Goal: Use online tool/utility: Use online tool/utility

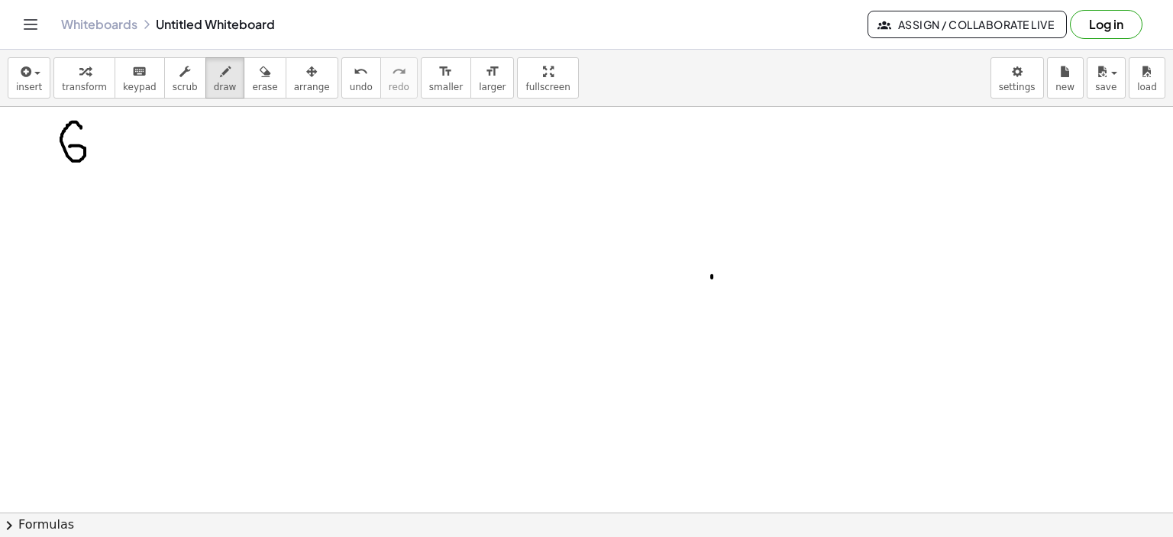
drag, startPoint x: 81, startPoint y: 128, endPoint x: 111, endPoint y: 150, distance: 37.6
click at [69, 147] on div at bounding box center [586, 513] width 1173 height 813
drag, startPoint x: 186, startPoint y: 121, endPoint x: 153, endPoint y: 149, distance: 43.3
click at [183, 126] on div at bounding box center [586, 513] width 1173 height 813
drag, startPoint x: 133, startPoint y: 118, endPoint x: 137, endPoint y: 185, distance: 66.6
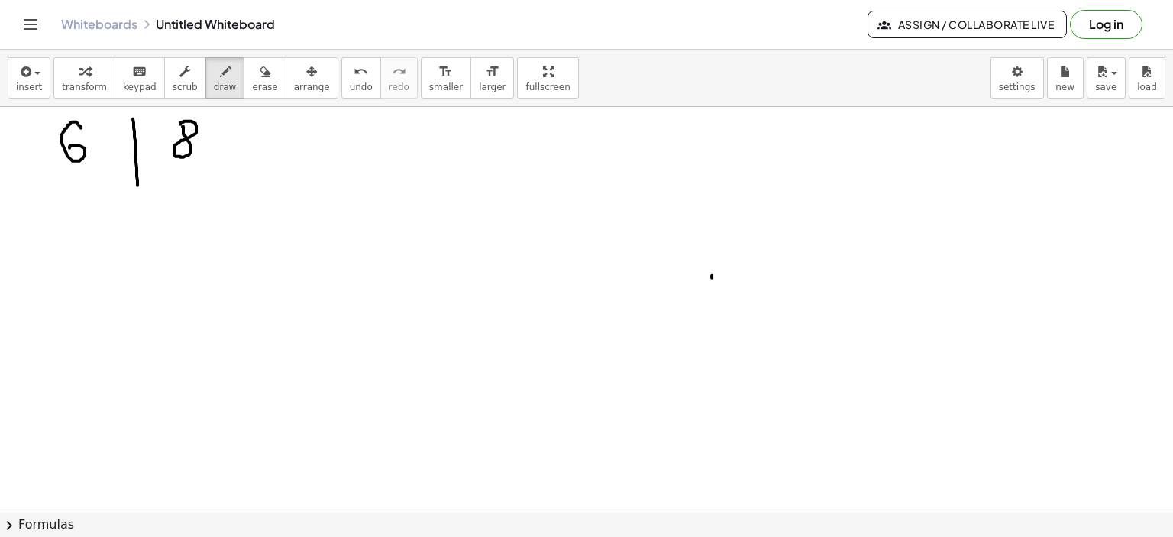
click at [137, 185] on div at bounding box center [586, 513] width 1173 height 813
drag, startPoint x: 76, startPoint y: 176, endPoint x: 247, endPoint y: 191, distance: 172.4
click at [195, 176] on div at bounding box center [586, 513] width 1173 height 813
drag, startPoint x: 382, startPoint y: 134, endPoint x: 444, endPoint y: 128, distance: 63.0
click at [422, 155] on div at bounding box center [586, 513] width 1173 height 813
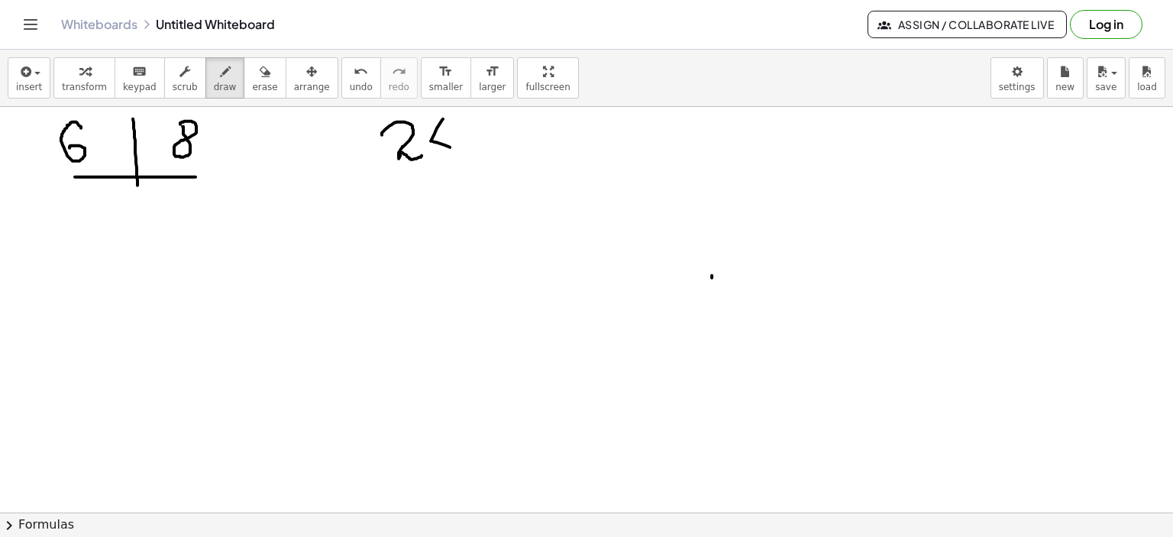
drag, startPoint x: 443, startPoint y: 118, endPoint x: 450, endPoint y: 147, distance: 29.1
click at [450, 147] on div at bounding box center [586, 513] width 1173 height 813
drag, startPoint x: 455, startPoint y: 134, endPoint x: 451, endPoint y: 164, distance: 30.8
click at [451, 164] on div at bounding box center [586, 513] width 1173 height 813
drag, startPoint x: 633, startPoint y: 131, endPoint x: 645, endPoint y: 156, distance: 27.7
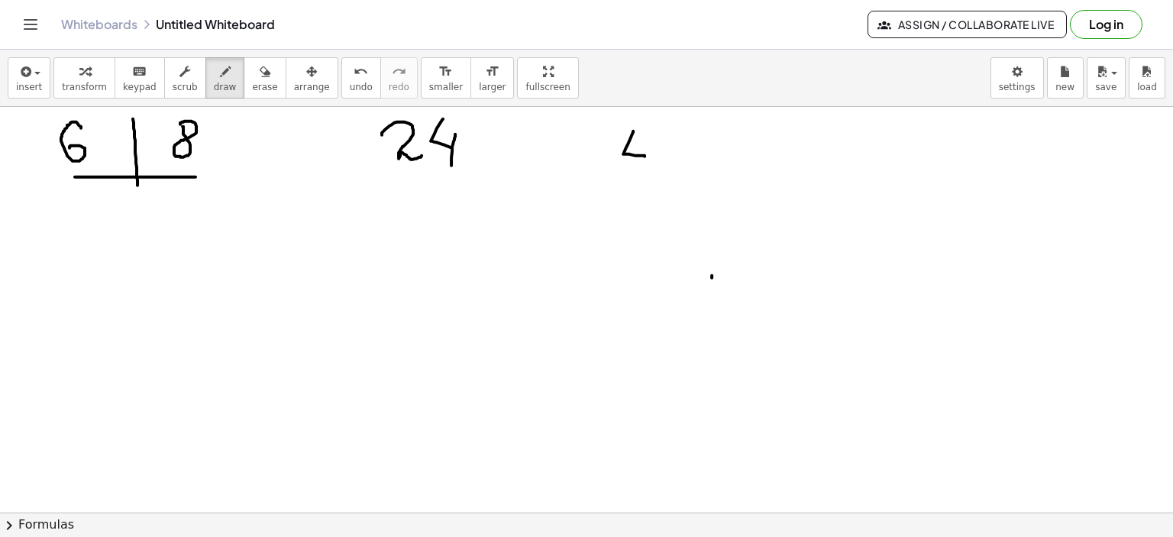
click at [645, 156] on div at bounding box center [586, 513] width 1173 height 813
drag, startPoint x: 649, startPoint y: 146, endPoint x: 645, endPoint y: 172, distance: 26.4
click at [645, 172] on div at bounding box center [586, 513] width 1173 height 813
drag, startPoint x: 672, startPoint y: 143, endPoint x: 724, endPoint y: 150, distance: 52.5
click at [673, 146] on div at bounding box center [586, 513] width 1173 height 813
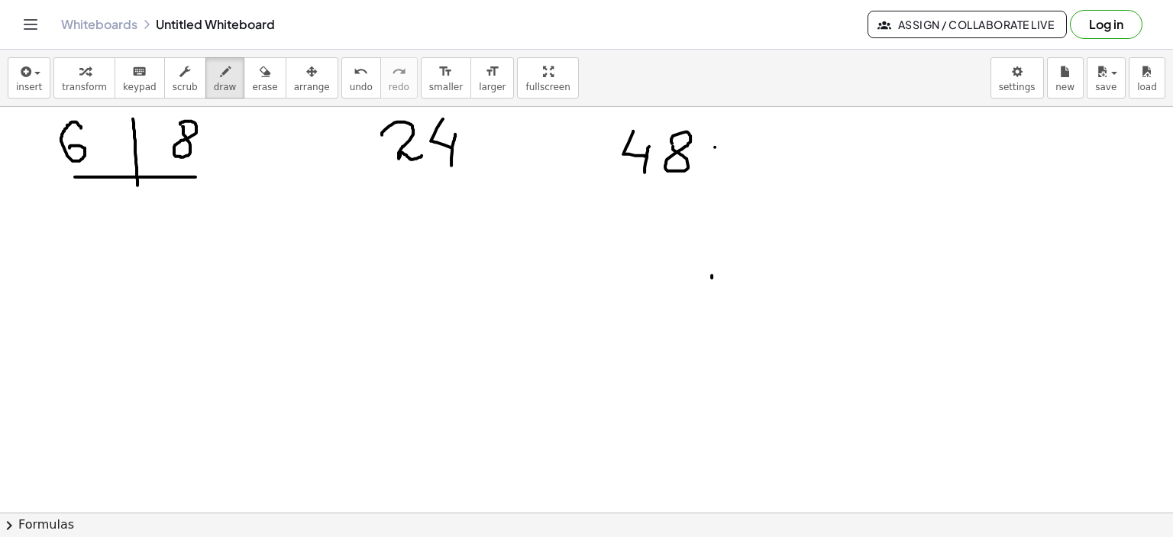
drag, startPoint x: 715, startPoint y: 147, endPoint x: 748, endPoint y: 147, distance: 33.6
click at [748, 147] on div at bounding box center [586, 513] width 1173 height 813
drag, startPoint x: 718, startPoint y: 161, endPoint x: 751, endPoint y: 161, distance: 32.8
click at [750, 161] on div at bounding box center [586, 513] width 1173 height 813
drag, startPoint x: 780, startPoint y: 143, endPoint x: 840, endPoint y: 152, distance: 60.3
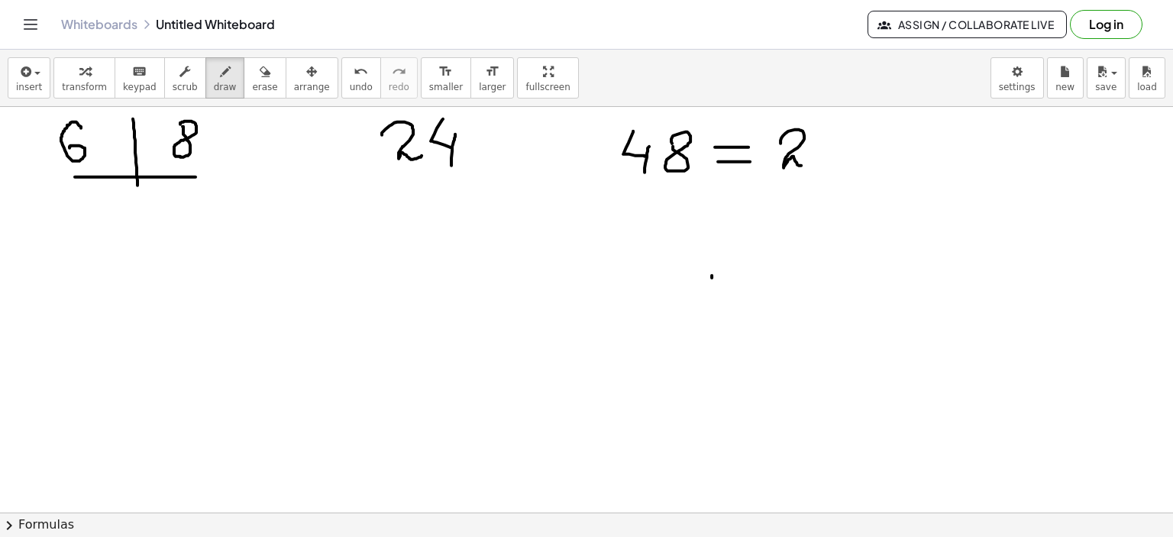
click at [813, 160] on div at bounding box center [586, 513] width 1173 height 813
click at [825, 149] on div at bounding box center [586, 513] width 1173 height 813
drag, startPoint x: 842, startPoint y: 138, endPoint x: 898, endPoint y: 147, distance: 56.5
click at [874, 161] on div at bounding box center [586, 513] width 1173 height 813
drag, startPoint x: 891, startPoint y: 147, endPoint x: 904, endPoint y: 151, distance: 13.5
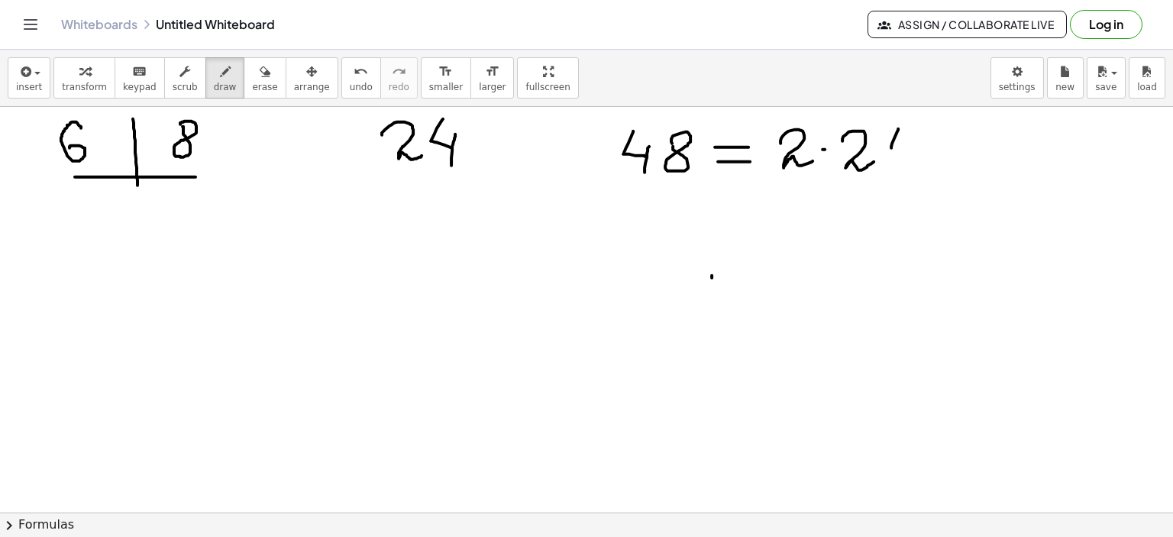
click at [904, 151] on div at bounding box center [586, 513] width 1173 height 813
drag, startPoint x: 910, startPoint y: 141, endPoint x: 902, endPoint y: 164, distance: 25.1
click at [902, 164] on div at bounding box center [586, 513] width 1173 height 813
drag, startPoint x: 475, startPoint y: 113, endPoint x: 479, endPoint y: 123, distance: 10.6
click at [479, 123] on div at bounding box center [586, 513] width 1173 height 813
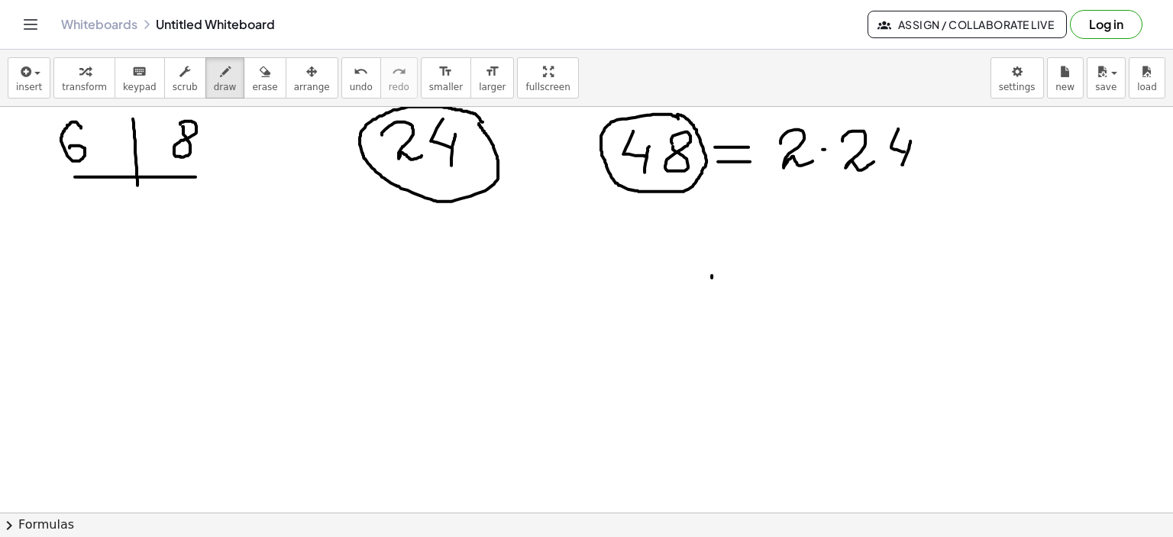
drag, startPoint x: 678, startPoint y: 118, endPoint x: 684, endPoint y: 128, distance: 11.0
click at [673, 114] on div at bounding box center [586, 513] width 1173 height 813
drag, startPoint x: 632, startPoint y: 225, endPoint x: 656, endPoint y: 229, distance: 24.0
click at [638, 225] on div at bounding box center [586, 513] width 1173 height 813
drag, startPoint x: 658, startPoint y: 225, endPoint x: 645, endPoint y: 256, distance: 32.9
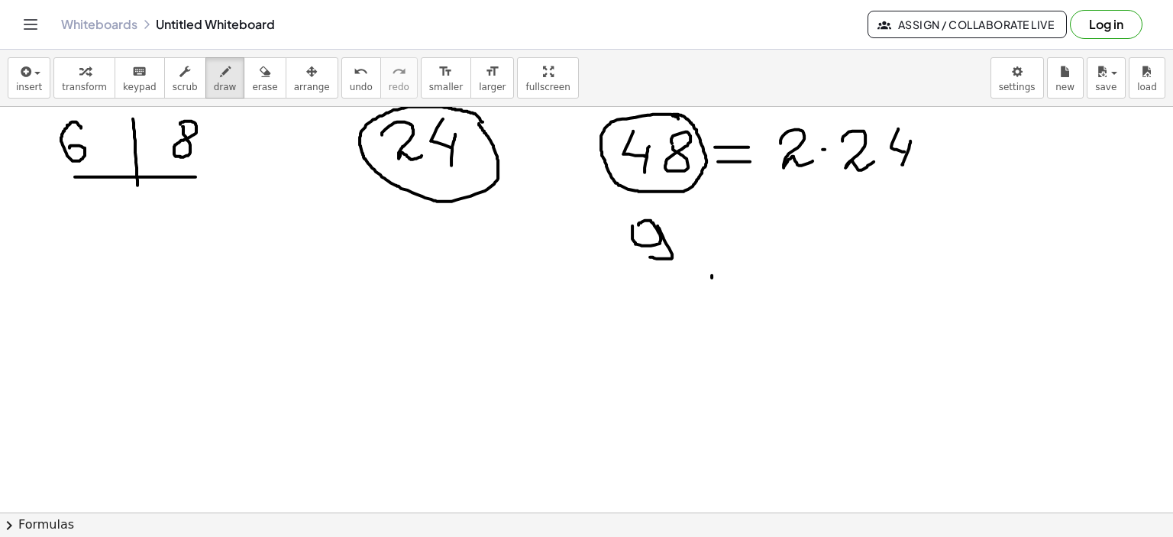
click at [645, 256] on div at bounding box center [586, 513] width 1173 height 813
drag, startPoint x: 697, startPoint y: 228, endPoint x: 702, endPoint y: 247, distance: 19.6
click at [683, 244] on div at bounding box center [586, 513] width 1173 height 813
drag, startPoint x: 733, startPoint y: 239, endPoint x: 754, endPoint y: 239, distance: 21.4
click at [754, 239] on div at bounding box center [586, 513] width 1173 height 813
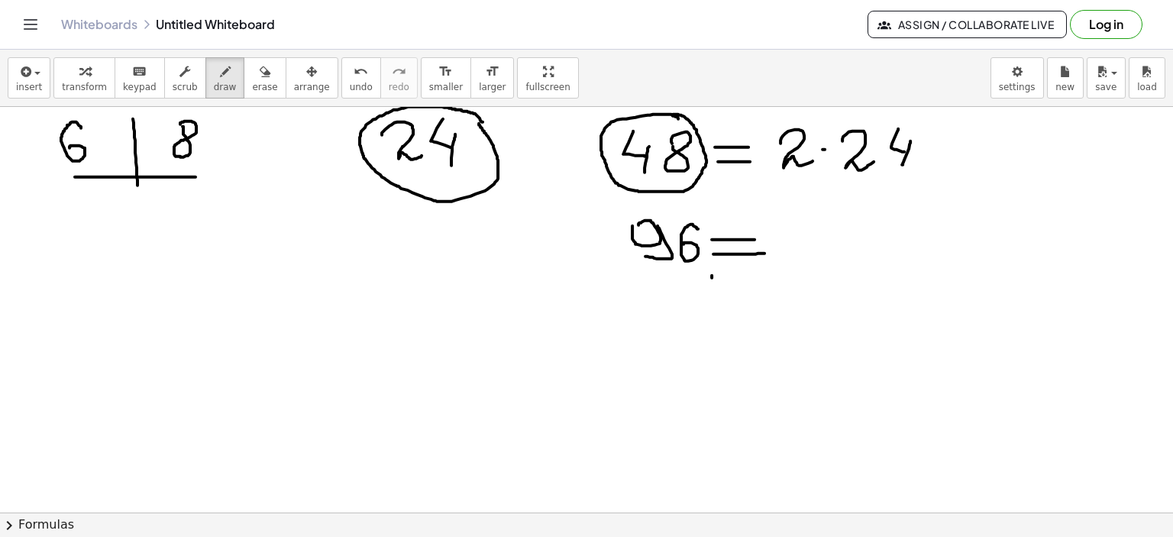
drag, startPoint x: 713, startPoint y: 254, endPoint x: 764, endPoint y: 253, distance: 51.2
click at [764, 253] on div at bounding box center [586, 513] width 1173 height 813
drag, startPoint x: 794, startPoint y: 221, endPoint x: 807, endPoint y: 250, distance: 31.8
click at [807, 250] on div at bounding box center [586, 513] width 1173 height 813
drag, startPoint x: 809, startPoint y: 240, endPoint x: 809, endPoint y: 259, distance: 19.1
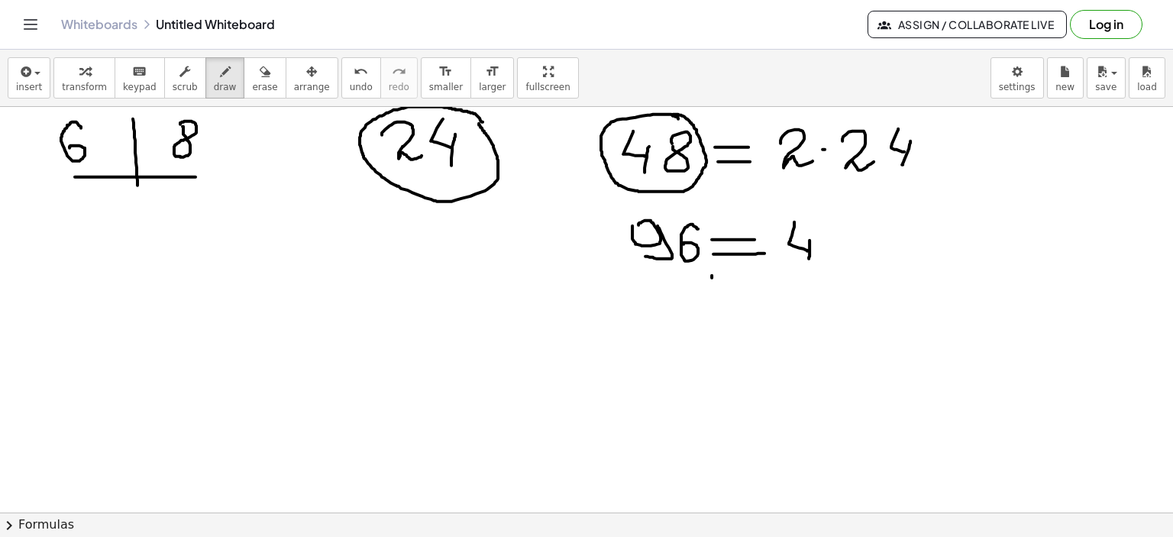
click at [809, 259] on div at bounding box center [586, 513] width 1173 height 813
click at [837, 242] on div at bounding box center [586, 513] width 1173 height 813
drag, startPoint x: 866, startPoint y: 225, endPoint x: 907, endPoint y: 247, distance: 46.5
click at [900, 253] on div at bounding box center [586, 513] width 1173 height 813
drag, startPoint x: 920, startPoint y: 223, endPoint x: 929, endPoint y: 243, distance: 21.6
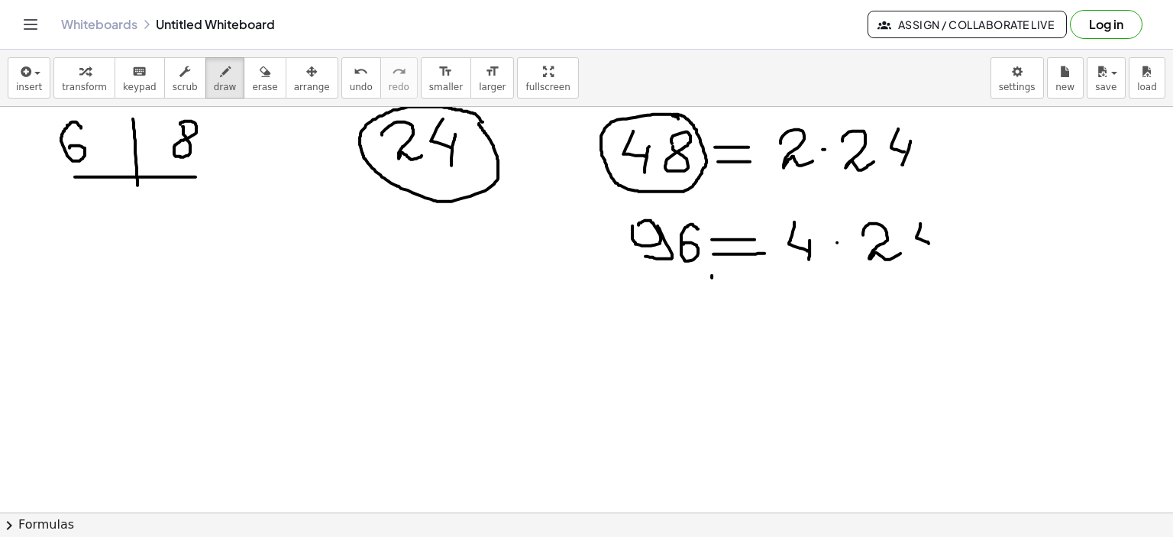
click at [929, 243] on div at bounding box center [586, 513] width 1173 height 813
drag, startPoint x: 938, startPoint y: 233, endPoint x: 934, endPoint y: 262, distance: 29.3
click at [934, 262] on div at bounding box center [586, 513] width 1173 height 813
drag, startPoint x: 683, startPoint y: 206, endPoint x: 702, endPoint y: 228, distance: 28.7
click at [683, 206] on div at bounding box center [586, 513] width 1173 height 813
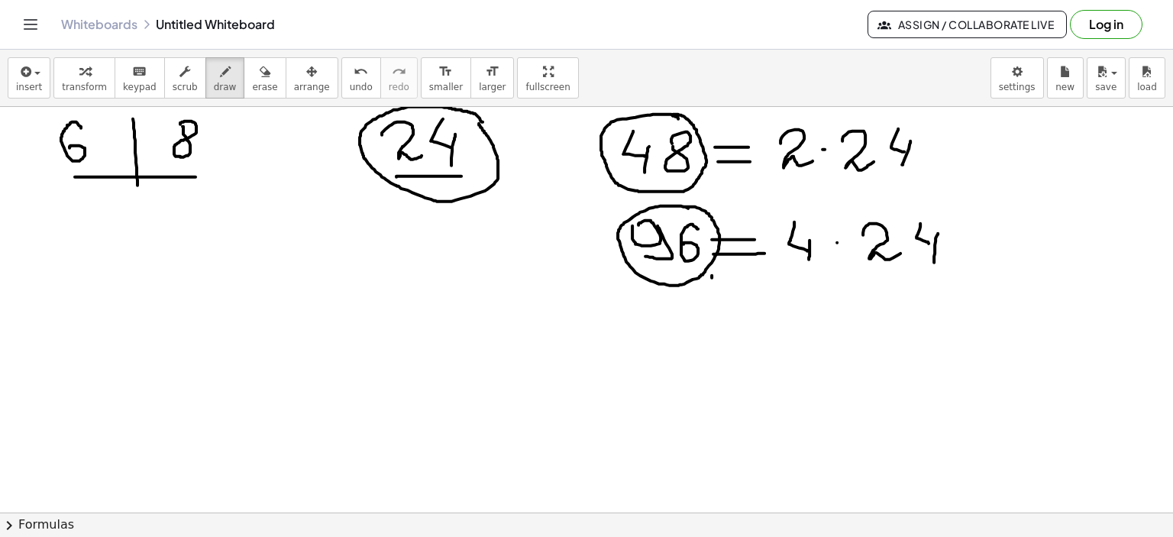
drag, startPoint x: 396, startPoint y: 176, endPoint x: 464, endPoint y: 176, distance: 67.2
click at [464, 176] on div at bounding box center [586, 513] width 1173 height 813
drag, startPoint x: 851, startPoint y: 179, endPoint x: 913, endPoint y: 176, distance: 61.9
click at [913, 176] on div at bounding box center [586, 513] width 1173 height 813
drag, startPoint x: 870, startPoint y: 271, endPoint x: 932, endPoint y: 271, distance: 62.6
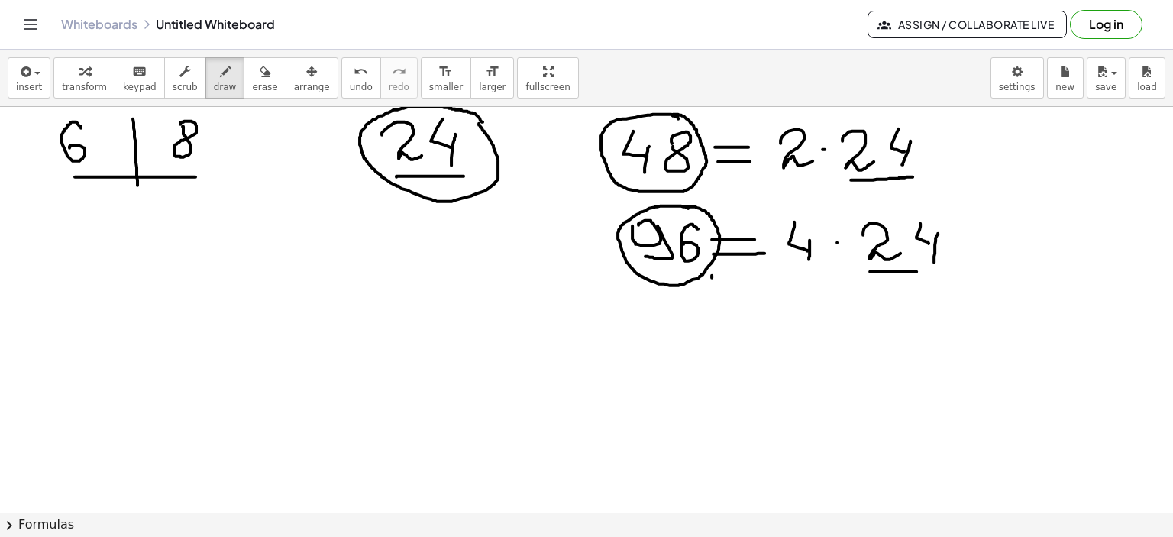
click at [932, 271] on div at bounding box center [586, 513] width 1173 height 813
drag, startPoint x: 803, startPoint y: 318, endPoint x: 806, endPoint y: 344, distance: 25.4
click at [806, 344] on div at bounding box center [586, 513] width 1173 height 813
click at [852, 330] on div at bounding box center [586, 513] width 1173 height 813
drag, startPoint x: 877, startPoint y: 319, endPoint x: 919, endPoint y: 332, distance: 44.7
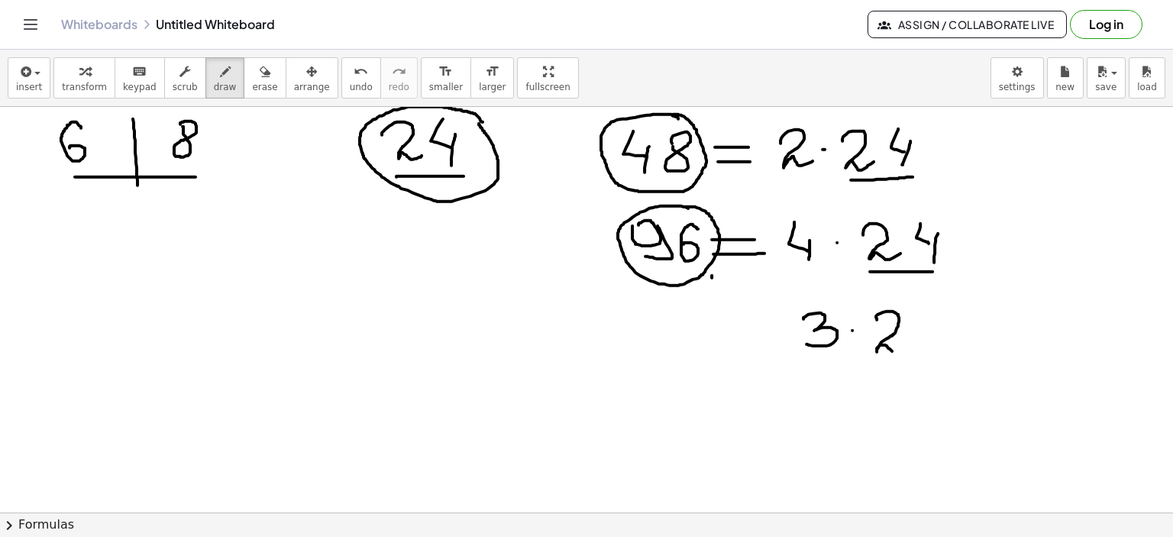
click at [906, 344] on div at bounding box center [586, 513] width 1173 height 813
drag, startPoint x: 923, startPoint y: 312, endPoint x: 929, endPoint y: 337, distance: 25.0
click at [924, 338] on div at bounding box center [586, 513] width 1173 height 813
drag, startPoint x: 933, startPoint y: 326, endPoint x: 926, endPoint y: 354, distance: 29.1
click at [926, 354] on div at bounding box center [586, 513] width 1173 height 813
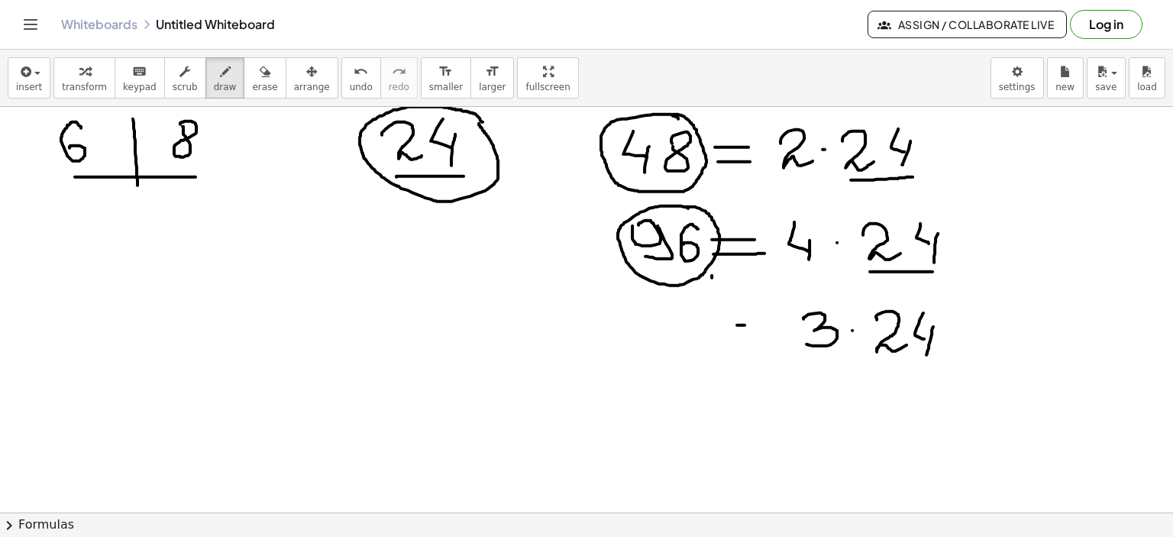
drag, startPoint x: 742, startPoint y: 325, endPoint x: 777, endPoint y: 326, distance: 35.2
click at [777, 326] on div at bounding box center [586, 513] width 1173 height 813
drag, startPoint x: 738, startPoint y: 341, endPoint x: 773, endPoint y: 341, distance: 34.4
click at [773, 341] on div at bounding box center [586, 513] width 1173 height 813
drag, startPoint x: 636, startPoint y: 312, endPoint x: 646, endPoint y: 344, distance: 32.8
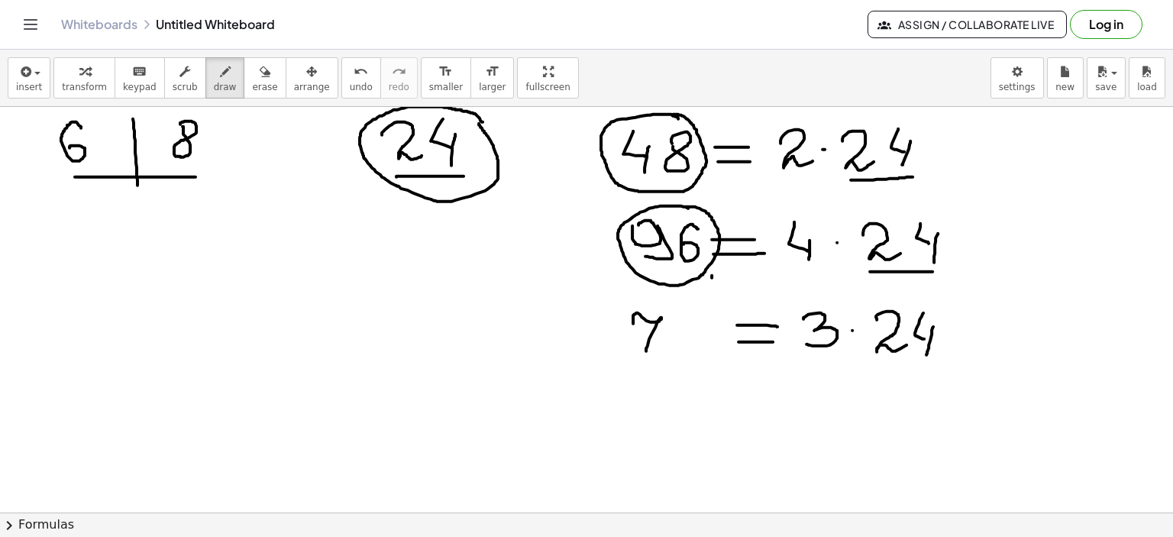
click at [646, 351] on div at bounding box center [586, 513] width 1173 height 813
drag, startPoint x: 641, startPoint y: 334, endPoint x: 658, endPoint y: 334, distance: 16.8
click at [658, 334] on div at bounding box center [586, 513] width 1173 height 813
drag, startPoint x: 674, startPoint y: 321, endPoint x: 696, endPoint y: 344, distance: 32.4
click at [696, 344] on div at bounding box center [586, 513] width 1173 height 813
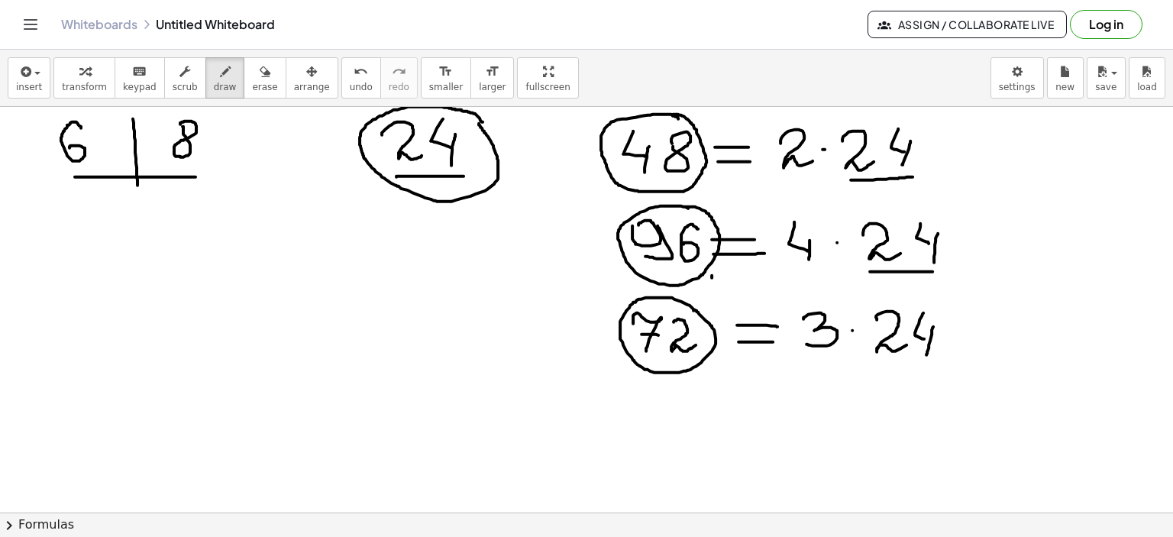
drag, startPoint x: 690, startPoint y: 305, endPoint x: 706, endPoint y: 312, distance: 17.4
click at [696, 310] on div at bounding box center [586, 513] width 1173 height 813
drag, startPoint x: 877, startPoint y: 360, endPoint x: 935, endPoint y: 362, distance: 58.8
click at [935, 362] on div at bounding box center [586, 513] width 1173 height 813
drag, startPoint x: 810, startPoint y: 417, endPoint x: 808, endPoint y: 433, distance: 16.2
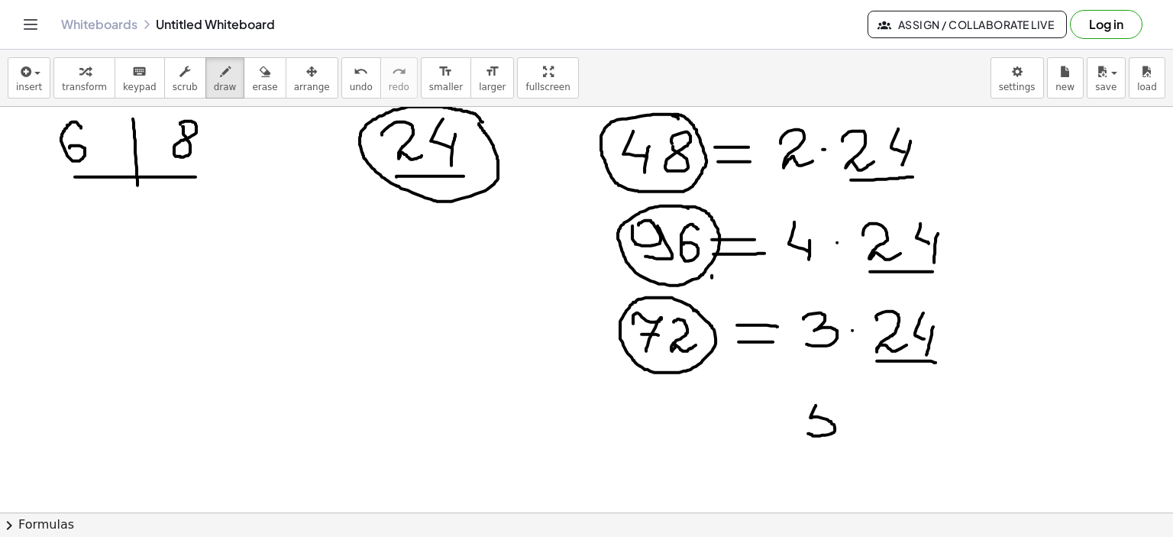
click at [808, 433] on div at bounding box center [586, 513] width 1173 height 813
drag, startPoint x: 814, startPoint y: 405, endPoint x: 840, endPoint y: 405, distance: 26.0
click at [840, 405] on div at bounding box center [586, 513] width 1173 height 813
click at [853, 422] on div at bounding box center [586, 513] width 1173 height 813
drag, startPoint x: 876, startPoint y: 409, endPoint x: 916, endPoint y: 418, distance: 41.7
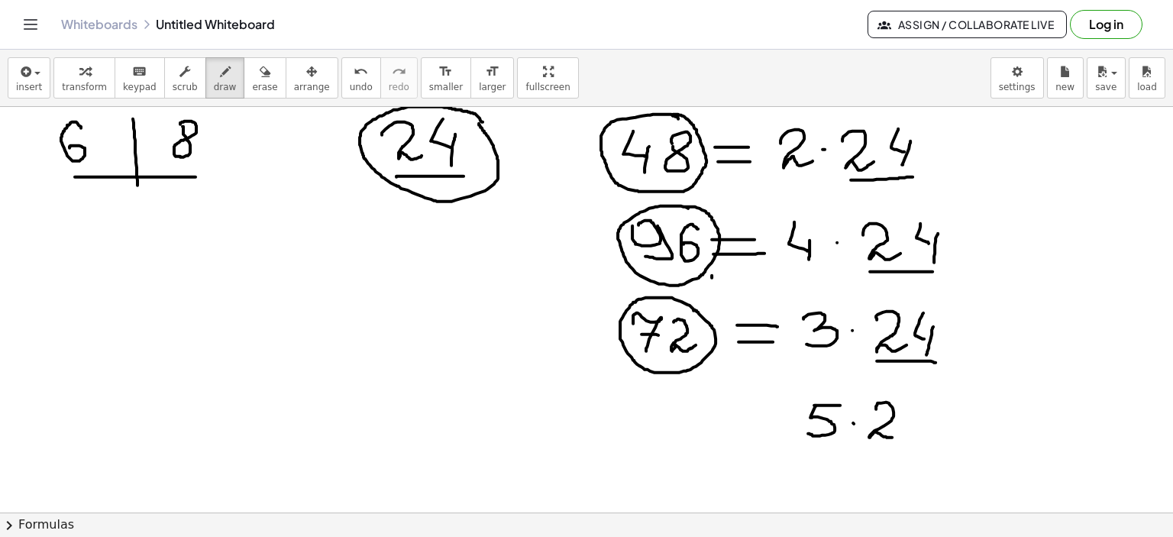
click at [897, 435] on div at bounding box center [586, 513] width 1173 height 813
drag, startPoint x: 917, startPoint y: 405, endPoint x: 927, endPoint y: 418, distance: 17.0
click at [919, 430] on div at bounding box center [586, 513] width 1173 height 813
drag, startPoint x: 927, startPoint y: 418, endPoint x: 918, endPoint y: 442, distance: 26.1
click at [918, 442] on div at bounding box center [586, 513] width 1173 height 813
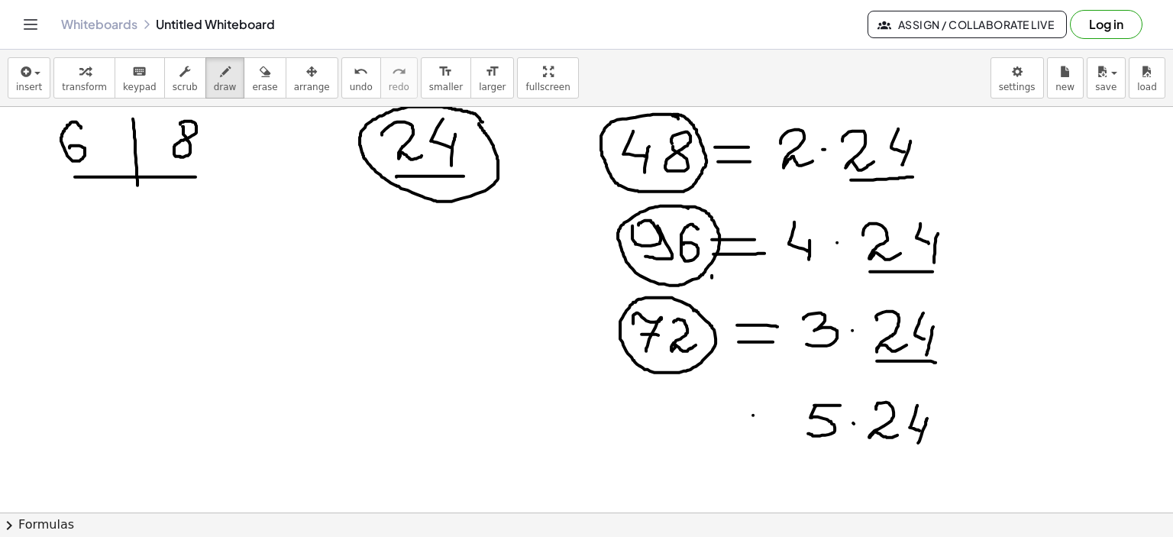
drag, startPoint x: 753, startPoint y: 415, endPoint x: 791, endPoint y: 415, distance: 38.2
click at [791, 415] on div at bounding box center [586, 513] width 1173 height 813
drag, startPoint x: 760, startPoint y: 428, endPoint x: 787, endPoint y: 427, distance: 26.8
click at [785, 428] on div at bounding box center [586, 513] width 1173 height 813
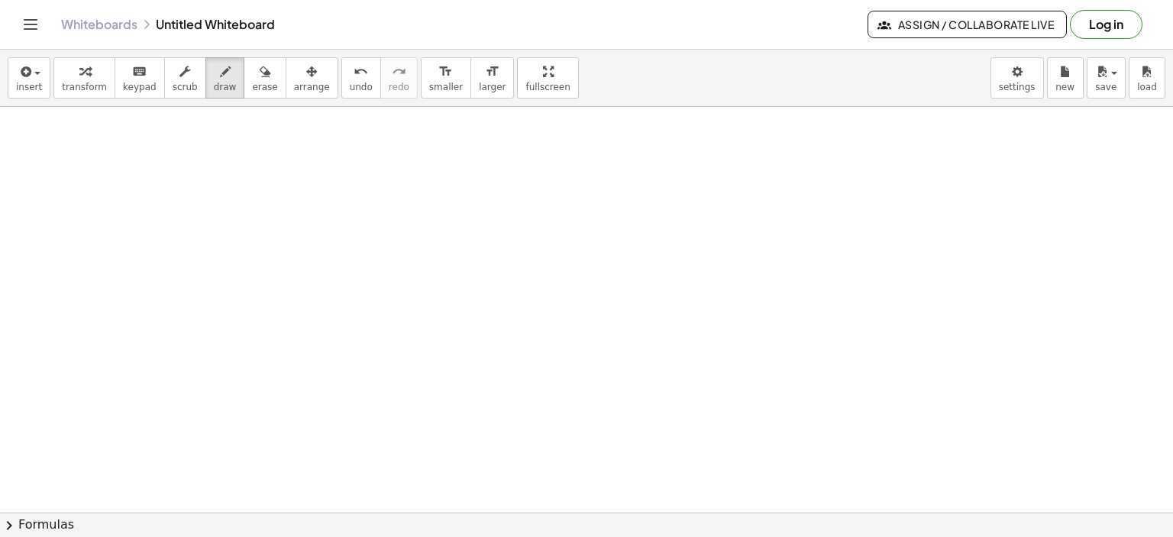
scroll to position [406, 0]
drag, startPoint x: 193, startPoint y: 167, endPoint x: 205, endPoint y: 184, distance: 20.8
click at [205, 186] on div at bounding box center [586, 310] width 1173 height 1219
drag, startPoint x: 242, startPoint y: 143, endPoint x: 231, endPoint y: 179, distance: 37.7
click at [231, 179] on div at bounding box center [586, 310] width 1173 height 1219
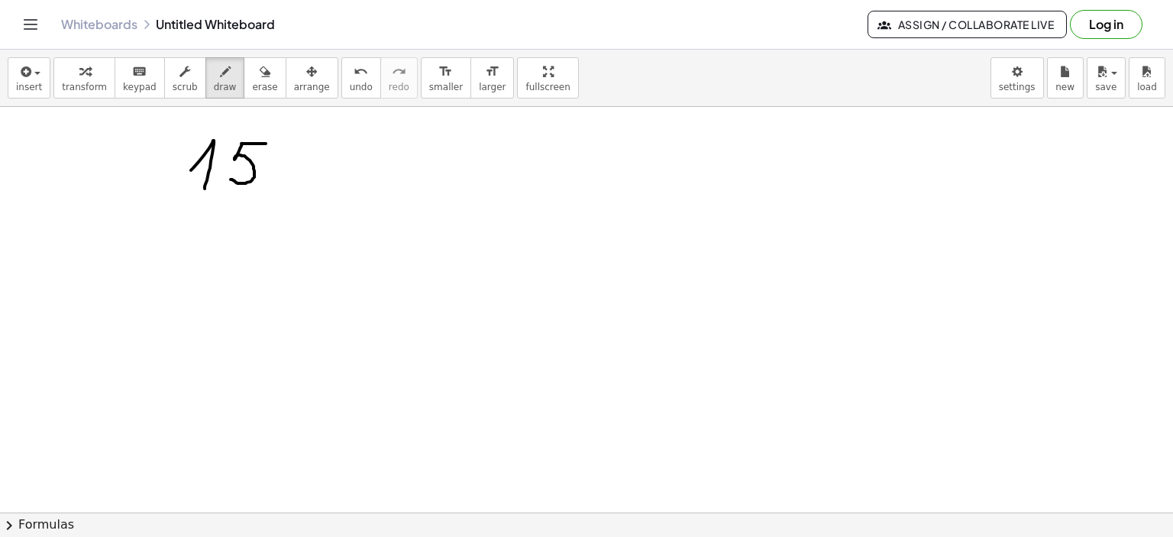
drag, startPoint x: 241, startPoint y: 143, endPoint x: 267, endPoint y: 143, distance: 26.0
click at [267, 143] on div at bounding box center [586, 310] width 1173 height 1219
drag, startPoint x: 414, startPoint y: 144, endPoint x: 425, endPoint y: 152, distance: 13.6
click at [418, 145] on div at bounding box center [586, 310] width 1173 height 1219
drag, startPoint x: 432, startPoint y: 145, endPoint x: 412, endPoint y: 170, distance: 32.1
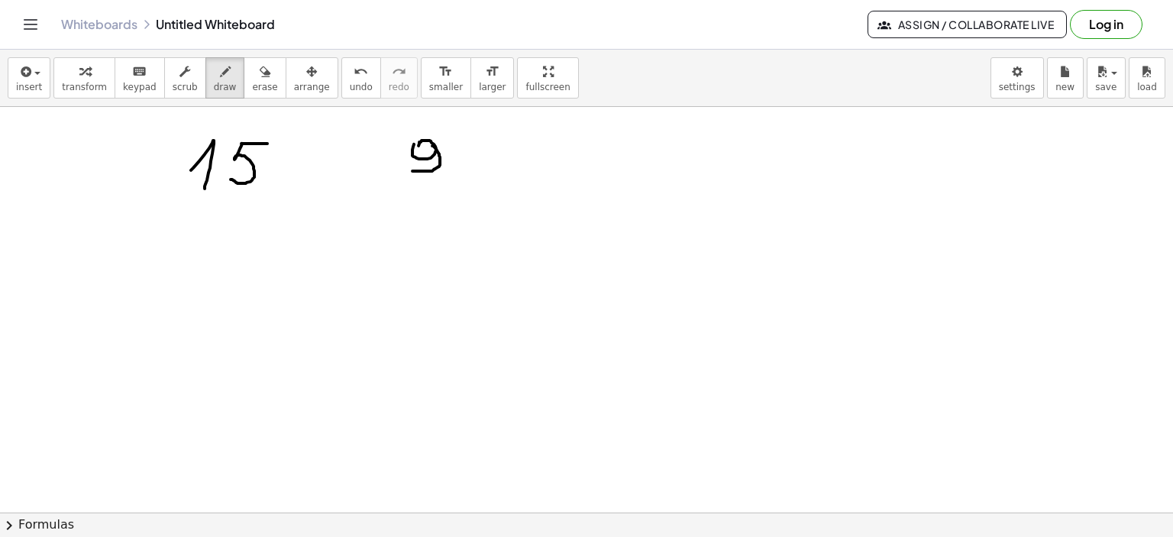
click at [412, 170] on div at bounding box center [586, 310] width 1173 height 1219
drag, startPoint x: 694, startPoint y: 128, endPoint x: 699, endPoint y: 149, distance: 21.1
click at [698, 149] on div at bounding box center [586, 310] width 1173 height 1219
drag, startPoint x: 703, startPoint y: 137, endPoint x: 695, endPoint y: 158, distance: 22.0
click at [695, 158] on div at bounding box center [586, 310] width 1173 height 1219
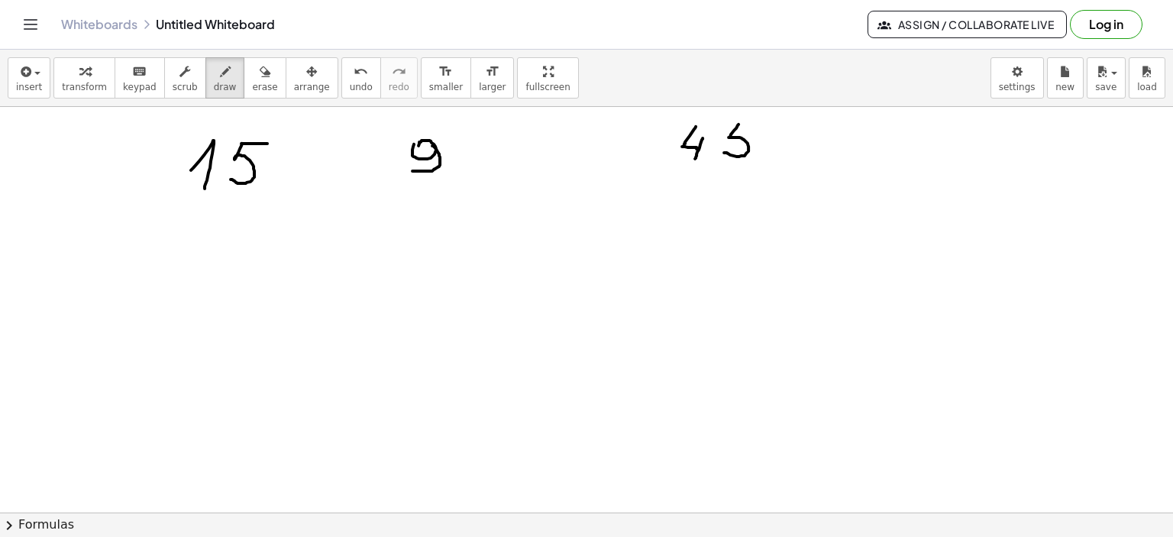
drag, startPoint x: 738, startPoint y: 124, endPoint x: 724, endPoint y: 152, distance: 31.8
click at [724, 152] on div at bounding box center [586, 310] width 1173 height 1219
drag, startPoint x: 739, startPoint y: 123, endPoint x: 764, endPoint y: 123, distance: 24.4
click at [764, 123] on div at bounding box center [586, 310] width 1173 height 1219
drag, startPoint x: 110, startPoint y: 276, endPoint x: 166, endPoint y: 257, distance: 58.7
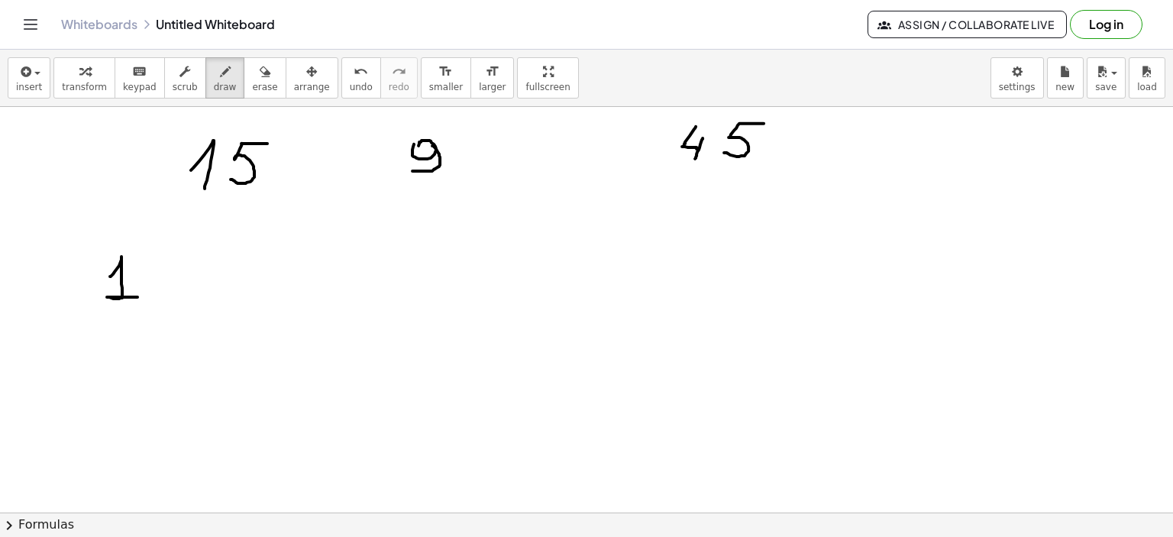
click at [137, 296] on div at bounding box center [586, 310] width 1173 height 1219
drag, startPoint x: 165, startPoint y: 256, endPoint x: 208, endPoint y: 289, distance: 54.5
click at [161, 289] on div at bounding box center [586, 310] width 1173 height 1219
drag, startPoint x: 348, startPoint y: 263, endPoint x: 360, endPoint y: 279, distance: 19.6
click at [363, 292] on div at bounding box center [586, 310] width 1173 height 1219
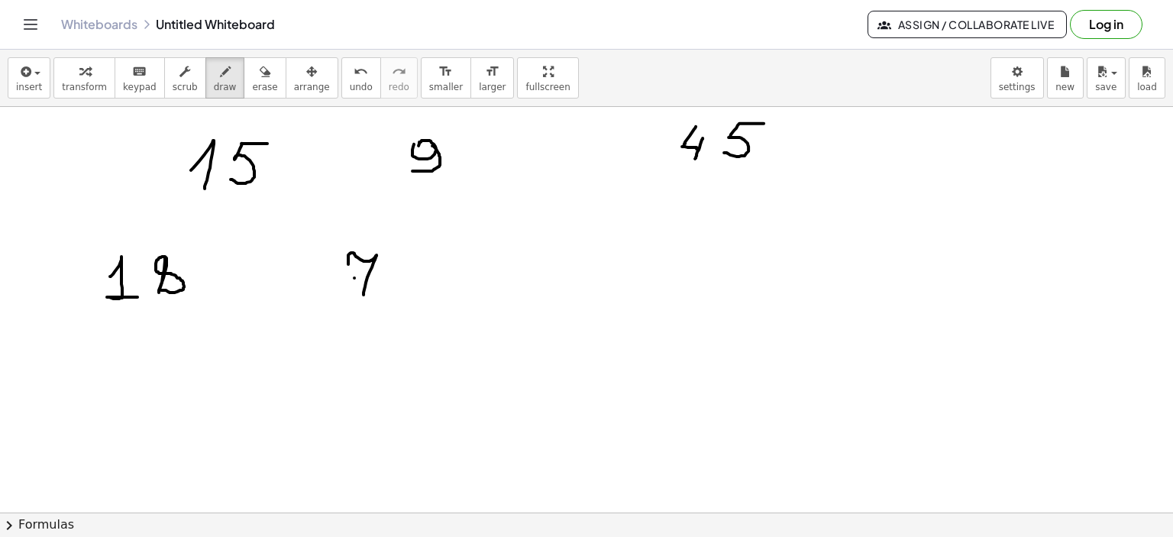
drag, startPoint x: 354, startPoint y: 277, endPoint x: 386, endPoint y: 276, distance: 31.3
click at [386, 276] on div at bounding box center [586, 310] width 1173 height 1219
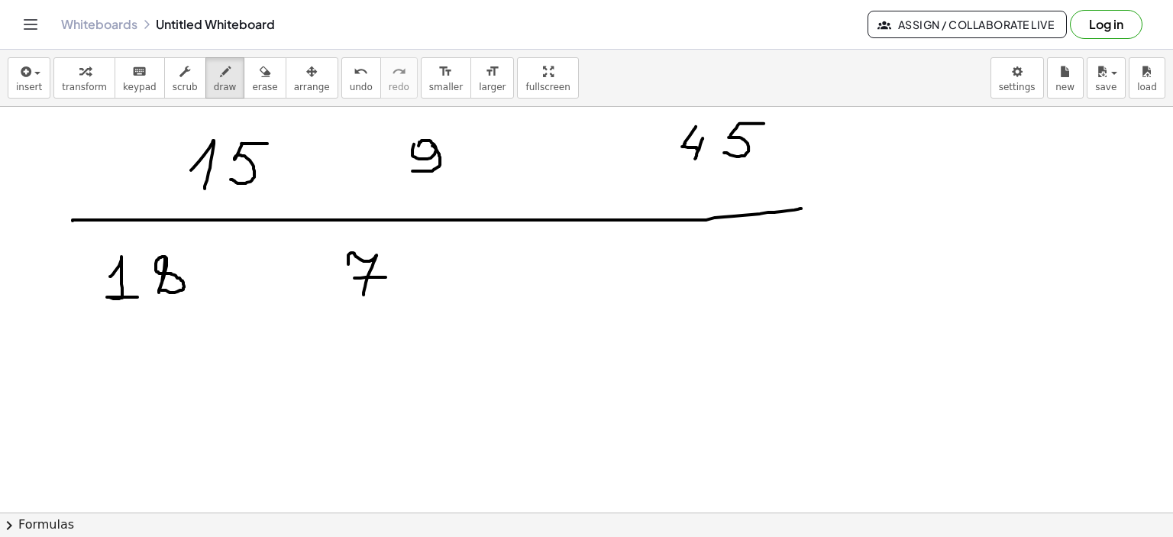
drag, startPoint x: 73, startPoint y: 220, endPoint x: 803, endPoint y: 208, distance: 730.2
click at [803, 208] on div at bounding box center [586, 310] width 1173 height 1219
drag, startPoint x: 41, startPoint y: 357, endPoint x: 47, endPoint y: 375, distance: 19.3
click at [47, 375] on div at bounding box center [586, 310] width 1173 height 1219
click at [66, 344] on div at bounding box center [586, 310] width 1173 height 1219
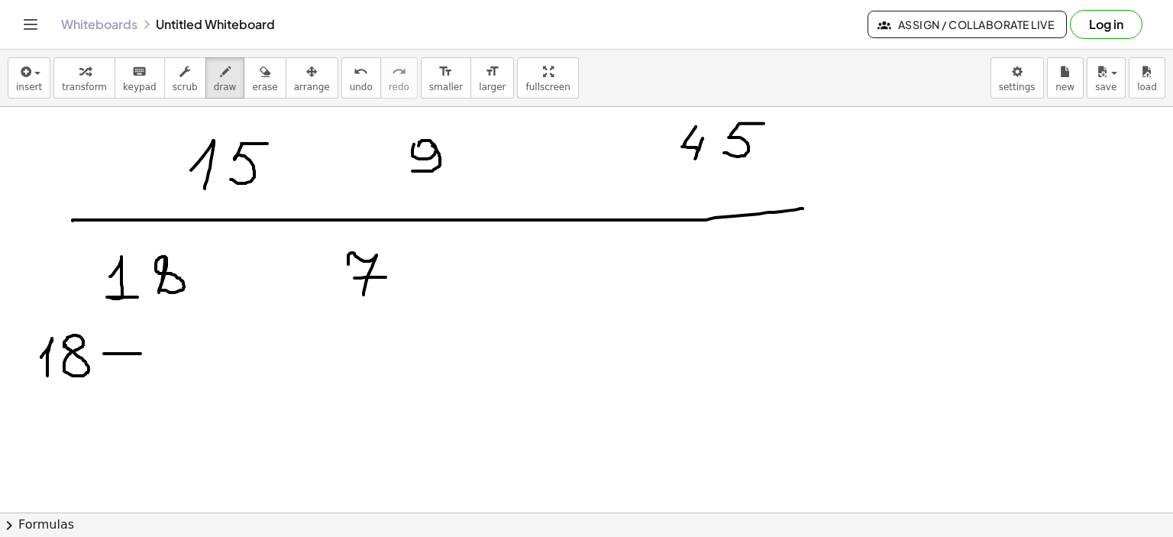
drag, startPoint x: 104, startPoint y: 353, endPoint x: 142, endPoint y: 353, distance: 38.2
click at [142, 353] on div at bounding box center [586, 310] width 1173 height 1219
drag, startPoint x: 105, startPoint y: 365, endPoint x: 146, endPoint y: 364, distance: 40.5
click at [146, 364] on div at bounding box center [586, 310] width 1173 height 1219
drag, startPoint x: 800, startPoint y: 118, endPoint x: 832, endPoint y: 356, distance: 239.8
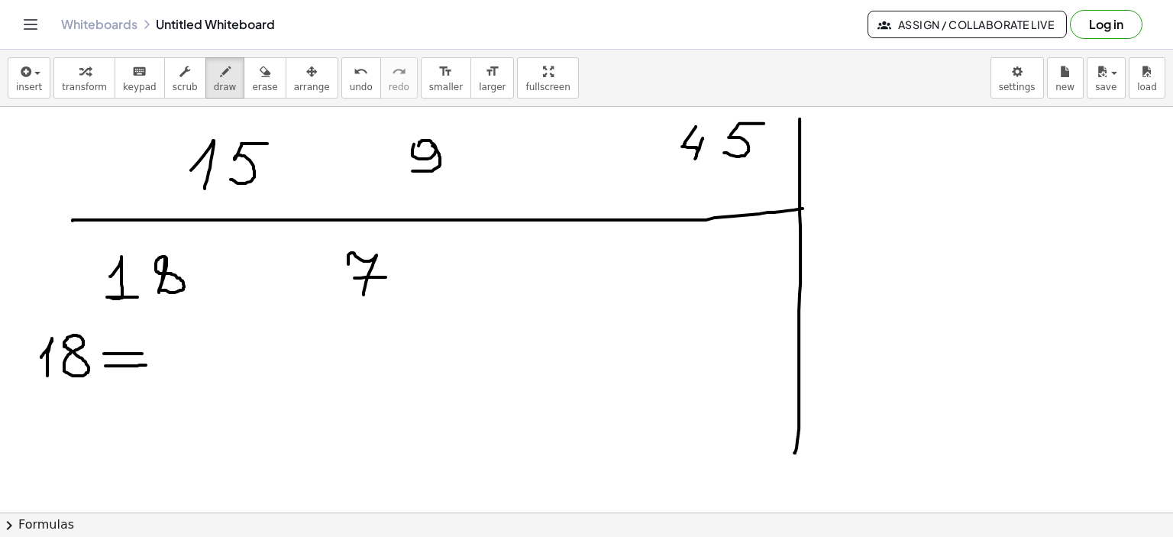
click at [794, 451] on div at bounding box center [586, 310] width 1173 height 1219
drag, startPoint x: 819, startPoint y: 133, endPoint x: 822, endPoint y: 143, distance: 10.6
click at [823, 141] on div at bounding box center [586, 310] width 1173 height 1219
drag, startPoint x: 819, startPoint y: 156, endPoint x: 835, endPoint y: 166, distance: 19.5
click at [835, 166] on div at bounding box center [586, 310] width 1173 height 1219
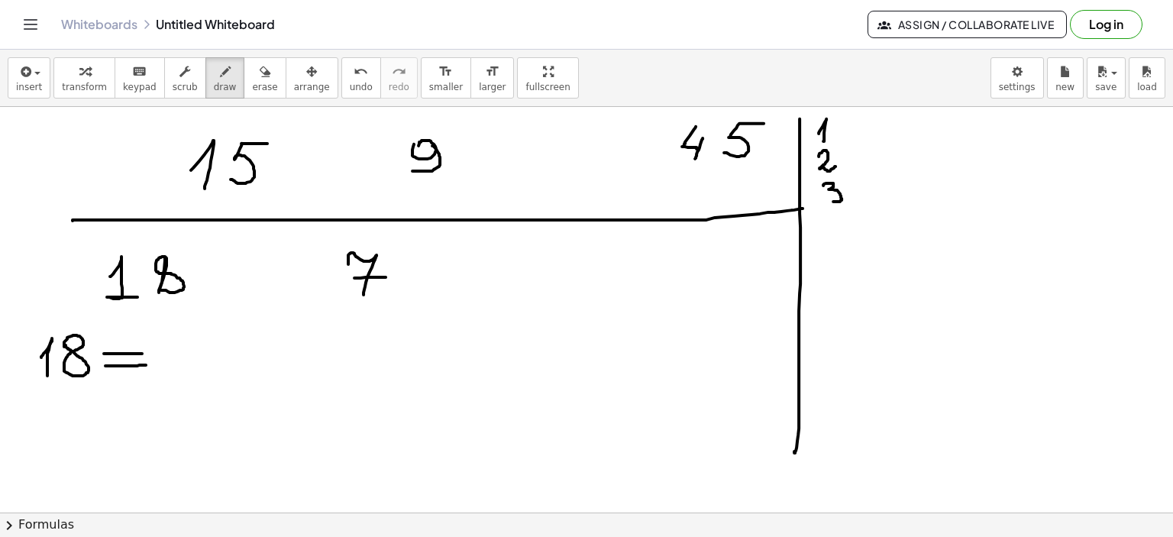
drag, startPoint x: 823, startPoint y: 185, endPoint x: 828, endPoint y: 216, distance: 31.6
click at [827, 200] on div at bounding box center [586, 310] width 1173 height 1219
drag, startPoint x: 831, startPoint y: 216, endPoint x: 837, endPoint y: 231, distance: 16.4
click at [837, 231] on div at bounding box center [586, 310] width 1173 height 1219
drag, startPoint x: 839, startPoint y: 223, endPoint x: 828, endPoint y: 250, distance: 29.1
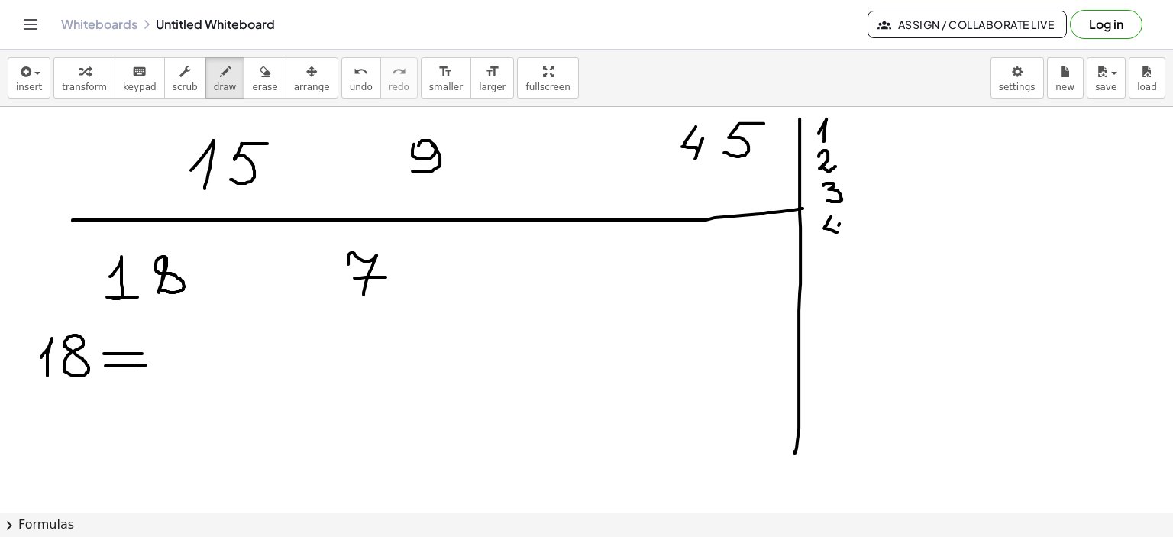
click at [833, 241] on div at bounding box center [586, 310] width 1173 height 1219
drag, startPoint x: 831, startPoint y: 254, endPoint x: 826, endPoint y: 268, distance: 14.5
click at [825, 271] on div at bounding box center [586, 310] width 1173 height 1219
drag, startPoint x: 831, startPoint y: 253, endPoint x: 847, endPoint y: 253, distance: 16.0
click at [847, 253] on div at bounding box center [586, 310] width 1173 height 1219
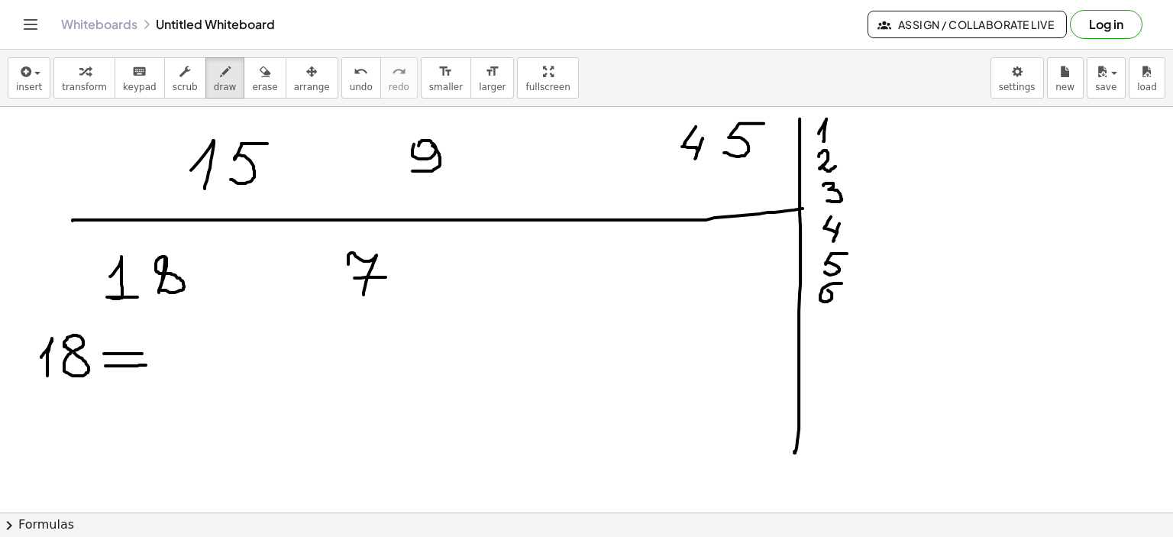
drag, startPoint x: 840, startPoint y: 283, endPoint x: 828, endPoint y: 334, distance: 52.6
click at [823, 291] on div at bounding box center [586, 310] width 1173 height 1219
drag, startPoint x: 822, startPoint y: 321, endPoint x: 828, endPoint y: 335, distance: 15.0
click at [828, 335] on div at bounding box center [586, 310] width 1173 height 1219
drag, startPoint x: 825, startPoint y: 327, endPoint x: 838, endPoint y: 326, distance: 13.8
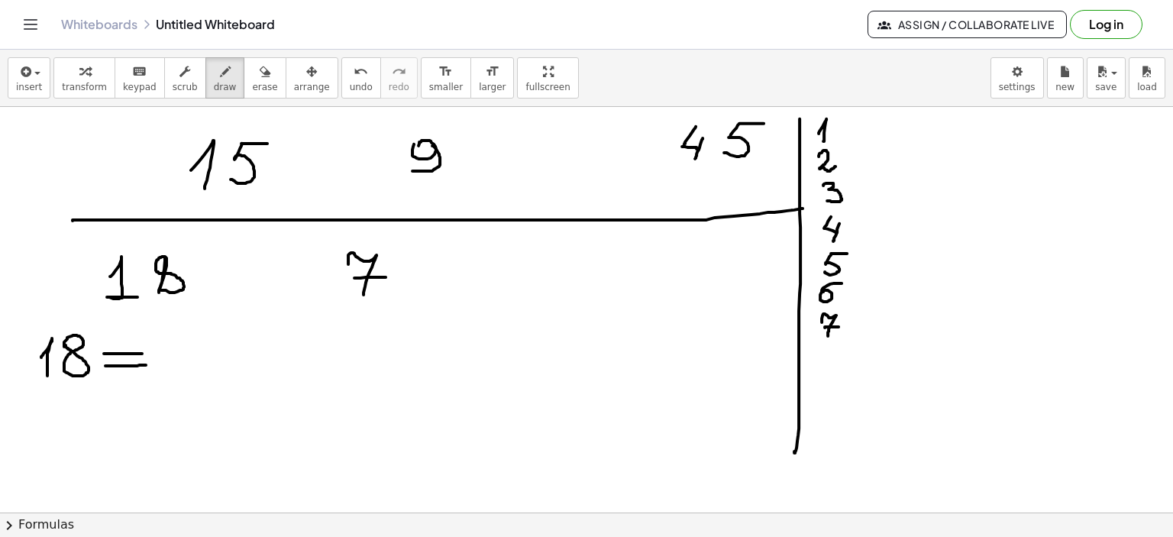
click at [838, 326] on div at bounding box center [586, 310] width 1173 height 1219
drag, startPoint x: 833, startPoint y: 347, endPoint x: 840, endPoint y: 396, distance: 49.4
click at [826, 356] on div at bounding box center [586, 310] width 1173 height 1219
drag, startPoint x: 820, startPoint y: 389, endPoint x: 835, endPoint y: 397, distance: 16.4
click at [825, 391] on div at bounding box center [586, 310] width 1173 height 1219
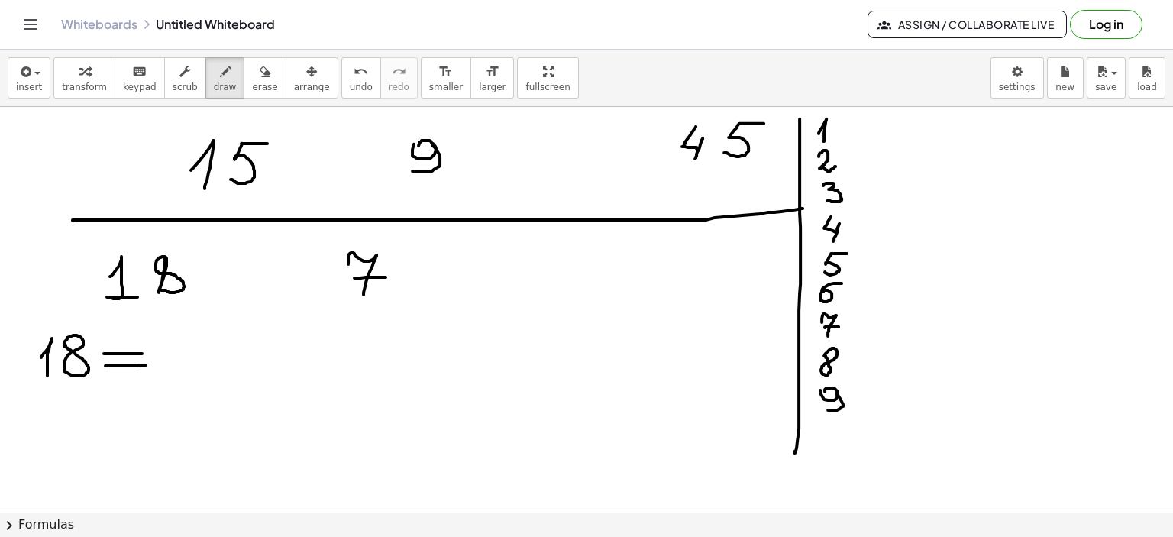
drag, startPoint x: 837, startPoint y: 392, endPoint x: 828, endPoint y: 409, distance: 19.8
click at [828, 409] on div at bounding box center [586, 310] width 1173 height 1219
drag, startPoint x: 820, startPoint y: 436, endPoint x: 822, endPoint y: 444, distance: 7.8
click at [821, 443] on div at bounding box center [586, 310] width 1173 height 1219
click at [838, 433] on div at bounding box center [586, 310] width 1173 height 1219
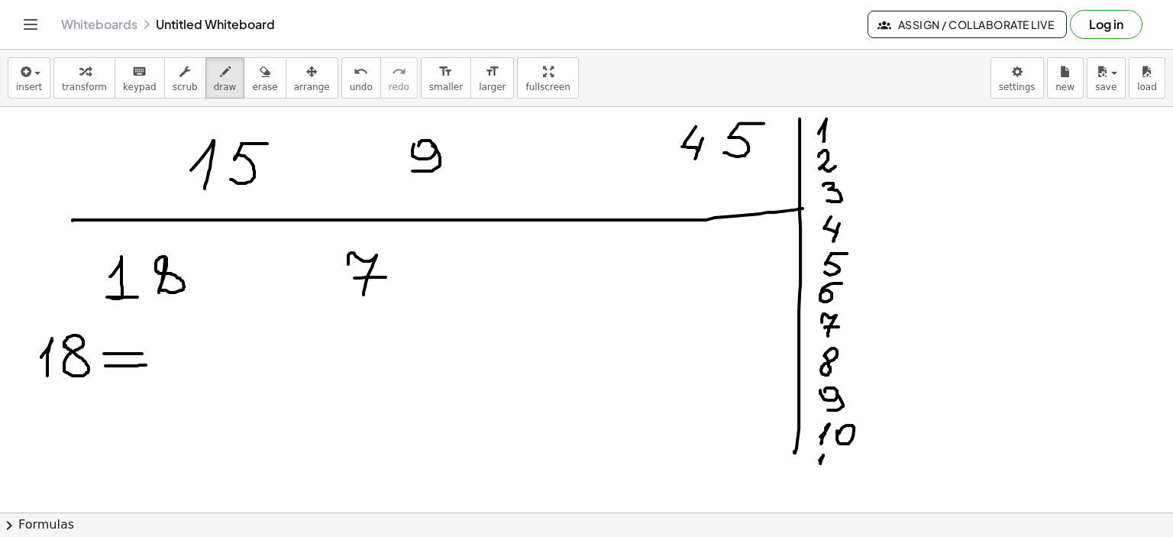
drag, startPoint x: 819, startPoint y: 460, endPoint x: 826, endPoint y: 473, distance: 14.3
click at [819, 473] on div at bounding box center [586, 310] width 1173 height 1219
drag, startPoint x: 833, startPoint y: 464, endPoint x: 836, endPoint y: 472, distance: 8.9
click at [836, 472] on div at bounding box center [586, 310] width 1173 height 1219
drag, startPoint x: 815, startPoint y: 488, endPoint x: 819, endPoint y: 497, distance: 9.9
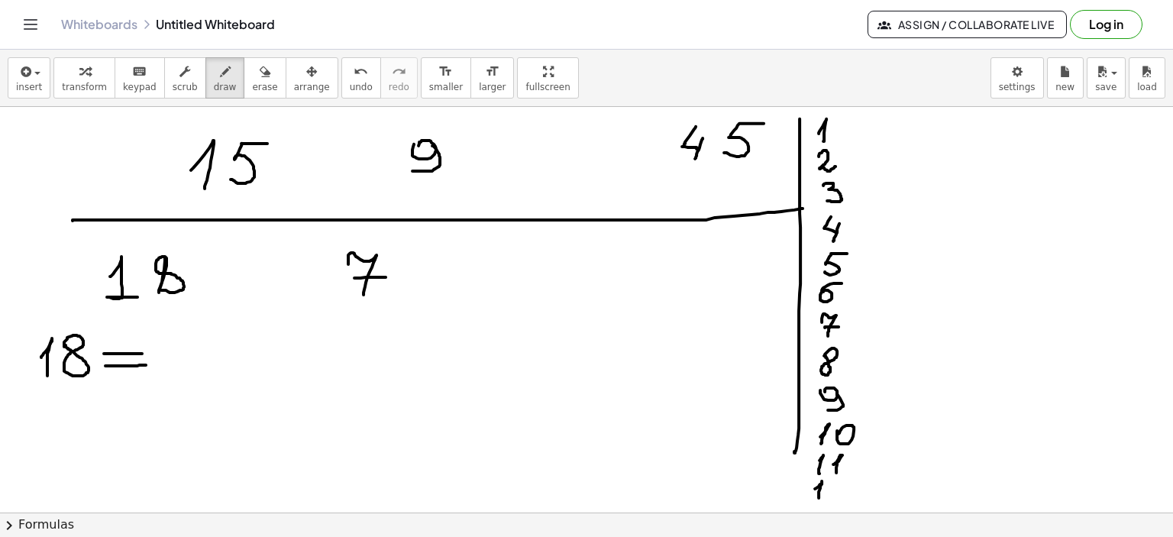
click at [819, 497] on div at bounding box center [586, 310] width 1173 height 1219
drag, startPoint x: 829, startPoint y: 488, endPoint x: 881, endPoint y: 482, distance: 53.0
click at [849, 493] on div at bounding box center [586, 310] width 1173 height 1219
drag, startPoint x: 813, startPoint y: 144, endPoint x: 841, endPoint y: 144, distance: 28.3
click at [841, 144] on div at bounding box center [586, 310] width 1173 height 1219
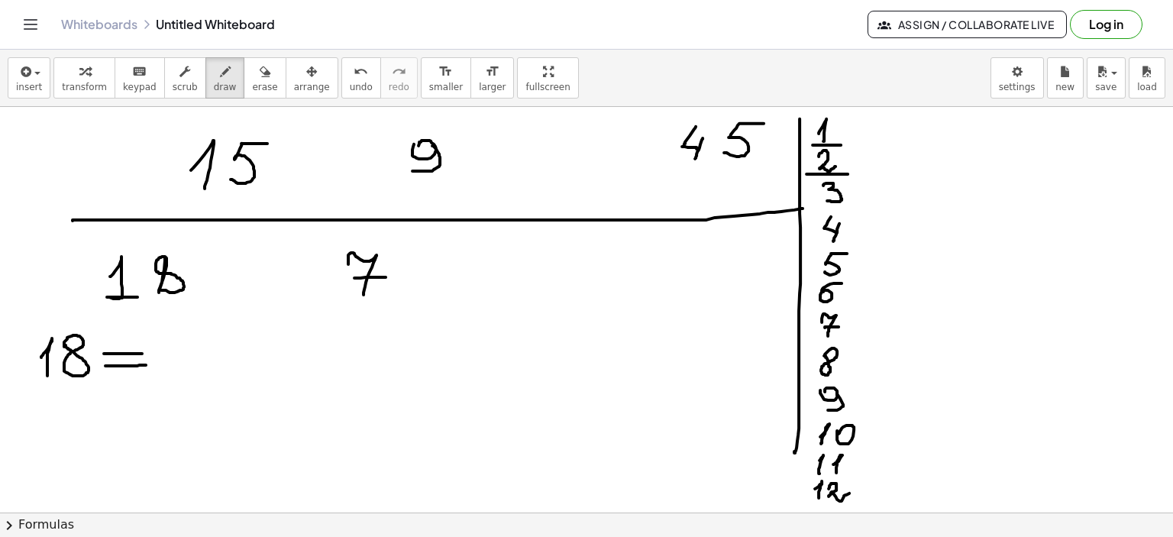
drag, startPoint x: 806, startPoint y: 173, endPoint x: 849, endPoint y: 173, distance: 42.8
click at [849, 173] on div at bounding box center [586, 310] width 1173 height 1219
drag, startPoint x: 816, startPoint y: 207, endPoint x: 855, endPoint y: 207, distance: 38.9
click at [855, 207] on div at bounding box center [586, 310] width 1173 height 1219
drag, startPoint x: 816, startPoint y: 279, endPoint x: 854, endPoint y: 279, distance: 38.2
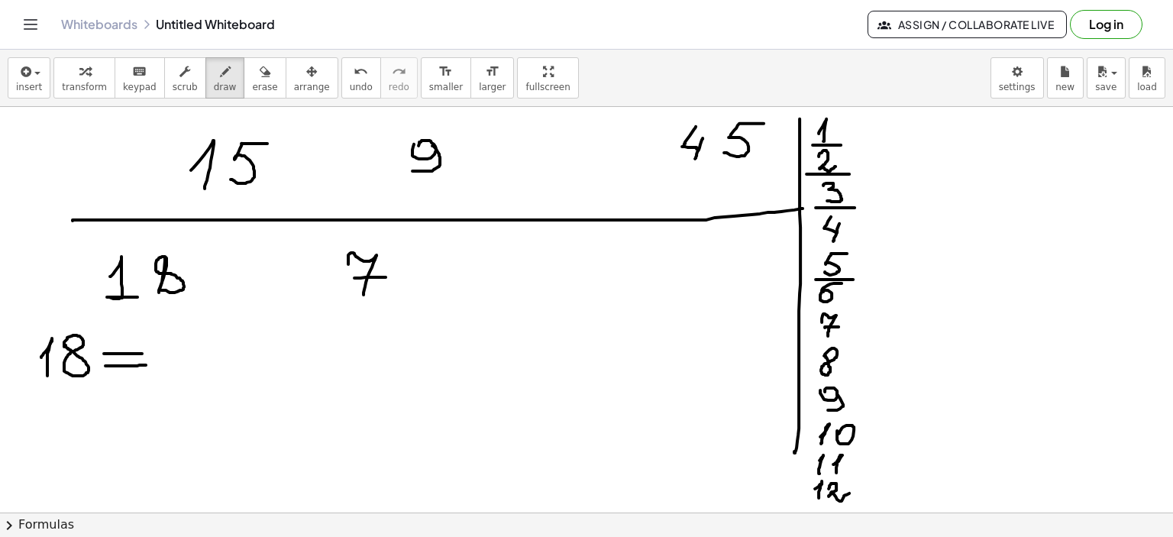
click at [854, 279] on div at bounding box center [586, 310] width 1173 height 1219
drag, startPoint x: 810, startPoint y: 341, endPoint x: 850, endPoint y: 340, distance: 39.7
click at [850, 340] on div at bounding box center [586, 310] width 1173 height 1219
drag, startPoint x: 812, startPoint y: 477, endPoint x: 851, endPoint y: 477, distance: 39.7
click at [851, 477] on div at bounding box center [586, 310] width 1173 height 1219
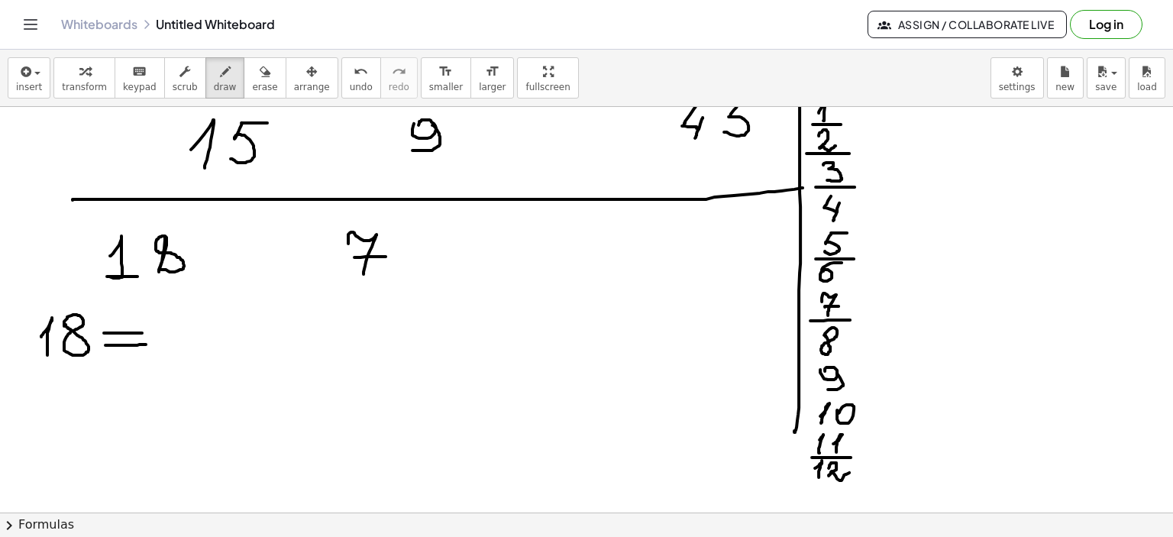
scroll to position [437, 0]
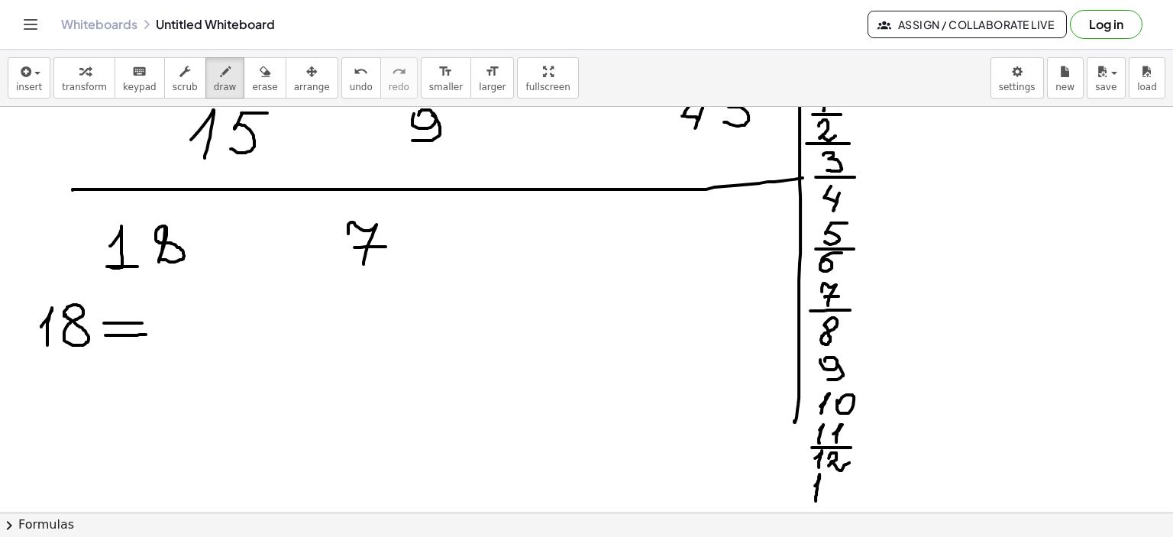
drag, startPoint x: 815, startPoint y: 485, endPoint x: 816, endPoint y: 500, distance: 15.3
click at [816, 500] on div at bounding box center [586, 279] width 1173 height 1219
drag, startPoint x: 829, startPoint y: 483, endPoint x: 831, endPoint y: 500, distance: 17.6
click at [832, 496] on div at bounding box center [586, 279] width 1173 height 1219
drag, startPoint x: 813, startPoint y: 504, endPoint x: 855, endPoint y: 504, distance: 42.8
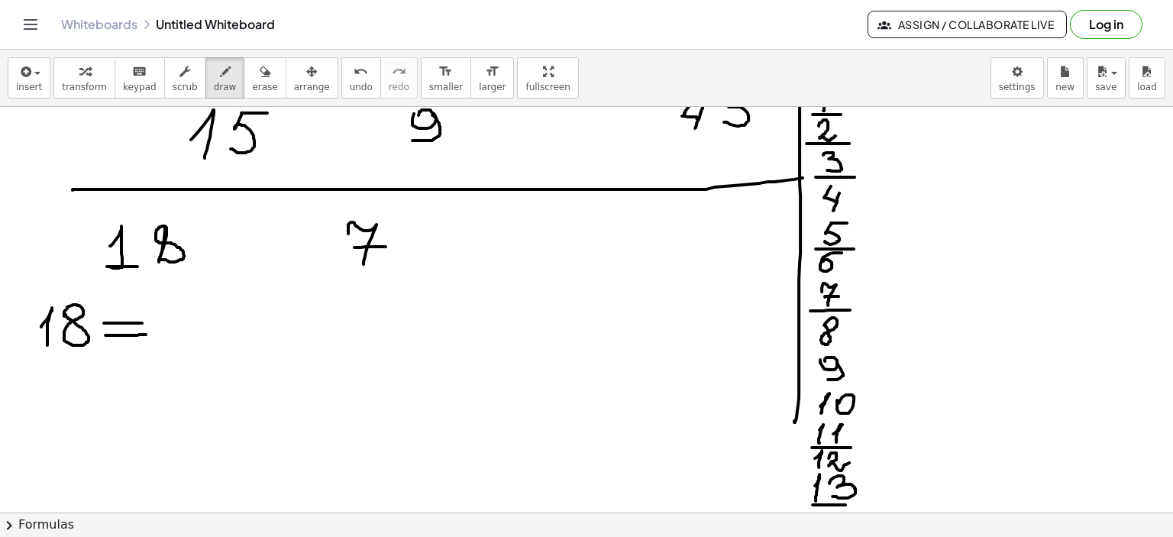
click at [855, 504] on div at bounding box center [586, 279] width 1173 height 1219
drag, startPoint x: 109, startPoint y: 279, endPoint x: 174, endPoint y: 278, distance: 64.9
click at [174, 278] on div at bounding box center [586, 279] width 1173 height 1219
drag, startPoint x: 347, startPoint y: 275, endPoint x: 396, endPoint y: 274, distance: 48.9
click at [396, 274] on div at bounding box center [586, 279] width 1173 height 1219
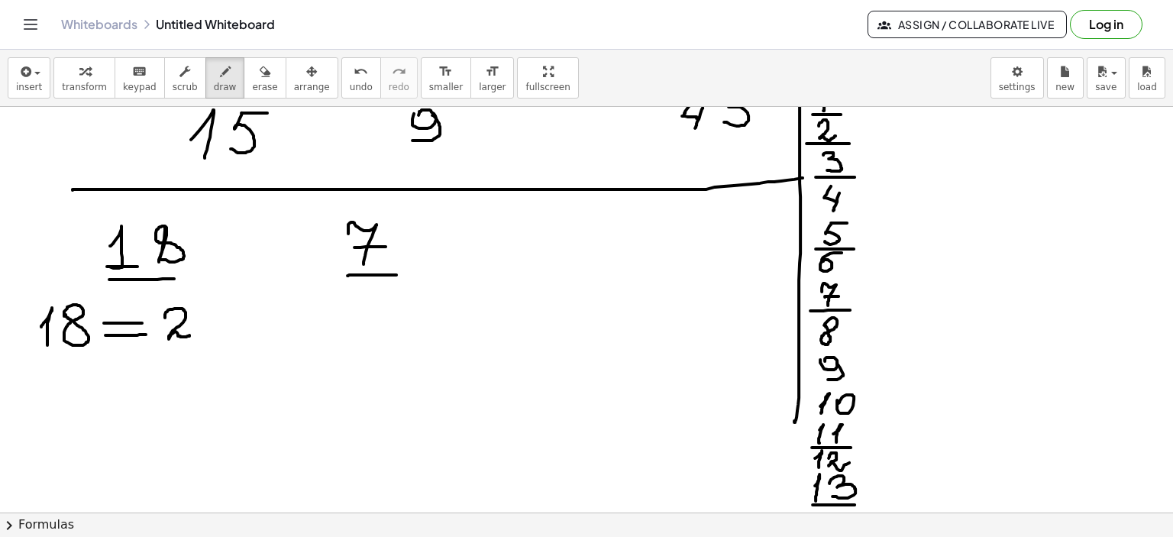
drag, startPoint x: 165, startPoint y: 317, endPoint x: 190, endPoint y: 333, distance: 29.9
click at [190, 333] on div at bounding box center [586, 279] width 1173 height 1219
click at [194, 319] on div at bounding box center [586, 279] width 1173 height 1219
drag, startPoint x: 210, startPoint y: 305, endPoint x: 216, endPoint y: 314, distance: 10.4
click at [215, 309] on div at bounding box center [586, 279] width 1173 height 1219
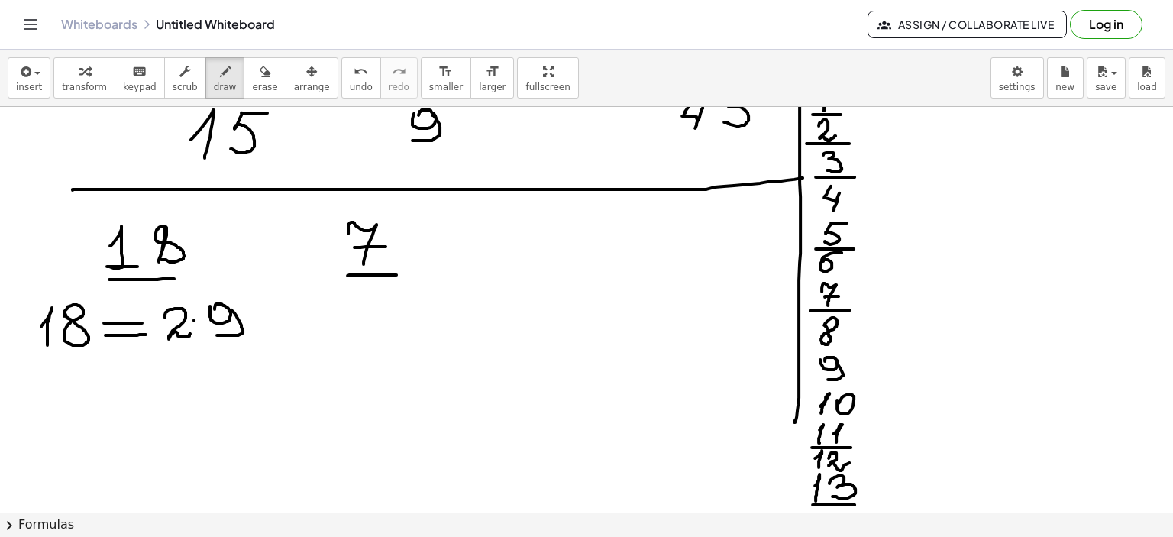
drag, startPoint x: 231, startPoint y: 309, endPoint x: 214, endPoint y: 334, distance: 30.7
click at [214, 334] on div at bounding box center [586, 279] width 1173 height 1219
drag, startPoint x: 254, startPoint y: 311, endPoint x: 287, endPoint y: 312, distance: 33.6
click at [287, 312] on div at bounding box center [586, 279] width 1173 height 1219
drag, startPoint x: 257, startPoint y: 325, endPoint x: 293, endPoint y: 324, distance: 36.7
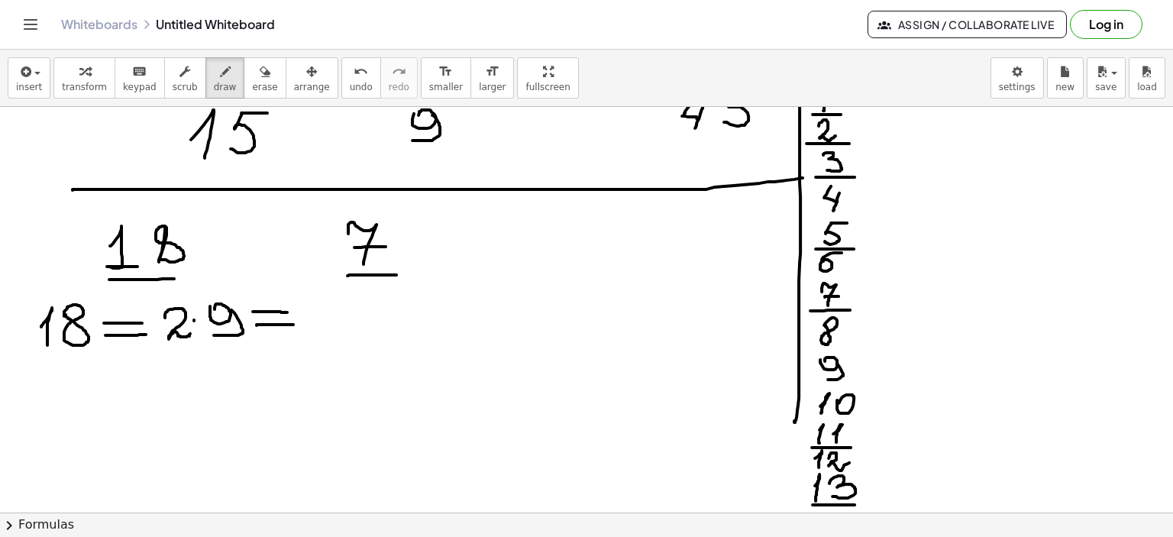
click at [293, 324] on div at bounding box center [586, 279] width 1173 height 1219
drag, startPoint x: 163, startPoint y: 347, endPoint x: 189, endPoint y: 347, distance: 26.7
click at [189, 347] on div at bounding box center [586, 279] width 1173 height 1219
drag, startPoint x: 305, startPoint y: 308, endPoint x: 345, endPoint y: 319, distance: 41.3
click at [327, 323] on div at bounding box center [586, 279] width 1173 height 1219
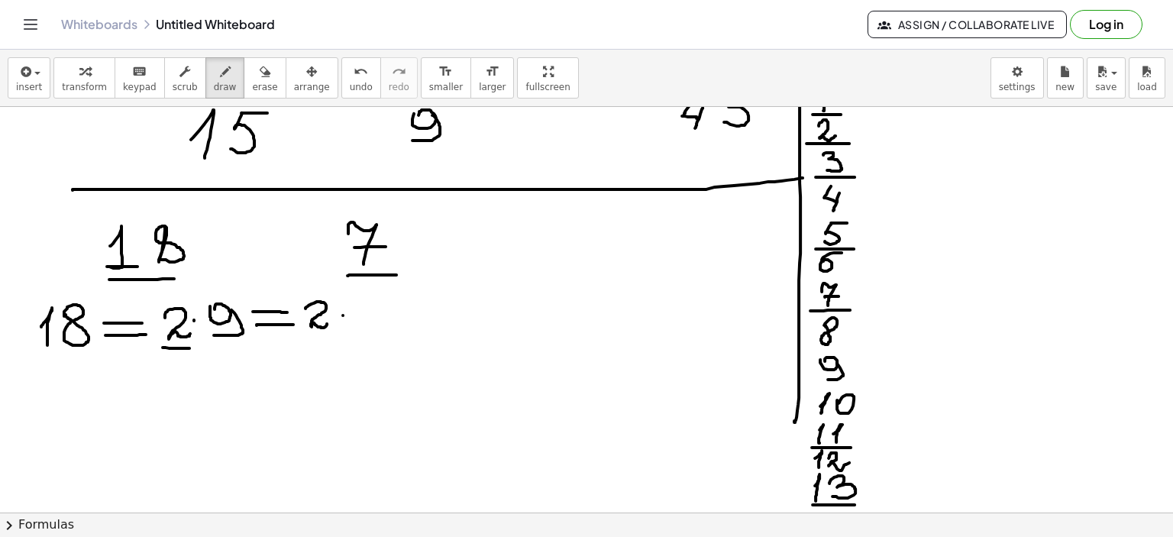
click at [343, 315] on div at bounding box center [586, 279] width 1173 height 1219
drag, startPoint x: 366, startPoint y: 304, endPoint x: 359, endPoint y: 324, distance: 21.0
click at [354, 324] on div at bounding box center [586, 279] width 1173 height 1219
drag, startPoint x: 388, startPoint y: 316, endPoint x: 403, endPoint y: 313, distance: 15.6
click at [388, 315] on div at bounding box center [586, 279] width 1173 height 1219
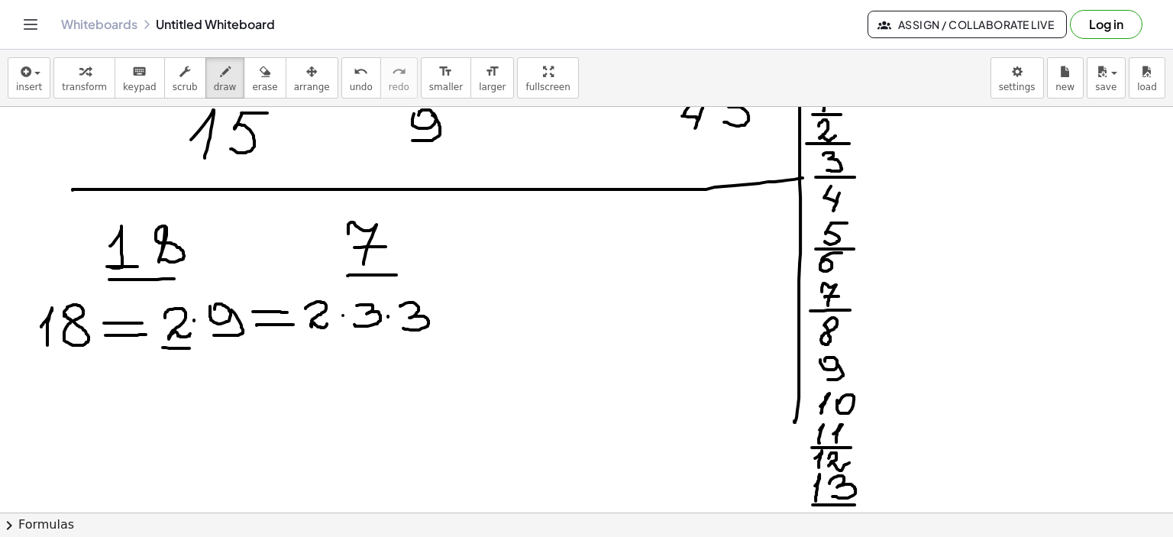
drag, startPoint x: 402, startPoint y: 305, endPoint x: 403, endPoint y: 328, distance: 23.0
click at [403, 328] on div at bounding box center [586, 279] width 1173 height 1219
drag, startPoint x: 40, startPoint y: 355, endPoint x: 86, endPoint y: 351, distance: 46.0
click at [86, 351] on div at bounding box center [586, 279] width 1173 height 1219
drag, startPoint x: 307, startPoint y: 341, endPoint x: 330, endPoint y: 341, distance: 22.9
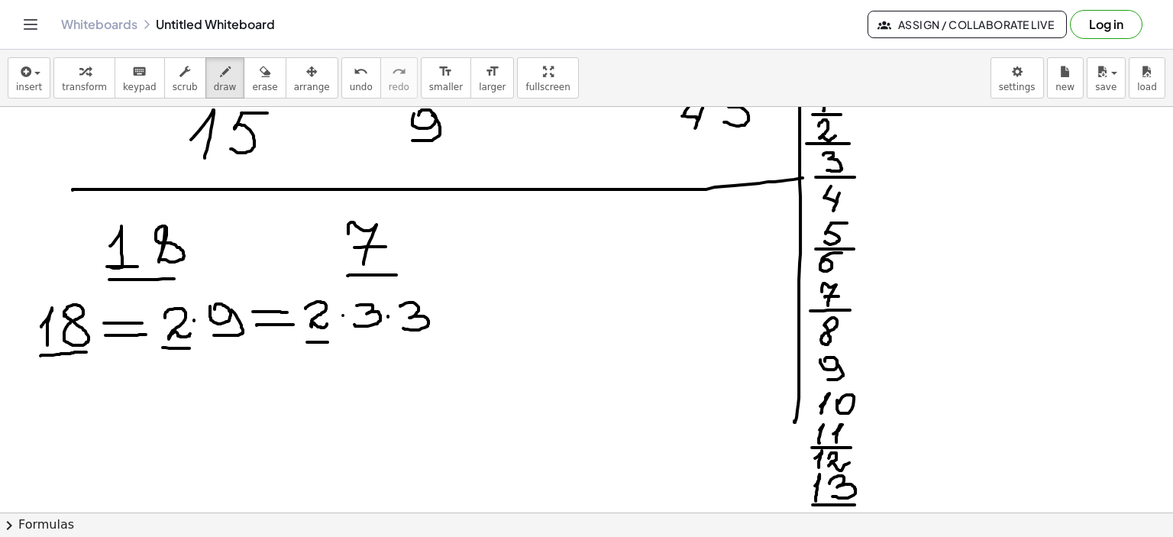
click at [329, 341] on div at bounding box center [586, 279] width 1173 height 1219
drag, startPoint x: 360, startPoint y: 338, endPoint x: 383, endPoint y: 338, distance: 22.9
click at [383, 338] on div at bounding box center [586, 279] width 1173 height 1219
drag, startPoint x: 406, startPoint y: 341, endPoint x: 432, endPoint y: 341, distance: 26.0
click at [431, 341] on div at bounding box center [586, 279] width 1173 height 1219
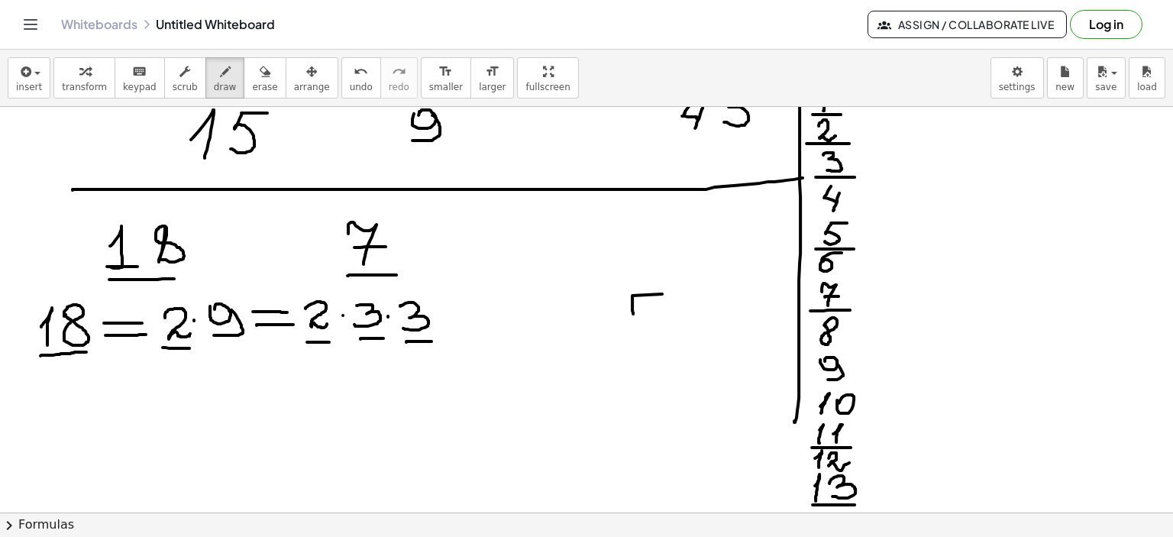
drag, startPoint x: 633, startPoint y: 313, endPoint x: 661, endPoint y: 296, distance: 32.6
click at [662, 294] on div at bounding box center [586, 279] width 1173 height 1219
drag, startPoint x: 662, startPoint y: 293, endPoint x: 651, endPoint y: 341, distance: 49.5
click at [651, 341] on div at bounding box center [586, 279] width 1173 height 1219
drag, startPoint x: 645, startPoint y: 324, endPoint x: 665, endPoint y: 323, distance: 20.6
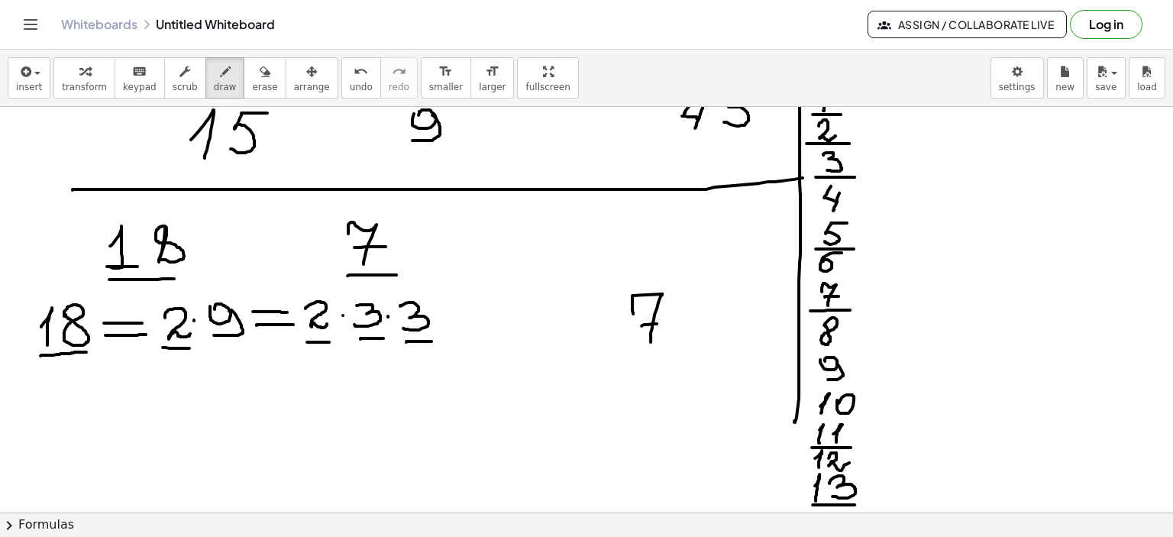
click at [665, 323] on div at bounding box center [586, 279] width 1173 height 1219
drag, startPoint x: 91, startPoint y: 415, endPoint x: 99, endPoint y: 407, distance: 10.8
click at [99, 407] on div at bounding box center [586, 279] width 1173 height 1219
drag, startPoint x: 92, startPoint y: 412, endPoint x: 130, endPoint y: 429, distance: 41.0
click at [116, 433] on div at bounding box center [586, 279] width 1173 height 1219
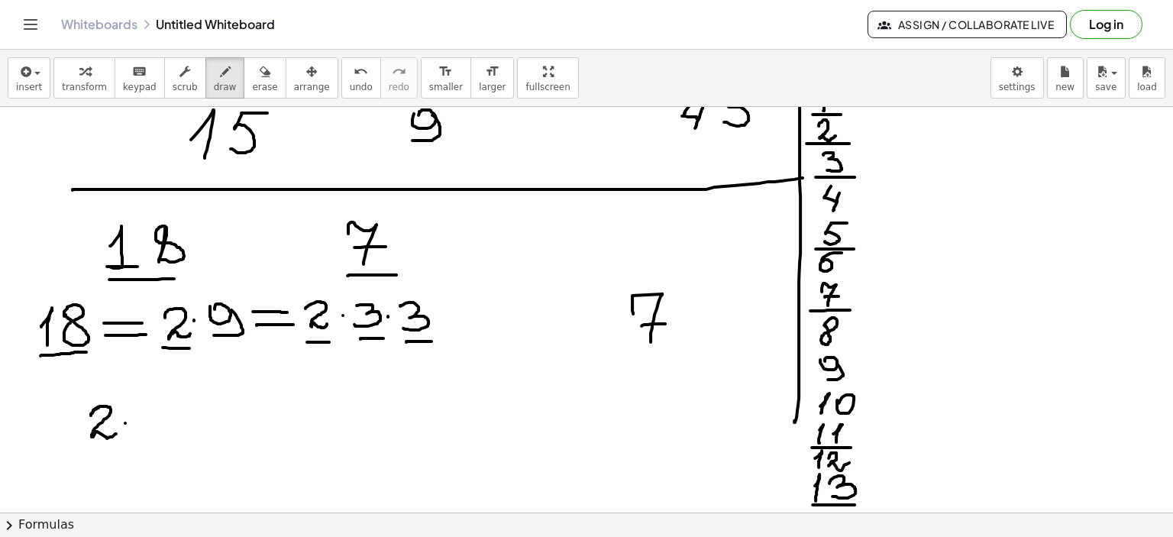
click at [125, 422] on div at bounding box center [586, 279] width 1173 height 1219
drag, startPoint x: 131, startPoint y: 402, endPoint x: 140, endPoint y: 431, distance: 29.5
click at [140, 431] on div at bounding box center [586, 279] width 1173 height 1219
click at [186, 412] on div at bounding box center [586, 279] width 1173 height 1219
drag, startPoint x: 205, startPoint y: 401, endPoint x: 205, endPoint y: 428, distance: 27.5
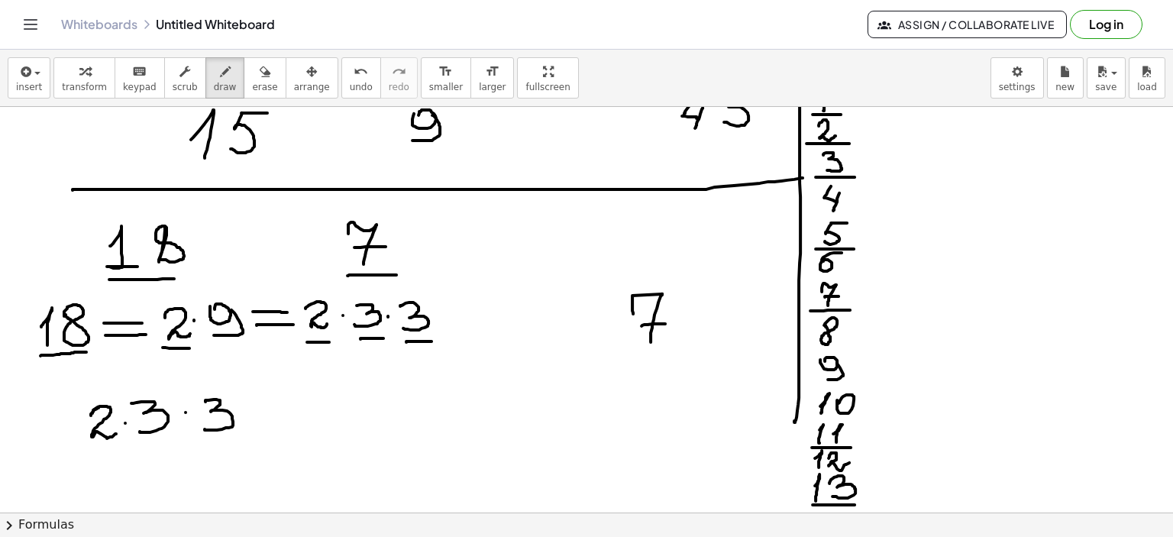
click at [205, 428] on div at bounding box center [586, 279] width 1173 height 1219
click at [240, 412] on div at bounding box center [586, 279] width 1173 height 1219
drag, startPoint x: 260, startPoint y: 402, endPoint x: 276, endPoint y: 427, distance: 28.8
click at [276, 428] on div at bounding box center [586, 279] width 1173 height 1219
drag, startPoint x: 269, startPoint y: 415, endPoint x: 335, endPoint y: 413, distance: 66.5
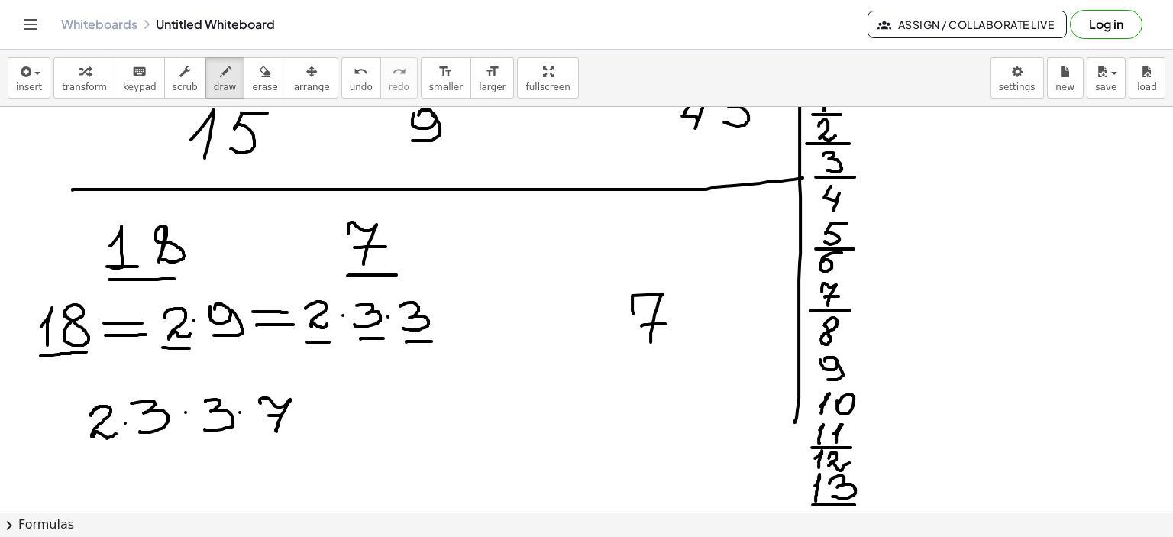
click at [289, 415] on div at bounding box center [586, 279] width 1173 height 1219
drag, startPoint x: 322, startPoint y: 405, endPoint x: 339, endPoint y: 422, distance: 23.2
click at [357, 407] on div at bounding box center [586, 279] width 1173 height 1219
drag, startPoint x: 323, startPoint y: 422, endPoint x: 356, endPoint y: 421, distance: 32.8
click at [356, 421] on div at bounding box center [586, 279] width 1173 height 1219
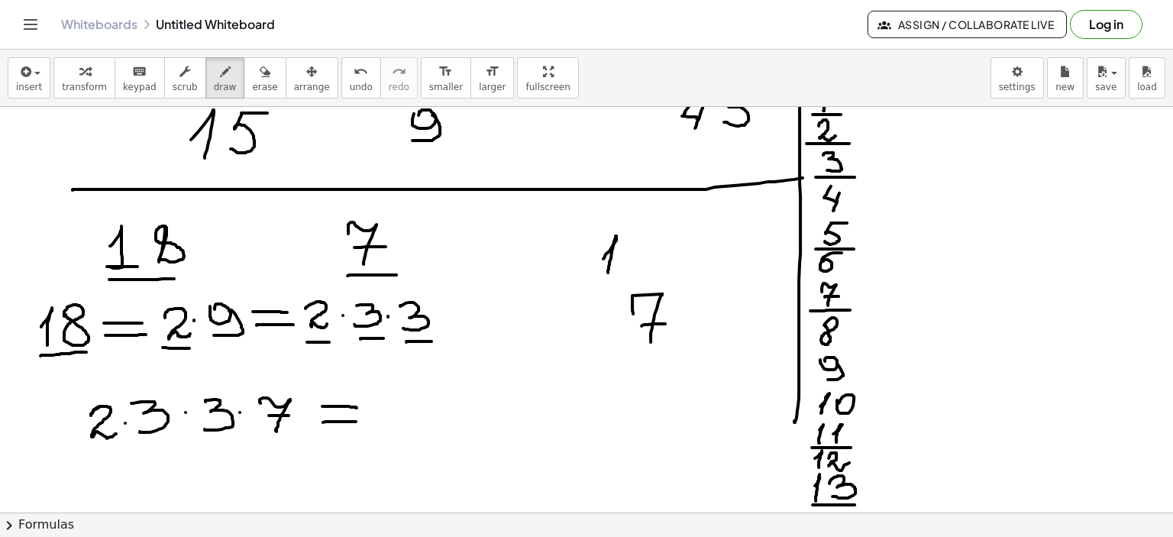
drag, startPoint x: 604, startPoint y: 257, endPoint x: 608, endPoint y: 272, distance: 15.0
click at [608, 272] on div at bounding box center [586, 279] width 1173 height 1219
drag, startPoint x: 640, startPoint y: 237, endPoint x: 641, endPoint y: 249, distance: 11.5
click at [641, 241] on div at bounding box center [586, 279] width 1173 height 1219
drag, startPoint x: 557, startPoint y: 273, endPoint x: 583, endPoint y: 283, distance: 28.1
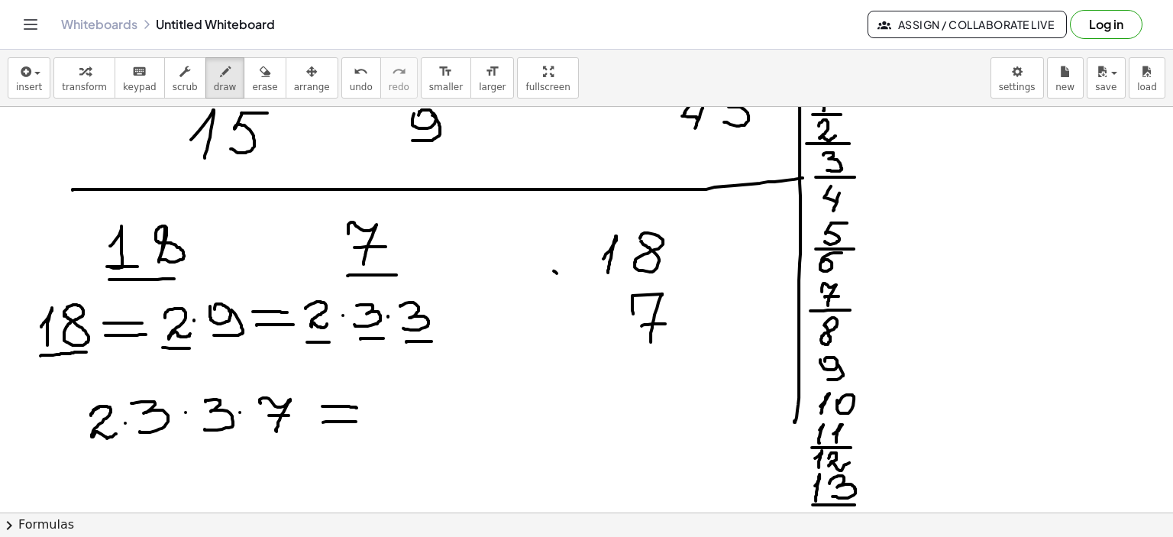
click at [583, 293] on div at bounding box center [586, 279] width 1173 height 1219
drag, startPoint x: 580, startPoint y: 270, endPoint x: 559, endPoint y: 293, distance: 31.9
click at [559, 293] on div at bounding box center [586, 279] width 1173 height 1219
drag, startPoint x: 571, startPoint y: 357, endPoint x: 720, endPoint y: 357, distance: 148.9
click at [720, 357] on div at bounding box center [586, 279] width 1173 height 1219
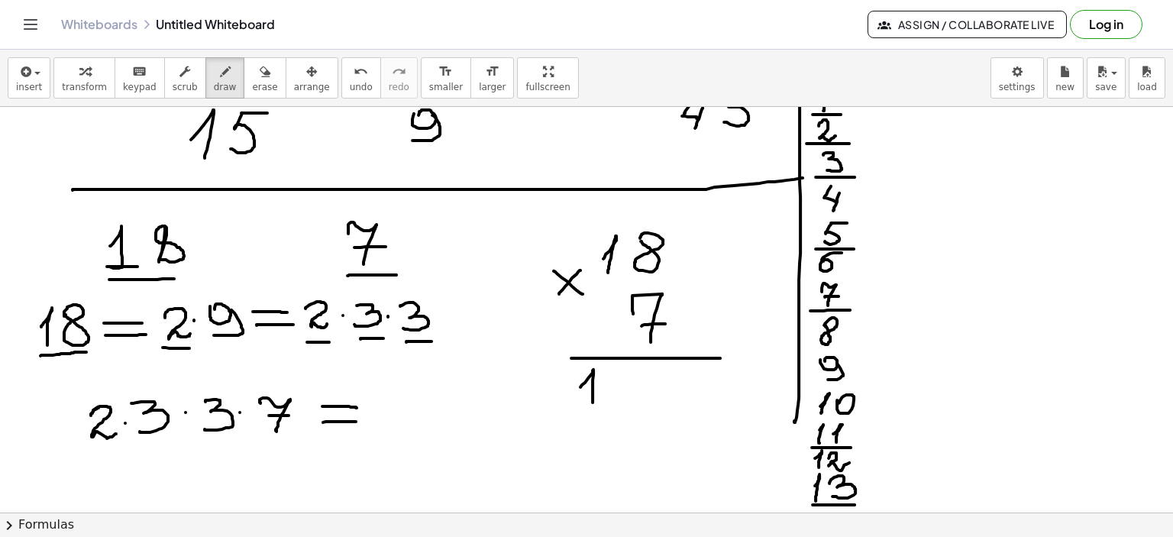
drag, startPoint x: 580, startPoint y: 386, endPoint x: 605, endPoint y: 391, distance: 24.9
click at [593, 403] on div at bounding box center [586, 279] width 1173 height 1219
drag, startPoint x: 375, startPoint y: 415, endPoint x: 382, endPoint y: 434, distance: 20.3
click at [382, 435] on div at bounding box center [586, 279] width 1173 height 1219
drag, startPoint x: 398, startPoint y: 402, endPoint x: 465, endPoint y: 405, distance: 67.3
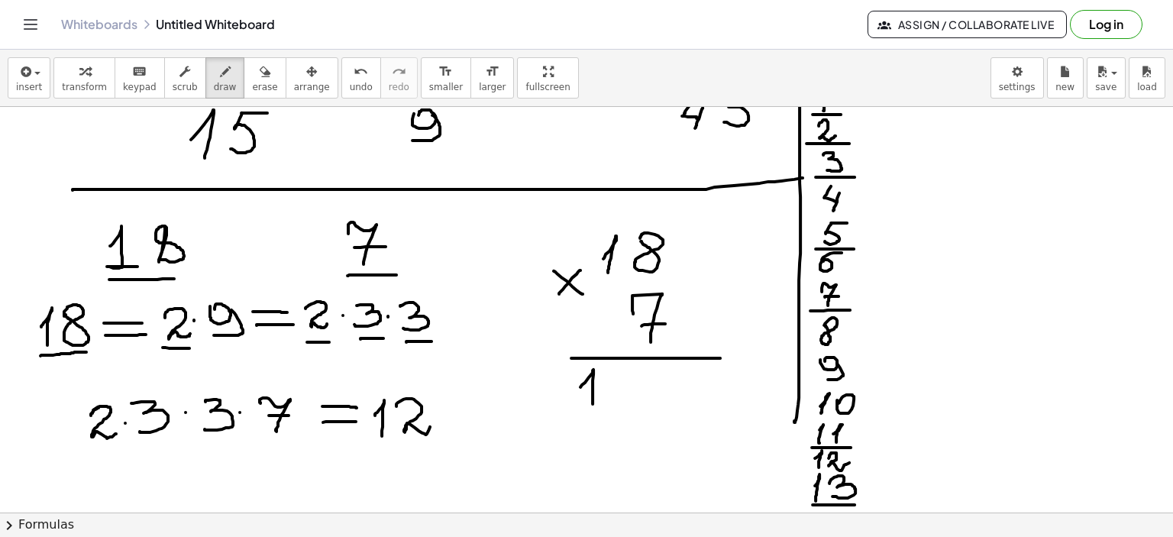
click at [432, 422] on div at bounding box center [586, 279] width 1173 height 1219
drag, startPoint x: 466, startPoint y: 396, endPoint x: 457, endPoint y: 415, distance: 20.9
click at [450, 415] on div at bounding box center [586, 279] width 1173 height 1219
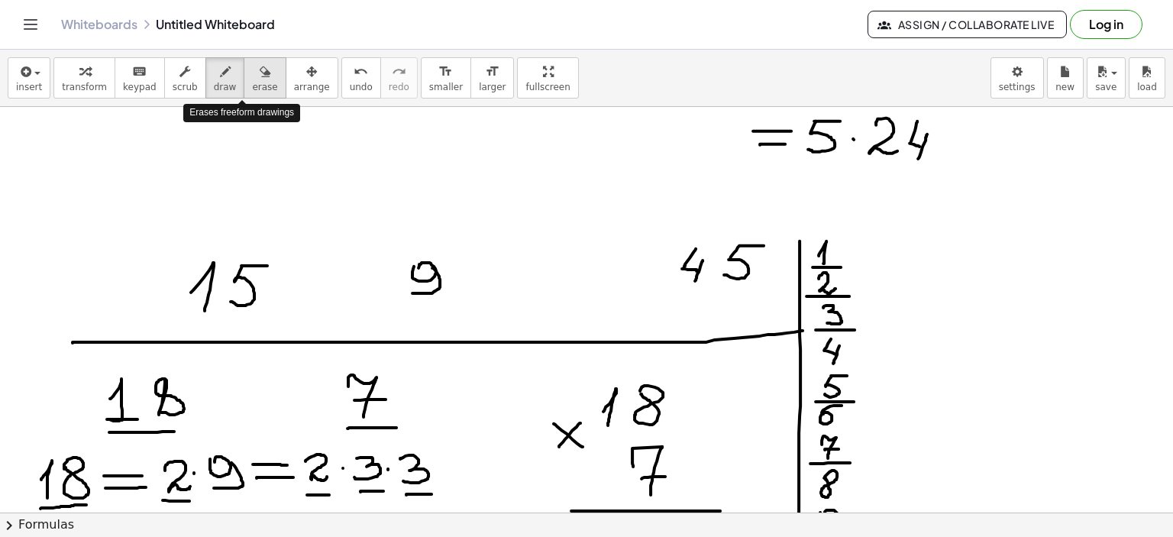
click at [260, 76] on icon "button" at bounding box center [265, 72] width 11 height 18
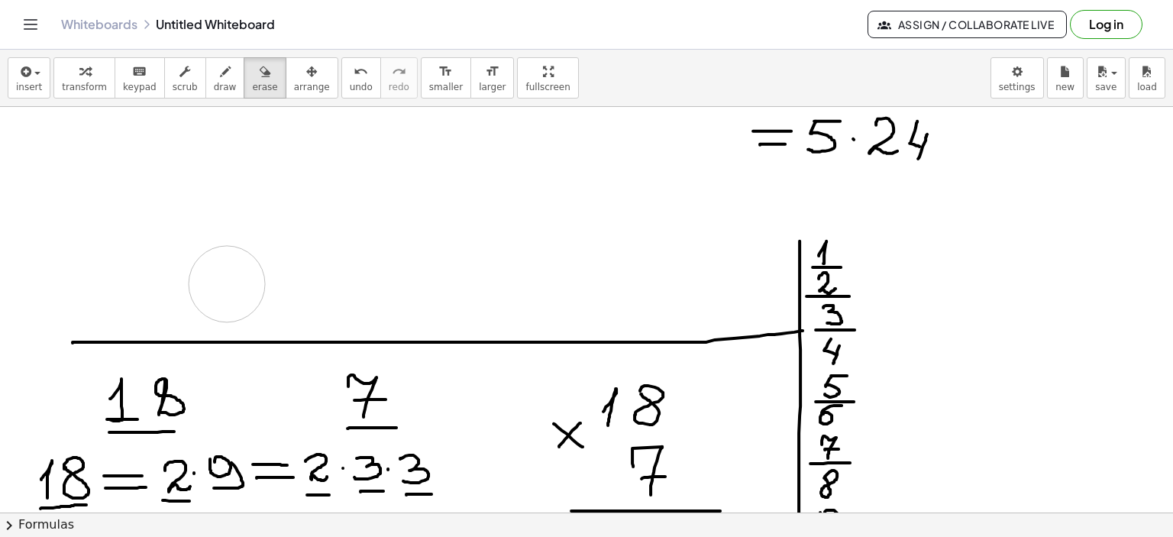
drag, startPoint x: 687, startPoint y: 285, endPoint x: 225, endPoint y: 119, distance: 490.1
click at [250, 277] on div at bounding box center [586, 432] width 1173 height 1219
click at [220, 73] on icon "button" at bounding box center [225, 72] width 11 height 18
drag, startPoint x: 46, startPoint y: 137, endPoint x: 50, endPoint y: 148, distance: 11.6
click at [50, 148] on div at bounding box center [586, 432] width 1173 height 1219
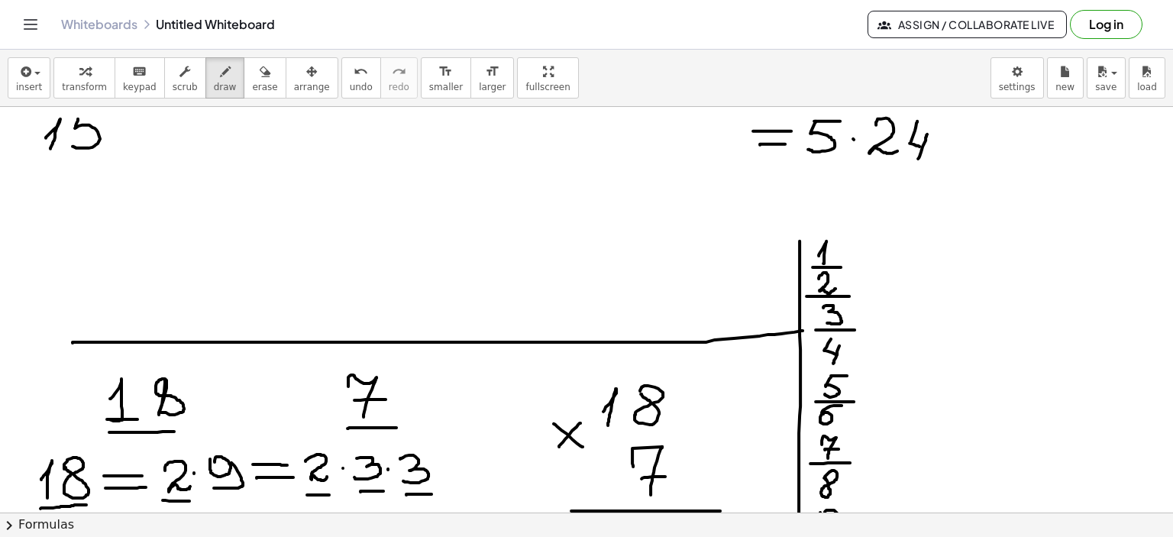
click at [70, 143] on div at bounding box center [586, 432] width 1173 height 1219
drag, startPoint x: 79, startPoint y: 115, endPoint x: 218, endPoint y: 134, distance: 139.4
click at [104, 115] on div at bounding box center [586, 432] width 1173 height 1219
drag, startPoint x: 272, startPoint y: 116, endPoint x: 281, endPoint y: 119, distance: 9.7
click at [282, 119] on div at bounding box center [586, 432] width 1173 height 1219
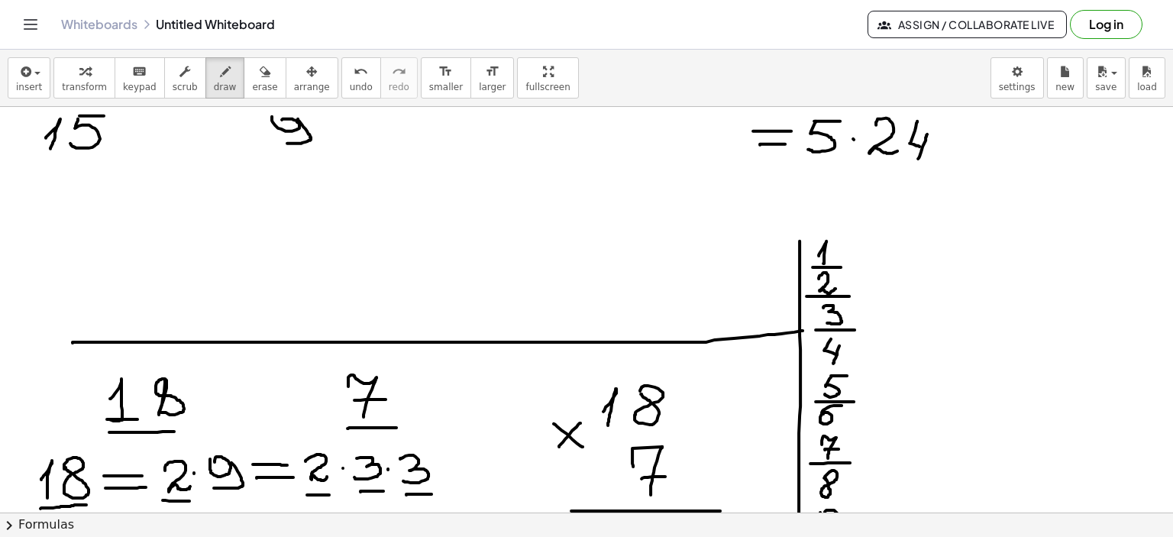
drag, startPoint x: 298, startPoint y: 118, endPoint x: 275, endPoint y: 143, distance: 33.5
click at [275, 143] on div at bounding box center [586, 432] width 1173 height 1219
drag, startPoint x: 292, startPoint y: 119, endPoint x: 276, endPoint y: 117, distance: 17.0
click at [276, 117] on div at bounding box center [586, 432] width 1173 height 1219
click at [260, 73] on icon "button" at bounding box center [265, 72] width 11 height 18
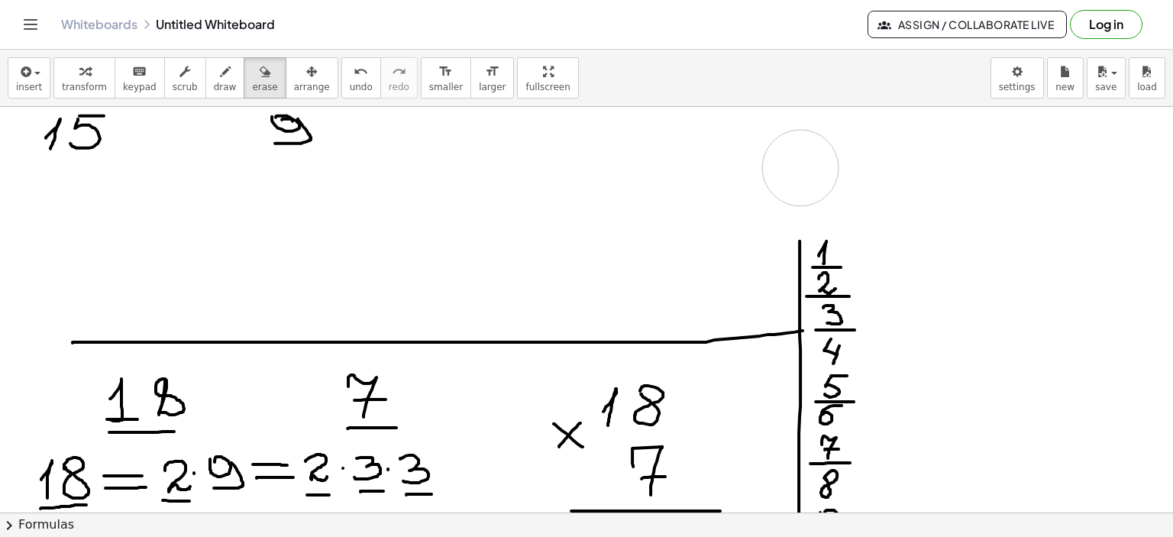
drag, startPoint x: 905, startPoint y: 180, endPoint x: 800, endPoint y: 166, distance: 105.5
click at [800, 166] on div at bounding box center [586, 432] width 1173 height 1219
click at [220, 64] on icon "button" at bounding box center [225, 72] width 11 height 18
drag, startPoint x: 789, startPoint y: 116, endPoint x: 797, endPoint y: 239, distance: 123.2
click at [797, 239] on div at bounding box center [586, 432] width 1173 height 1219
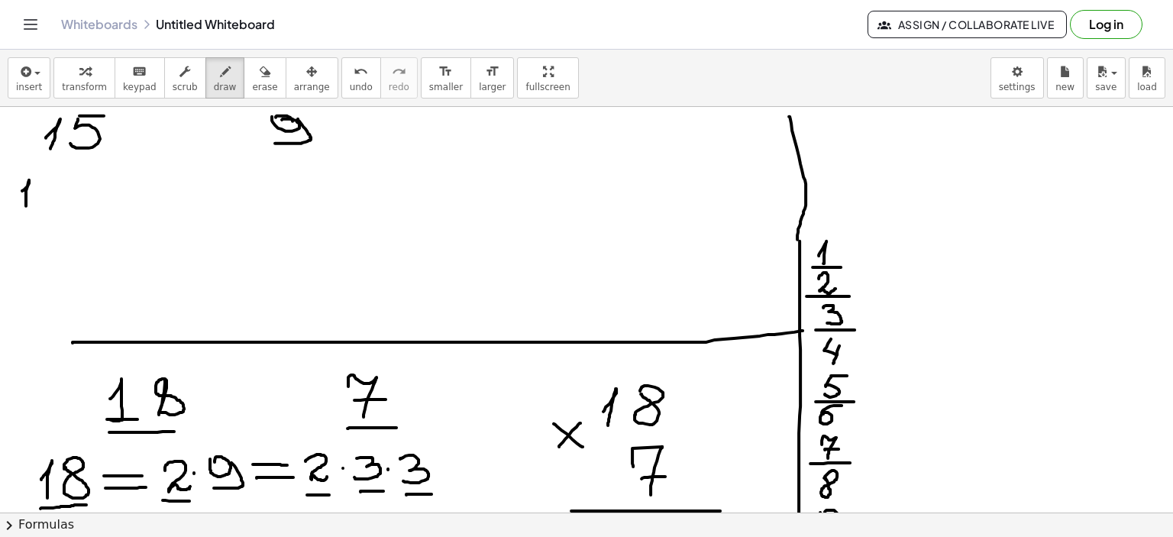
drag, startPoint x: 22, startPoint y: 190, endPoint x: 26, endPoint y: 206, distance: 16.5
click at [26, 206] on div at bounding box center [586, 432] width 1173 height 1219
drag, startPoint x: 46, startPoint y: 179, endPoint x: 39, endPoint y: 199, distance: 21.0
click at [37, 201] on div at bounding box center [586, 432] width 1173 height 1219
drag, startPoint x: 46, startPoint y: 176, endPoint x: 70, endPoint y: 176, distance: 24.4
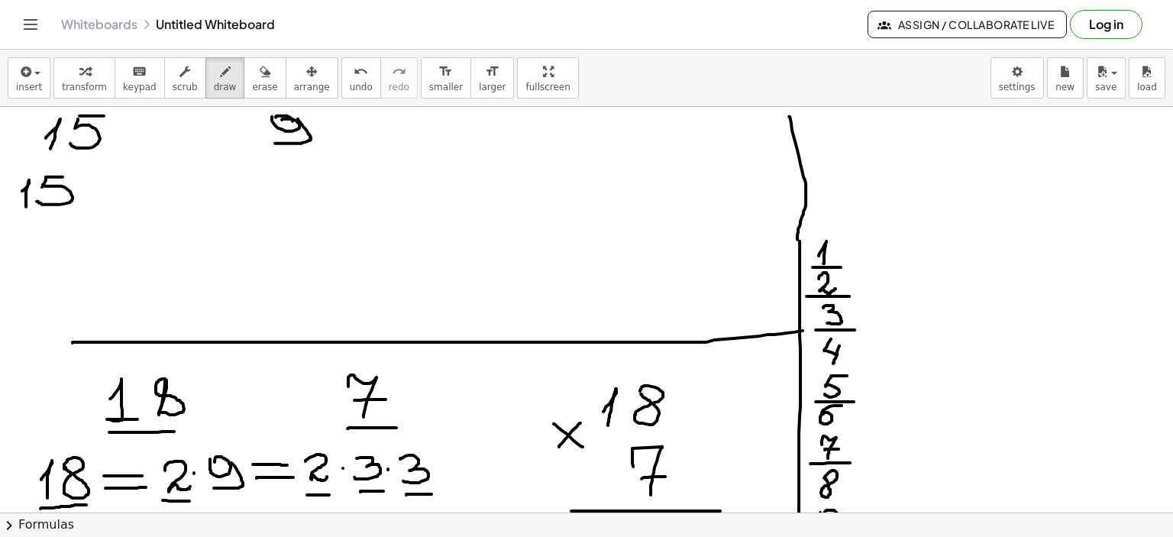
click at [70, 176] on div at bounding box center [586, 432] width 1173 height 1219
drag, startPoint x: 87, startPoint y: 186, endPoint x: 113, endPoint y: 186, distance: 26.0
click at [115, 186] on div at bounding box center [586, 432] width 1173 height 1219
drag, startPoint x: 87, startPoint y: 198, endPoint x: 114, endPoint y: 196, distance: 26.8
click at [119, 197] on div at bounding box center [586, 432] width 1173 height 1219
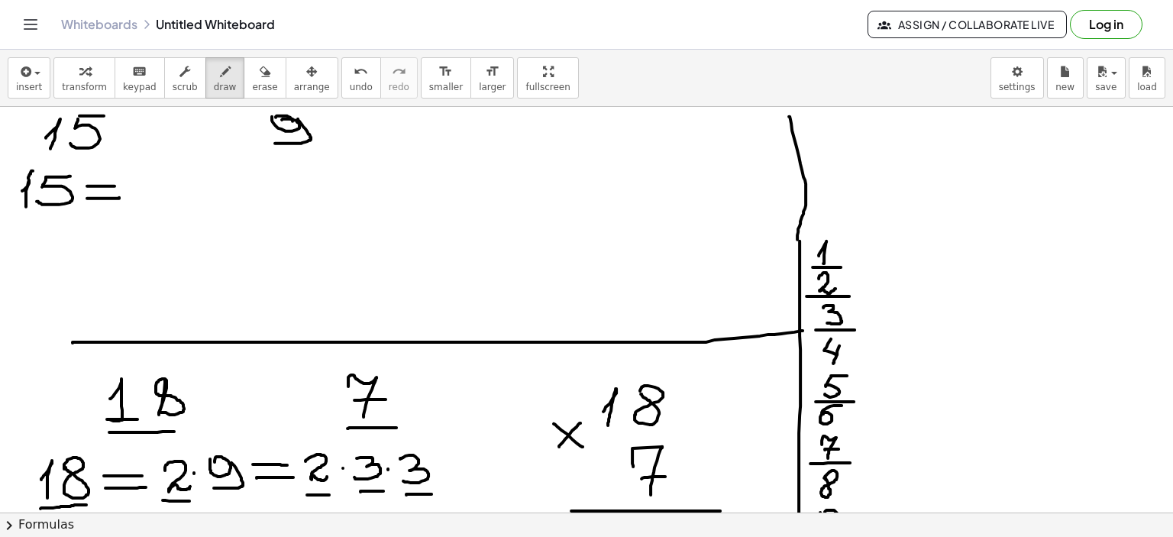
drag, startPoint x: 33, startPoint y: 170, endPoint x: 27, endPoint y: 184, distance: 14.7
click at [27, 184] on div at bounding box center [586, 432] width 1173 height 1219
drag, startPoint x: 140, startPoint y: 178, endPoint x: 150, endPoint y: 197, distance: 21.9
click at [150, 197] on div at bounding box center [586, 432] width 1173 height 1219
click at [184, 185] on div at bounding box center [586, 432] width 1173 height 1219
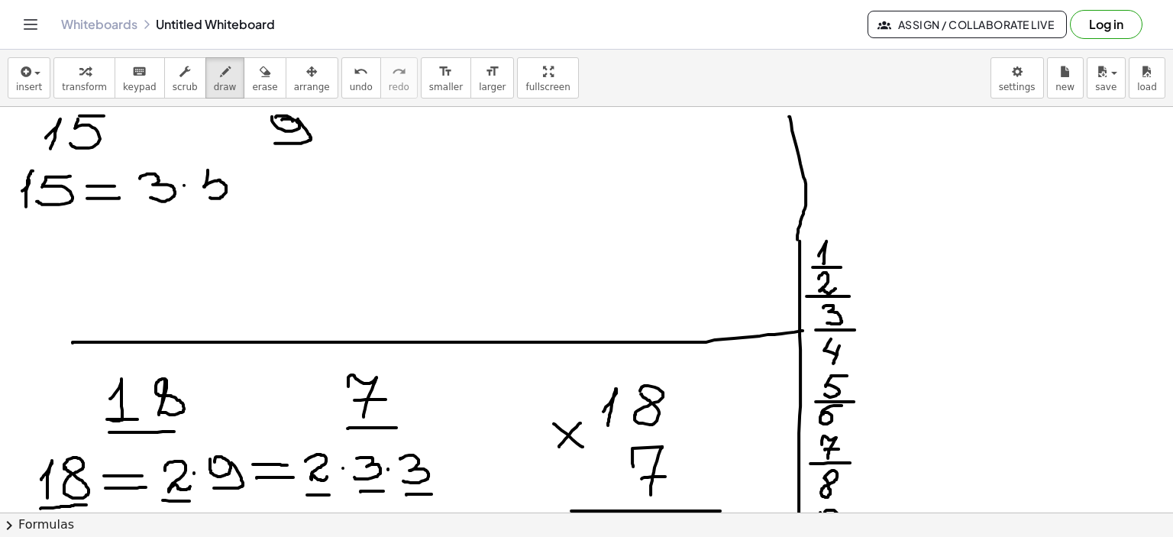
drag, startPoint x: 208, startPoint y: 170, endPoint x: 202, endPoint y: 195, distance: 25.9
click at [202, 195] on div at bounding box center [586, 432] width 1173 height 1219
drag, startPoint x: 210, startPoint y: 169, endPoint x: 232, endPoint y: 167, distance: 22.2
click at [232, 167] on div at bounding box center [586, 432] width 1173 height 1219
drag, startPoint x: 153, startPoint y: 210, endPoint x: 172, endPoint y: 210, distance: 19.1
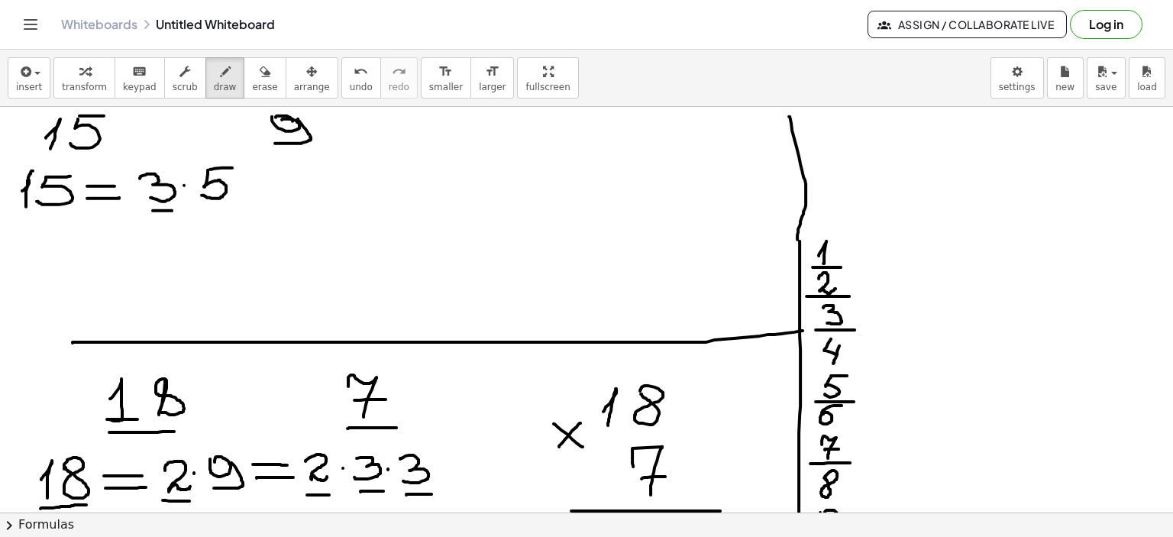
click at [172, 210] on div at bounding box center [586, 432] width 1173 height 1219
drag, startPoint x: 205, startPoint y: 209, endPoint x: 229, endPoint y: 209, distance: 24.4
click at [229, 209] on div at bounding box center [586, 432] width 1173 height 1219
drag, startPoint x: 449, startPoint y: 162, endPoint x: 467, endPoint y: 165, distance: 18.6
click at [453, 160] on div at bounding box center [586, 432] width 1173 height 1219
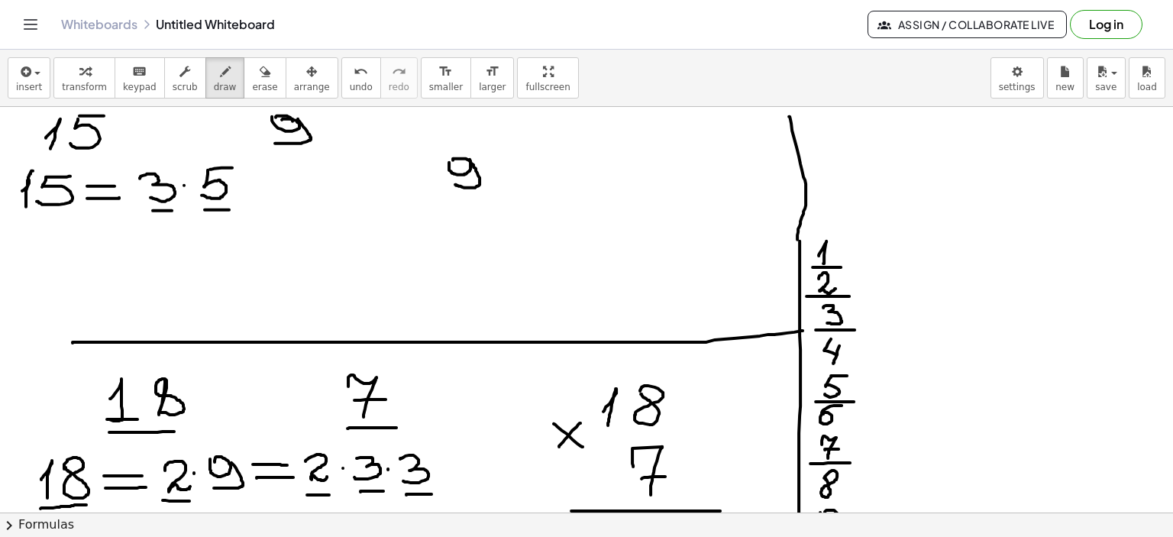
drag, startPoint x: 470, startPoint y: 159, endPoint x: 455, endPoint y: 184, distance: 29.1
click at [455, 184] on div at bounding box center [586, 432] width 1173 height 1219
drag, startPoint x: 490, startPoint y: 169, endPoint x: 522, endPoint y: 167, distance: 32.9
click at [522, 167] on div at bounding box center [586, 432] width 1173 height 1219
drag, startPoint x: 500, startPoint y: 176, endPoint x: 525, endPoint y: 173, distance: 25.4
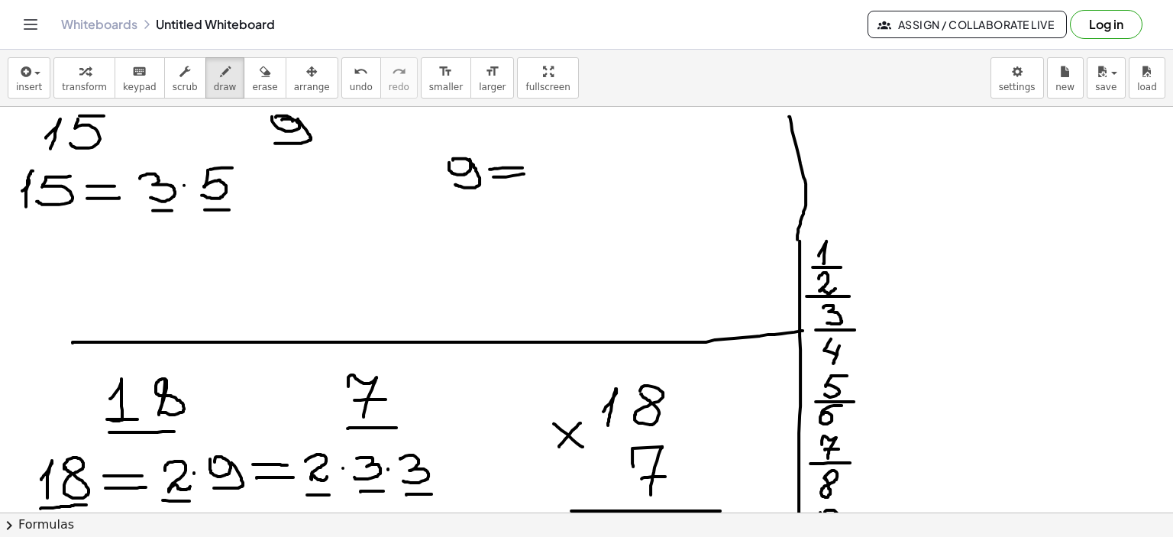
click at [525, 173] on div at bounding box center [586, 432] width 1173 height 1219
drag, startPoint x: 553, startPoint y: 158, endPoint x: 564, endPoint y: 179, distance: 23.9
click at [564, 179] on div at bounding box center [586, 432] width 1173 height 1219
click at [596, 169] on div at bounding box center [586, 432] width 1173 height 1219
drag, startPoint x: 616, startPoint y: 154, endPoint x: 616, endPoint y: 179, distance: 25.2
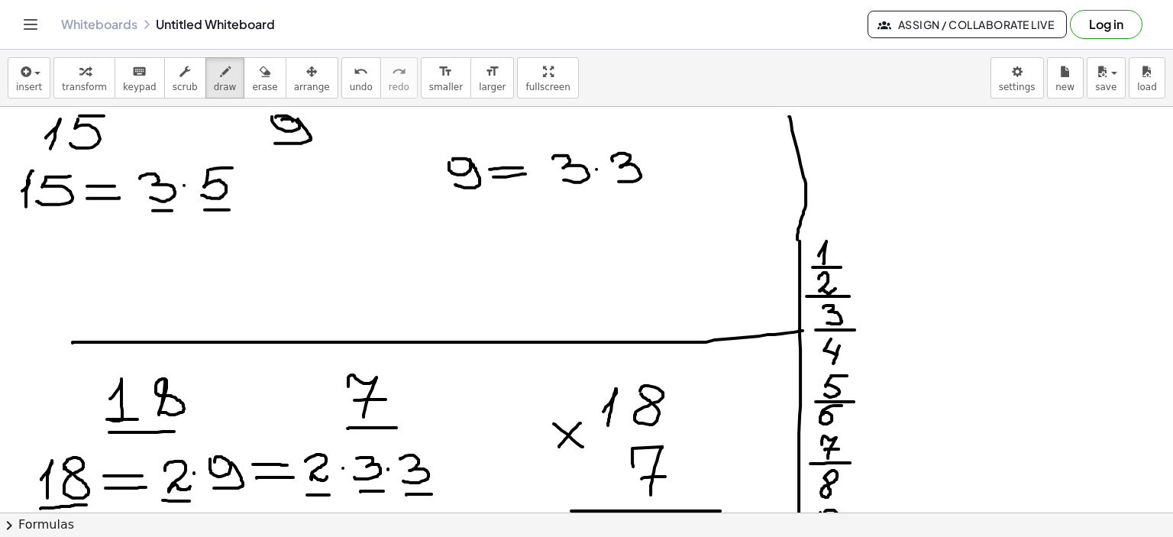
click at [616, 179] on div at bounding box center [586, 432] width 1173 height 1219
drag, startPoint x: 567, startPoint y: 193, endPoint x: 582, endPoint y: 194, distance: 14.5
click at [580, 194] on div at bounding box center [586, 432] width 1173 height 1219
drag, startPoint x: 618, startPoint y: 192, endPoint x: 645, endPoint y: 192, distance: 26.7
click at [645, 192] on div at bounding box center [586, 432] width 1173 height 1219
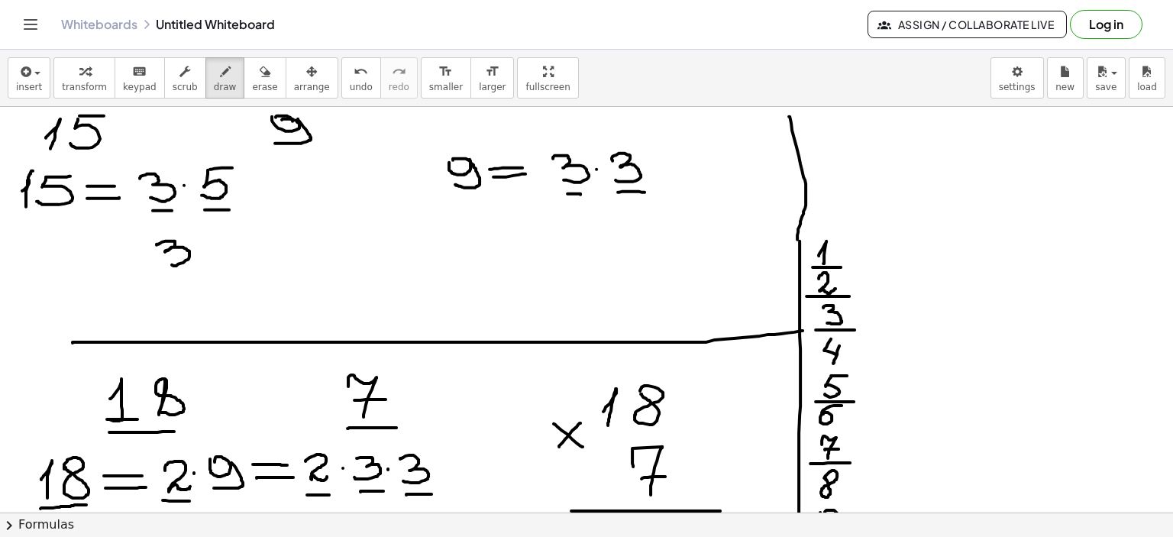
drag, startPoint x: 157, startPoint y: 244, endPoint x: 167, endPoint y: 262, distance: 20.6
click at [166, 262] on div at bounding box center [586, 432] width 1173 height 1219
click at [202, 252] on div at bounding box center [586, 432] width 1173 height 1219
drag, startPoint x: 230, startPoint y: 237, endPoint x: 221, endPoint y: 260, distance: 24.7
click at [221, 260] on div at bounding box center [586, 432] width 1173 height 1219
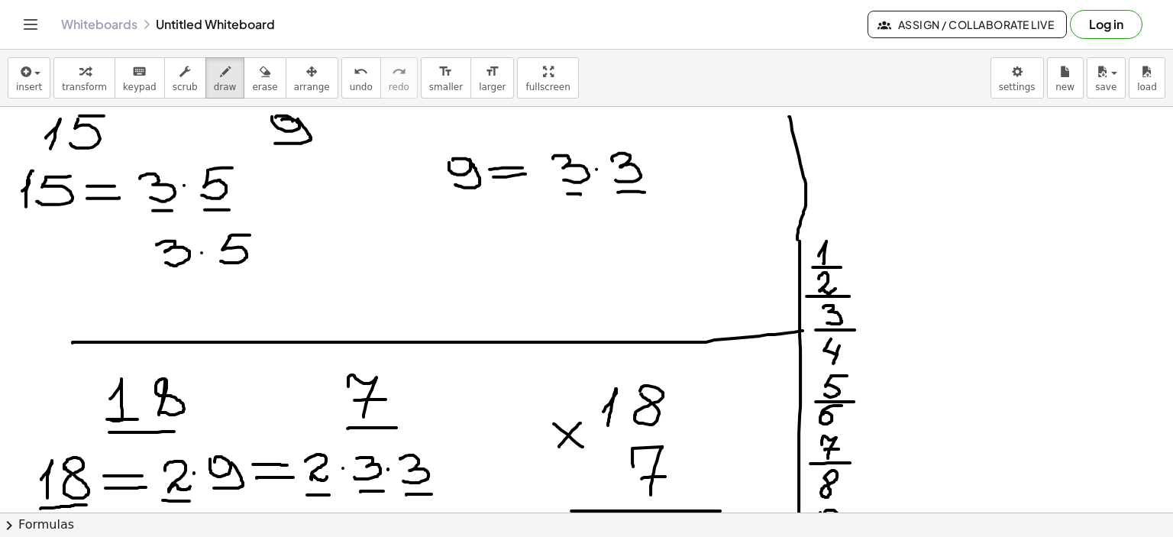
drag, startPoint x: 230, startPoint y: 235, endPoint x: 250, endPoint y: 234, distance: 19.9
click at [250, 234] on div at bounding box center [586, 432] width 1173 height 1219
drag, startPoint x: 260, startPoint y: 249, endPoint x: 277, endPoint y: 257, distance: 19.2
click at [260, 249] on div at bounding box center [586, 432] width 1173 height 1219
drag, startPoint x: 163, startPoint y: 270, endPoint x: 190, endPoint y: 270, distance: 26.7
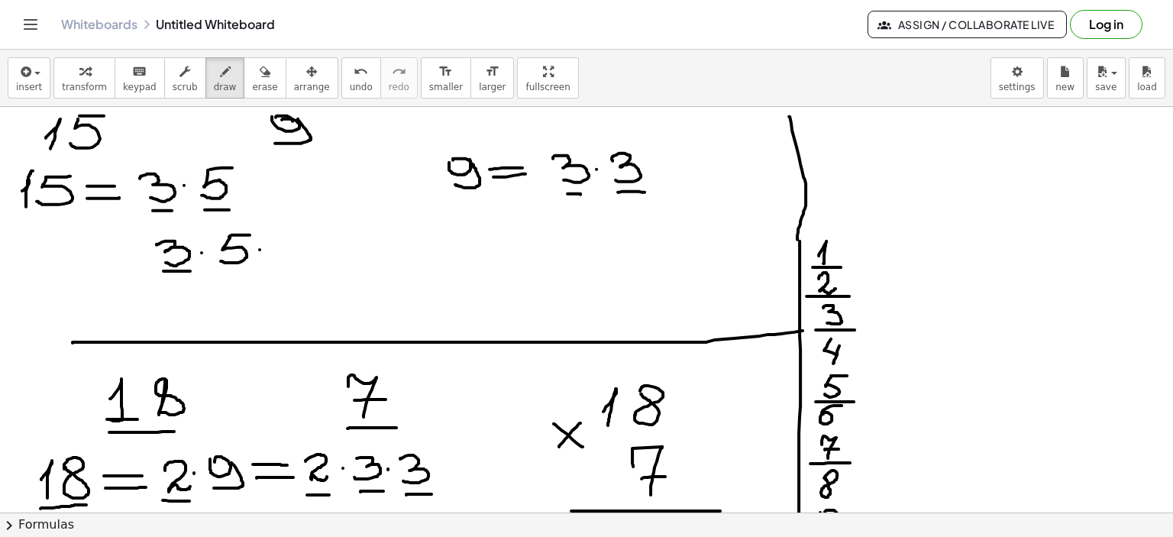
click at [190, 270] on div at bounding box center [586, 432] width 1173 height 1219
drag, startPoint x: 592, startPoint y: 184, endPoint x: 586, endPoint y: 189, distance: 8.1
click at [586, 189] on div at bounding box center [586, 432] width 1173 height 1219
drag, startPoint x: 188, startPoint y: 231, endPoint x: 186, endPoint y: 223, distance: 8.7
click at [186, 223] on div at bounding box center [586, 432] width 1173 height 1219
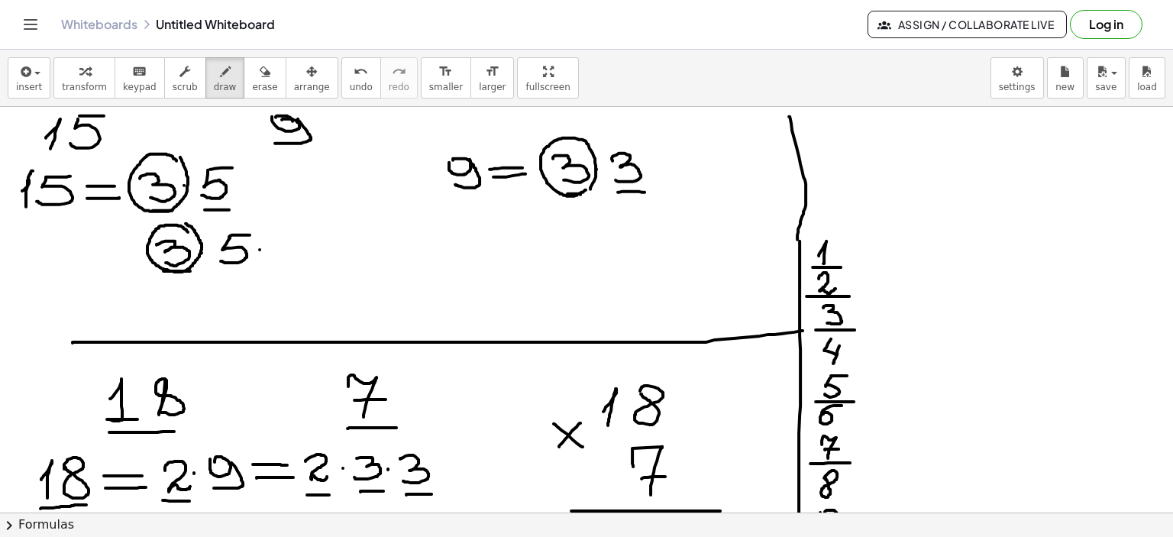
click at [179, 155] on div at bounding box center [586, 432] width 1173 height 1219
click at [212, 247] on div at bounding box center [586, 432] width 1173 height 1219
click at [196, 186] on div at bounding box center [586, 432] width 1173 height 1219
click at [261, 219] on div at bounding box center [586, 432] width 1173 height 1219
drag, startPoint x: 284, startPoint y: 251, endPoint x: 292, endPoint y: 257, distance: 9.8
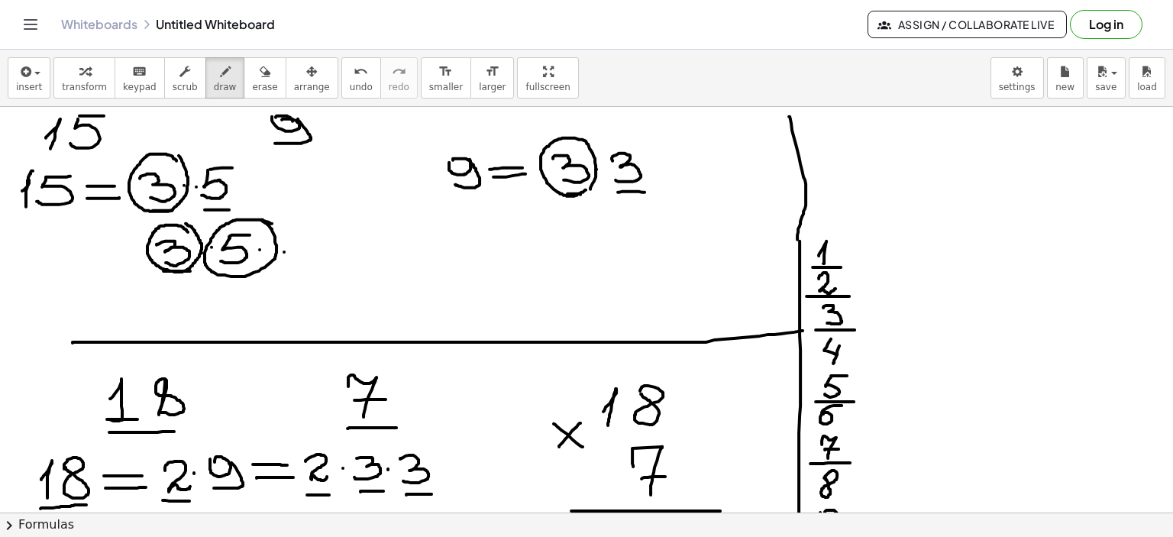
click at [284, 252] on div at bounding box center [586, 432] width 1173 height 1219
click at [203, 249] on div at bounding box center [586, 432] width 1173 height 1219
drag, startPoint x: 283, startPoint y: 250, endPoint x: 291, endPoint y: 250, distance: 8.4
click at [283, 251] on div at bounding box center [586, 432] width 1173 height 1219
drag, startPoint x: 302, startPoint y: 237, endPoint x: 306, endPoint y: 260, distance: 22.5
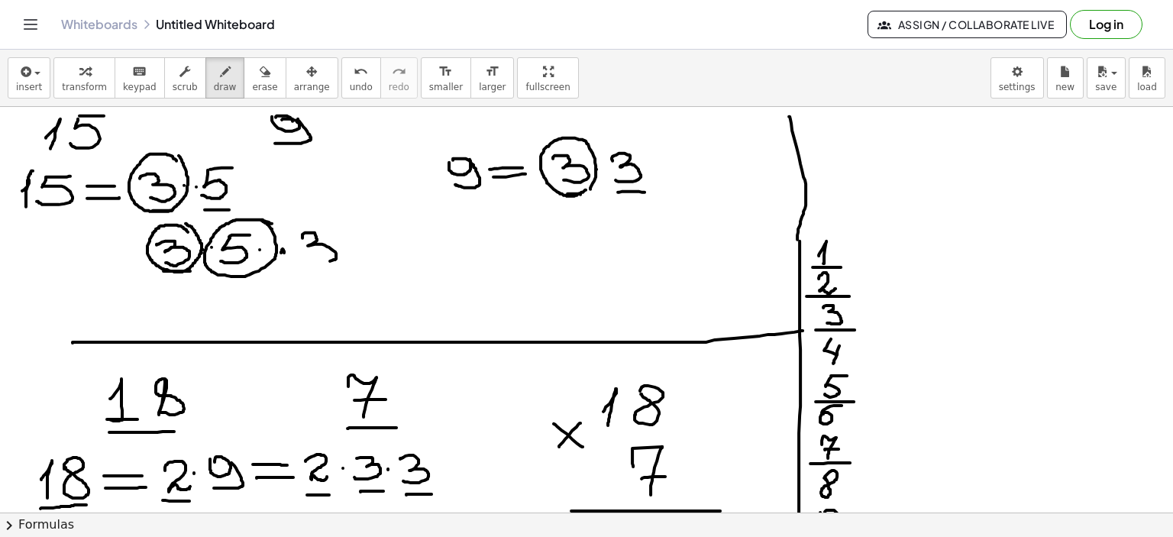
click at [306, 260] on div at bounding box center [586, 432] width 1173 height 1219
drag, startPoint x: 316, startPoint y: 215, endPoint x: 331, endPoint y: 244, distance: 31.8
click at [315, 214] on div at bounding box center [586, 432] width 1173 height 1219
drag, startPoint x: 380, startPoint y: 240, endPoint x: 421, endPoint y: 241, distance: 41.2
click at [422, 240] on div at bounding box center [586, 432] width 1173 height 1219
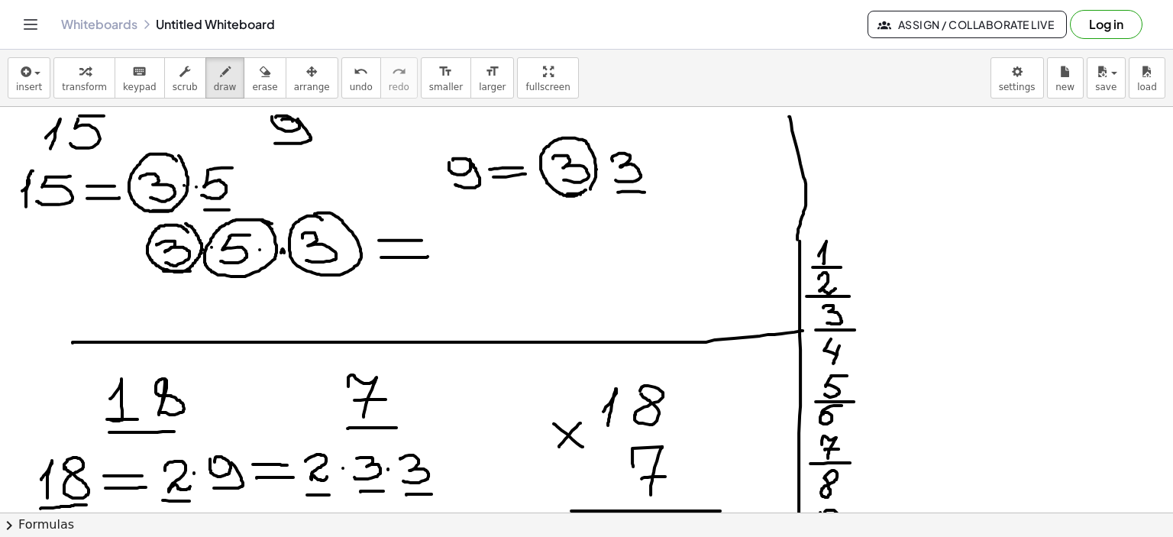
drag, startPoint x: 381, startPoint y: 257, endPoint x: 430, endPoint y: 256, distance: 48.9
click at [428, 256] on div at bounding box center [586, 432] width 1173 height 1219
drag, startPoint x: 465, startPoint y: 227, endPoint x: 477, endPoint y: 251, distance: 27.0
click at [477, 251] on div at bounding box center [586, 432] width 1173 height 1219
drag, startPoint x: 482, startPoint y: 243, endPoint x: 477, endPoint y: 263, distance: 20.6
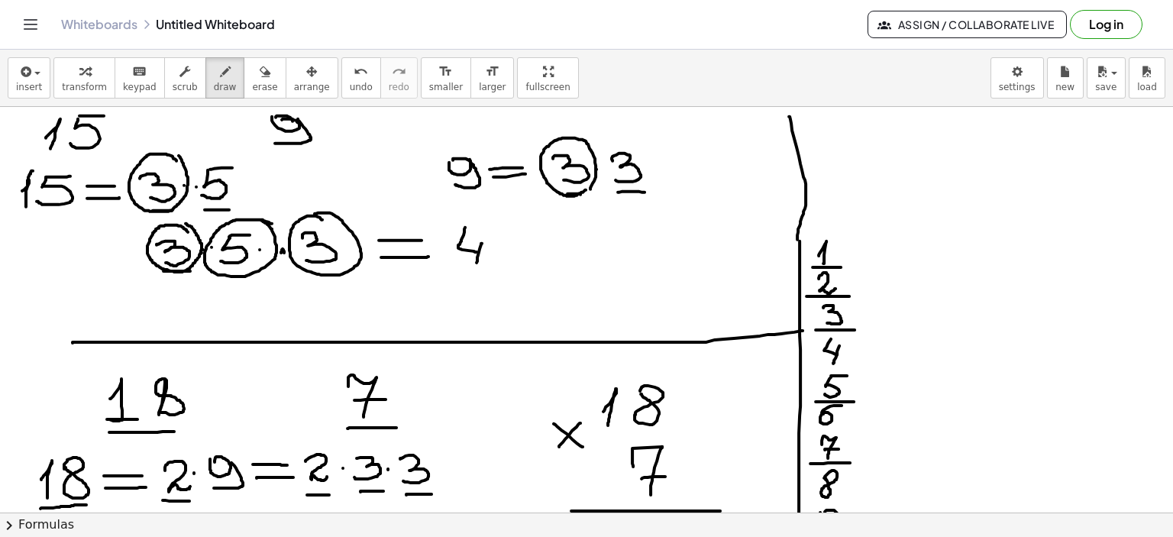
click at [477, 263] on div at bounding box center [586, 432] width 1173 height 1219
drag, startPoint x: 512, startPoint y: 229, endPoint x: 499, endPoint y: 263, distance: 36.3
click at [499, 263] on div at bounding box center [586, 432] width 1173 height 1219
drag, startPoint x: 513, startPoint y: 225, endPoint x: 542, endPoint y: 223, distance: 29.1
click at [542, 223] on div at bounding box center [586, 432] width 1173 height 1219
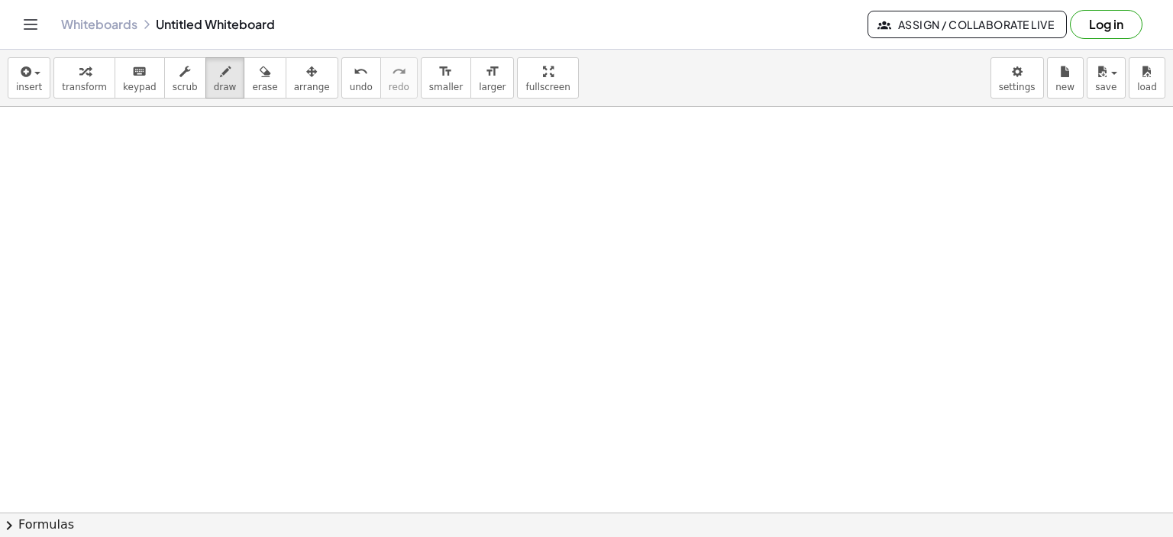
scroll to position [1042, 0]
drag, startPoint x: 211, startPoint y: 171, endPoint x: 220, endPoint y: 192, distance: 22.6
drag, startPoint x: 264, startPoint y: 149, endPoint x: 250, endPoint y: 182, distance: 35.6
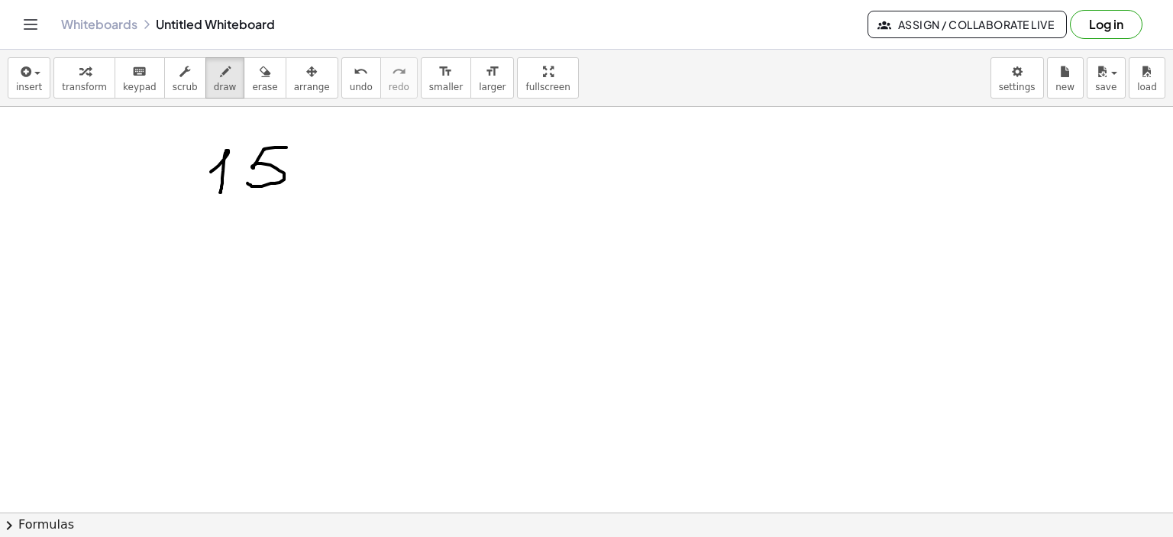
drag, startPoint x: 263, startPoint y: 149, endPoint x: 325, endPoint y: 149, distance: 61.9
drag, startPoint x: 322, startPoint y: 144, endPoint x: 341, endPoint y: 172, distance: 33.5
drag, startPoint x: 338, startPoint y: 160, endPoint x: 349, endPoint y: 173, distance: 17.3
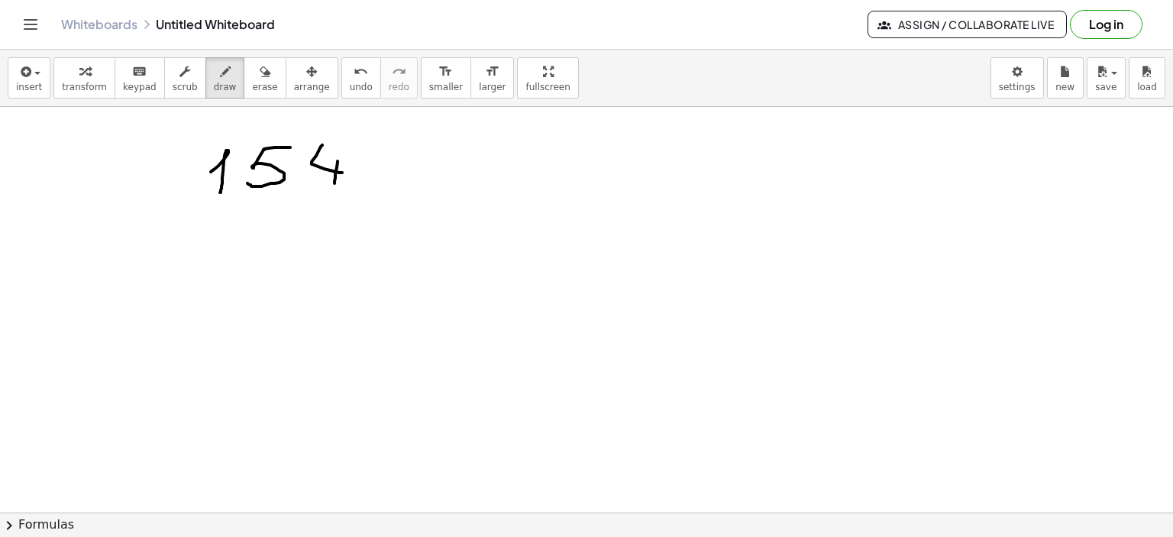
drag, startPoint x: 360, startPoint y: 151, endPoint x: 397, endPoint y: 178, distance: 45.4
drag, startPoint x: 688, startPoint y: 137, endPoint x: 706, endPoint y: 166, distance: 33.3
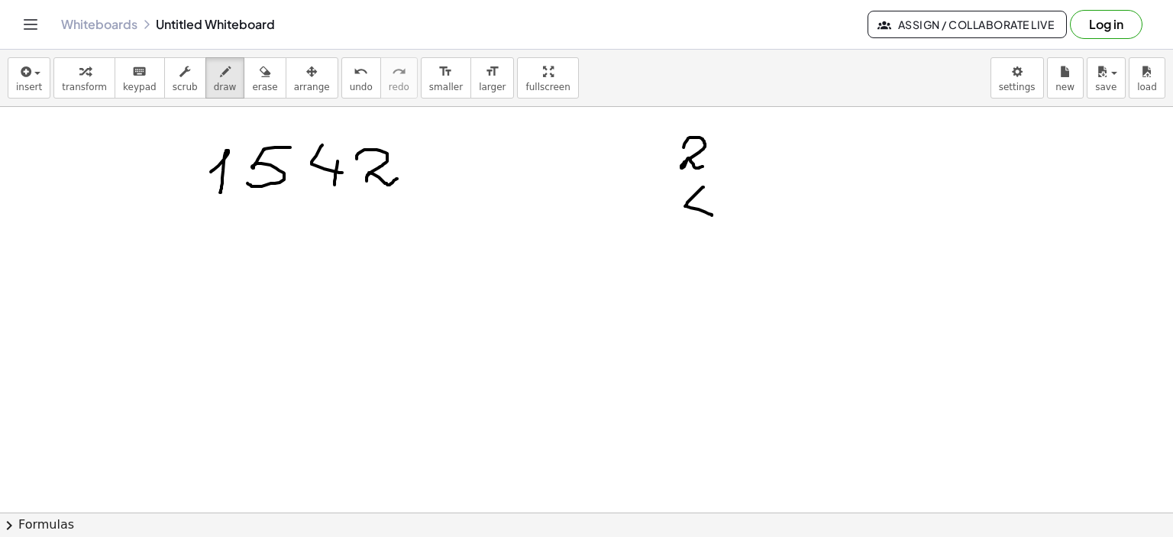
drag, startPoint x: 696, startPoint y: 193, endPoint x: 711, endPoint y: 215, distance: 26.9
drag, startPoint x: 709, startPoint y: 204, endPoint x: 706, endPoint y: 229, distance: 25.4
drag, startPoint x: 712, startPoint y: 254, endPoint x: 690, endPoint y: 277, distance: 32.4
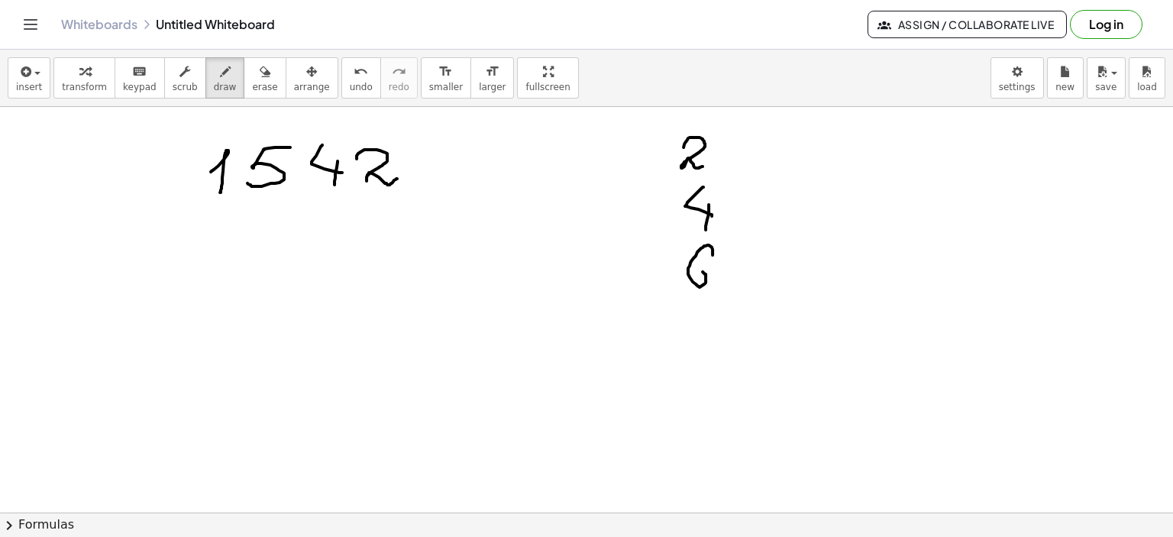
drag, startPoint x: 208, startPoint y: 210, endPoint x: 397, endPoint y: 207, distance: 189.4
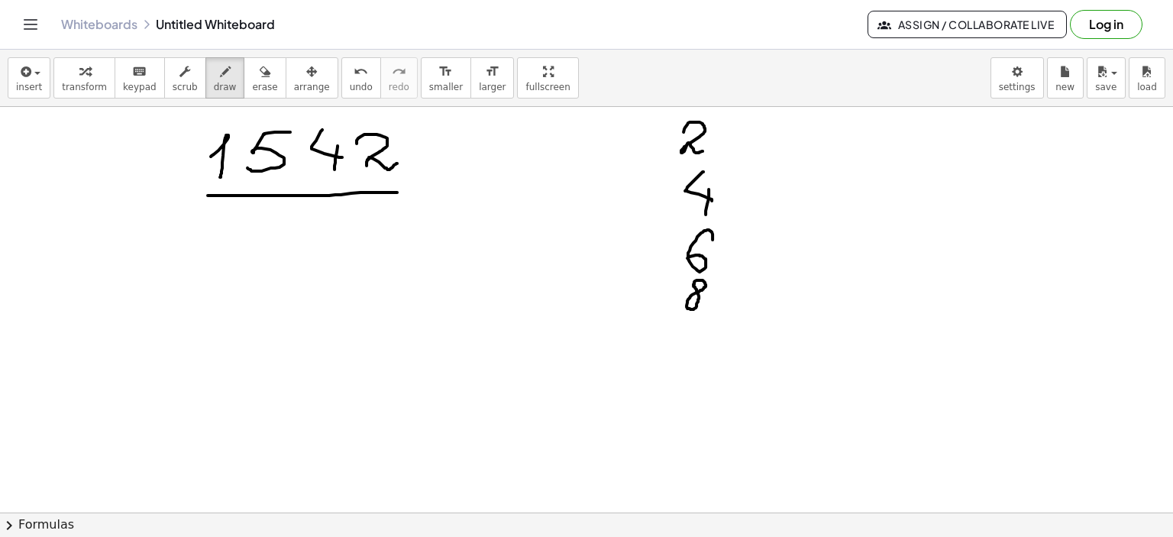
scroll to position [1118, 0]
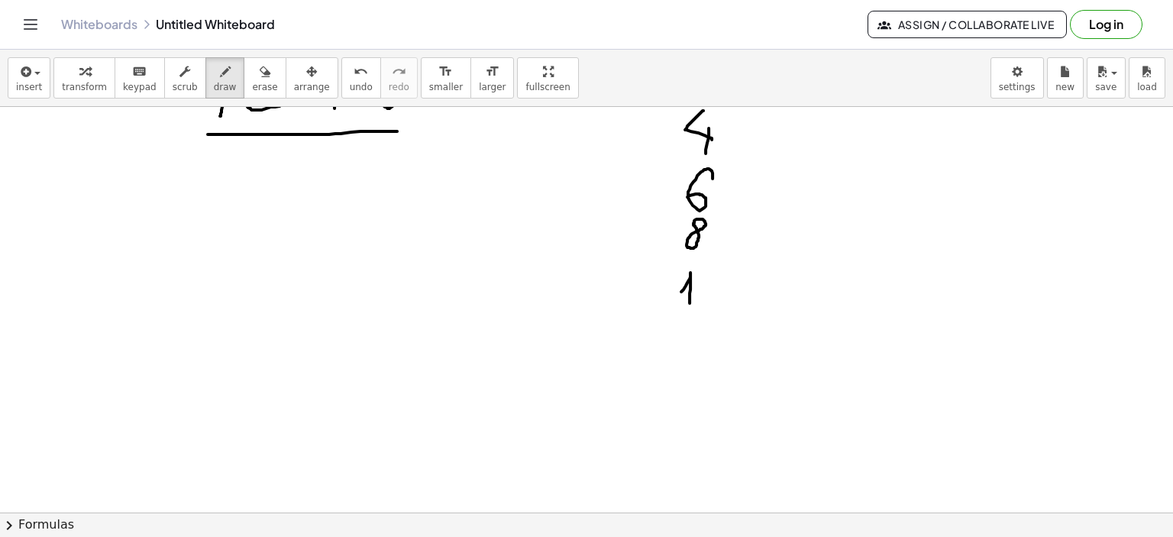
drag, startPoint x: 681, startPoint y: 291, endPoint x: 690, endPoint y: 305, distance: 16.1
drag, startPoint x: 693, startPoint y: 337, endPoint x: 681, endPoint y: 351, distance: 18.4
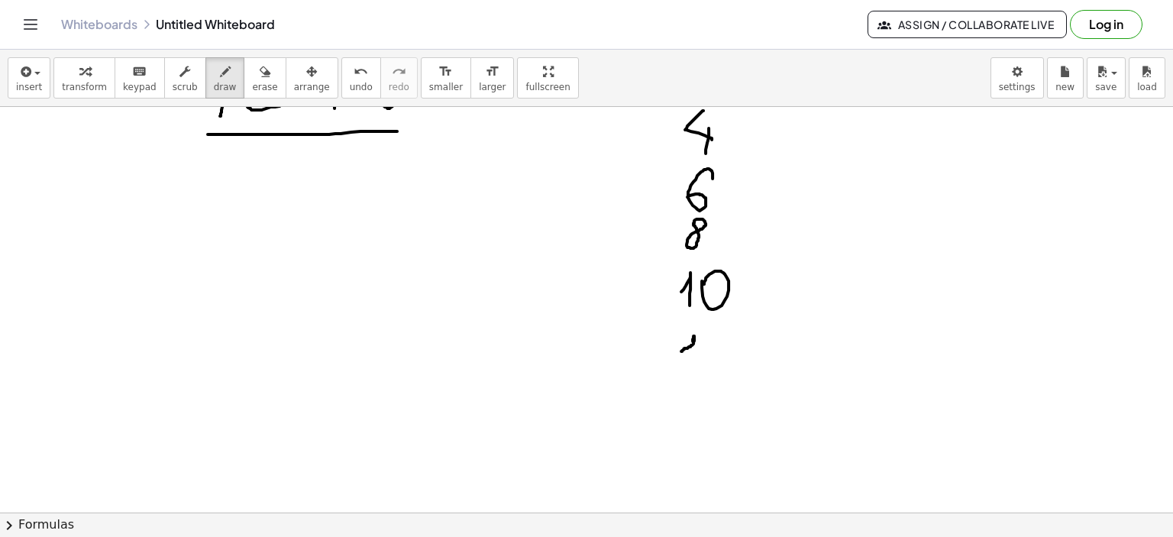
drag, startPoint x: 693, startPoint y: 338, endPoint x: 691, endPoint y: 365, distance: 26.8
drag, startPoint x: 709, startPoint y: 341, endPoint x: 741, endPoint y: 361, distance: 37.7
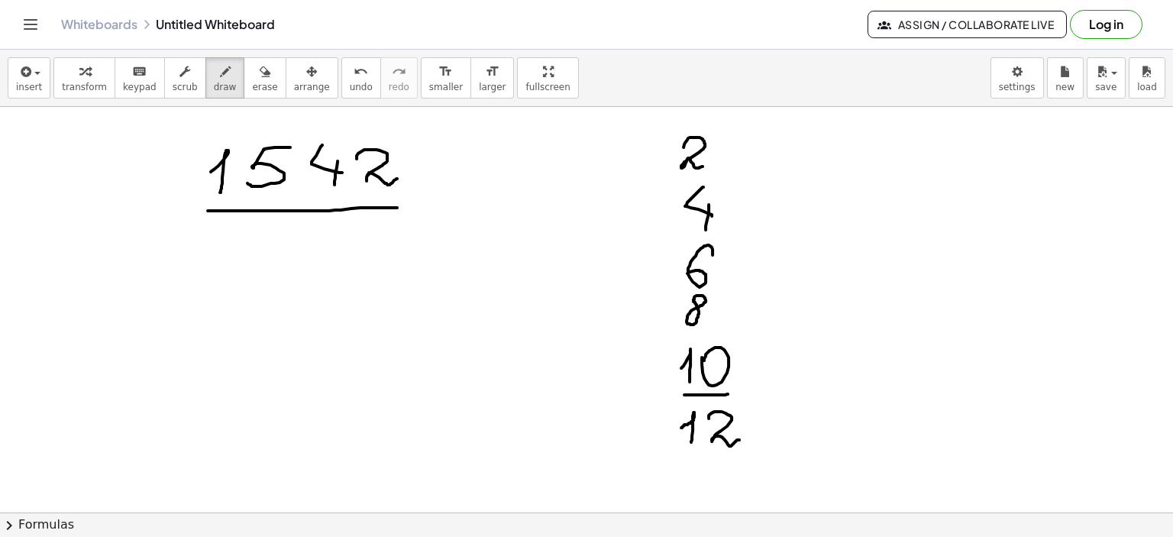
drag, startPoint x: 684, startPoint y: 394, endPoint x: 758, endPoint y: 389, distance: 73.5
drag, startPoint x: 688, startPoint y: 460, endPoint x: 733, endPoint y: 459, distance: 45.1
drag, startPoint x: 187, startPoint y: 296, endPoint x: 195, endPoint y: 312, distance: 17.8
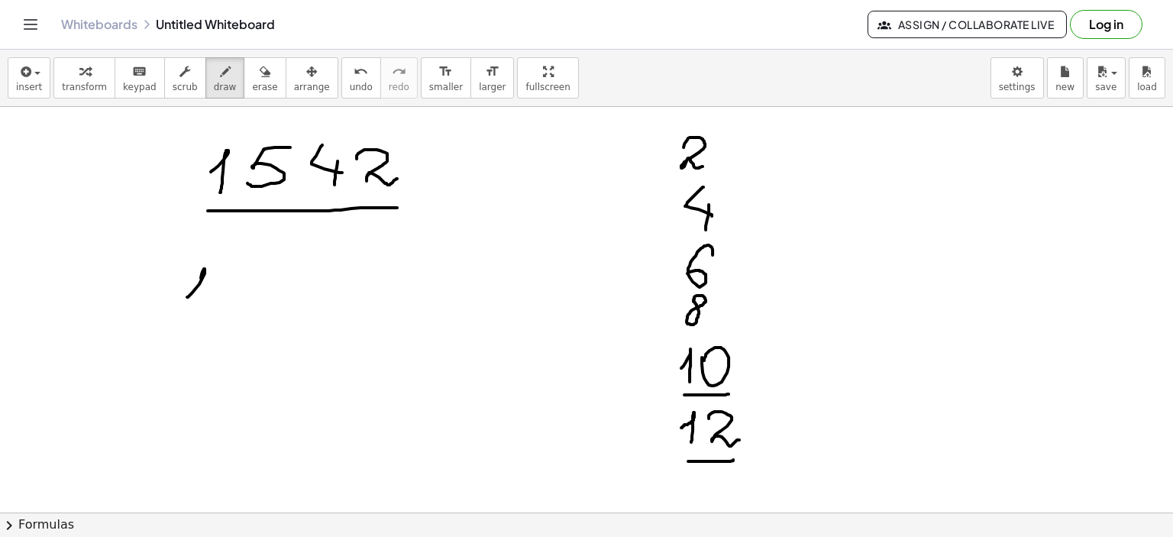
drag, startPoint x: 227, startPoint y: 270, endPoint x: 218, endPoint y: 301, distance: 32.6
drag, startPoint x: 281, startPoint y: 266, endPoint x: 287, endPoint y: 288, distance: 23.0
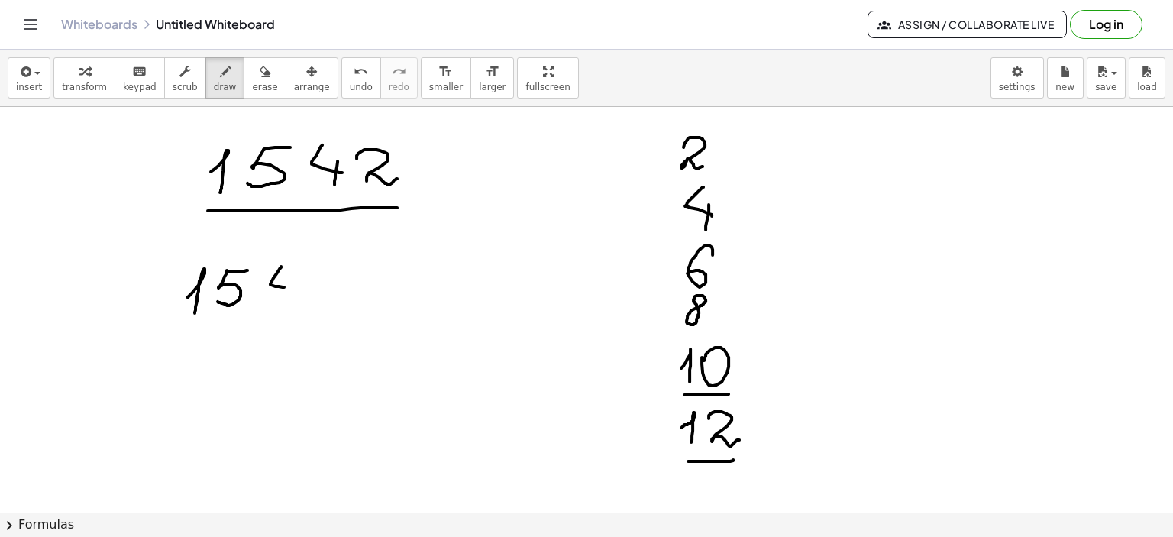
drag, startPoint x: 321, startPoint y: 289, endPoint x: 367, endPoint y: 305, distance: 49.0
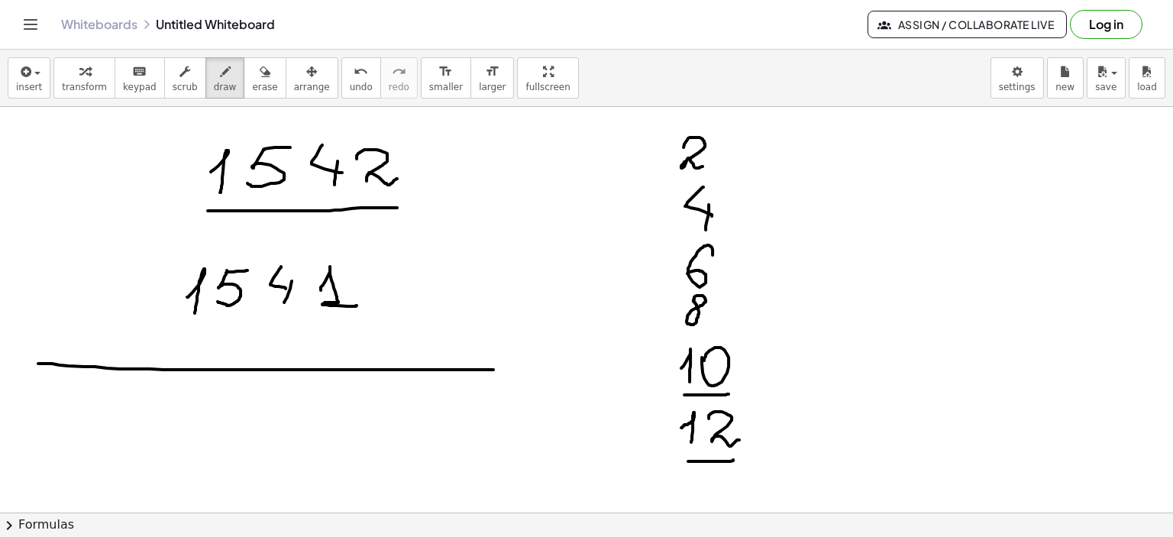
drag, startPoint x: 38, startPoint y: 363, endPoint x: 163, endPoint y: 443, distance: 148.1
drag, startPoint x: 115, startPoint y: 396, endPoint x: 86, endPoint y: 428, distance: 43.8
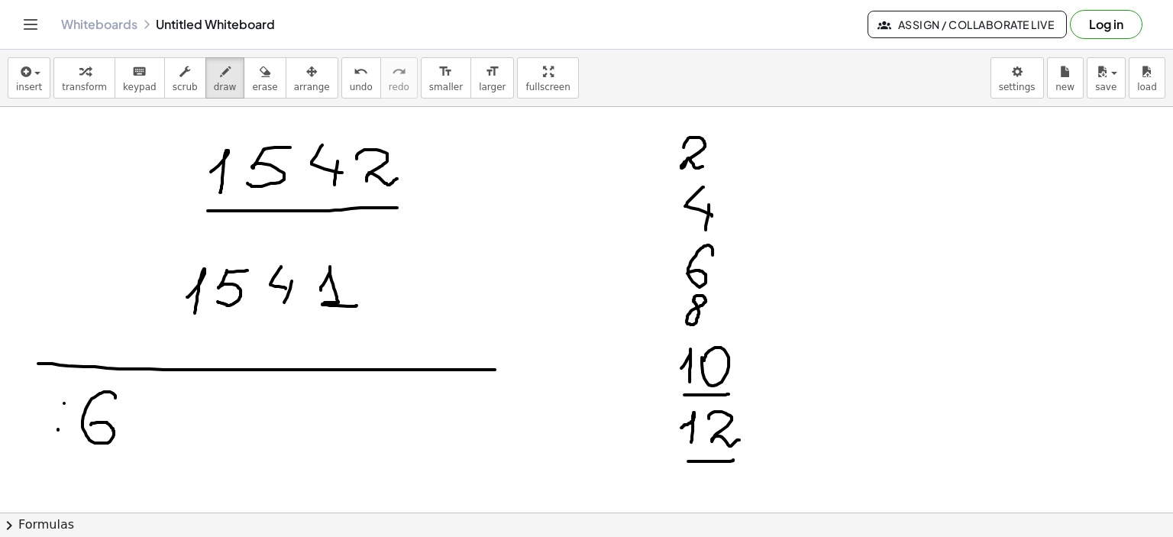
drag, startPoint x: 20, startPoint y: 389, endPoint x: 39, endPoint y: 423, distance: 38.6
drag, startPoint x: 37, startPoint y: 391, endPoint x: 15, endPoint y: 431, distance: 45.8
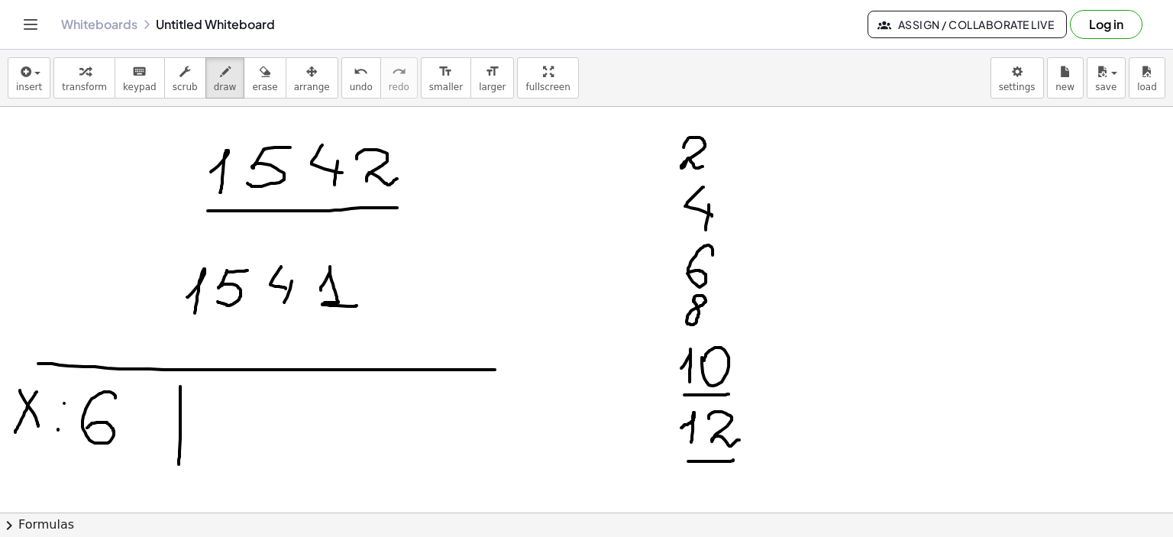
drag, startPoint x: 180, startPoint y: 386, endPoint x: 179, endPoint y: 467, distance: 81.0
drag, startPoint x: 243, startPoint y: 387, endPoint x: 255, endPoint y: 399, distance: 17.3
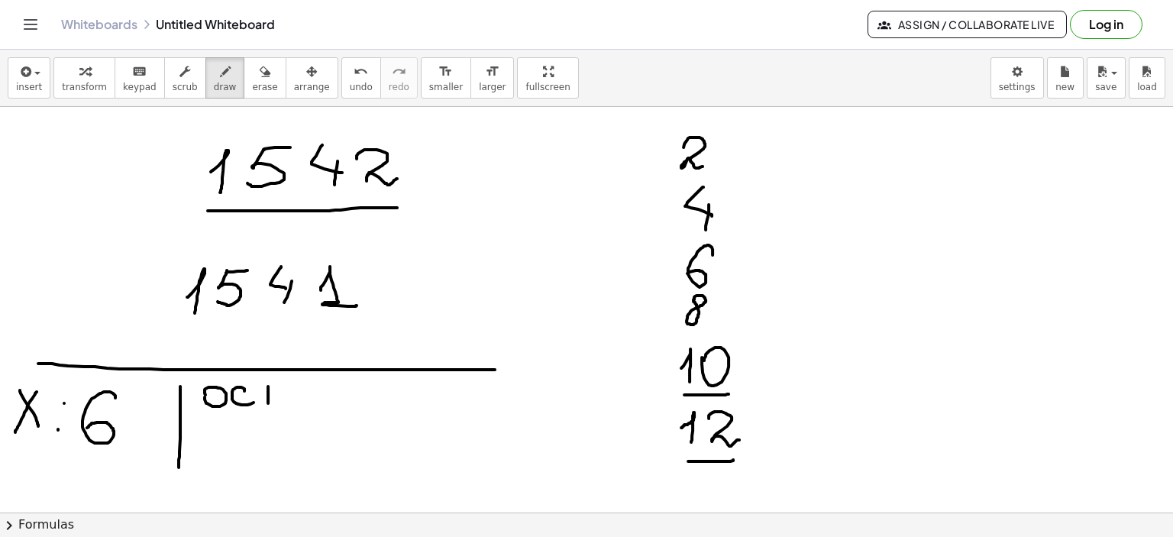
drag, startPoint x: 268, startPoint y: 386, endPoint x: 268, endPoint y: 405, distance: 19.1
drag, startPoint x: 259, startPoint y: 384, endPoint x: 278, endPoint y: 384, distance: 19.1
drag, startPoint x: 305, startPoint y: 402, endPoint x: 347, endPoint y: 400, distance: 42.8
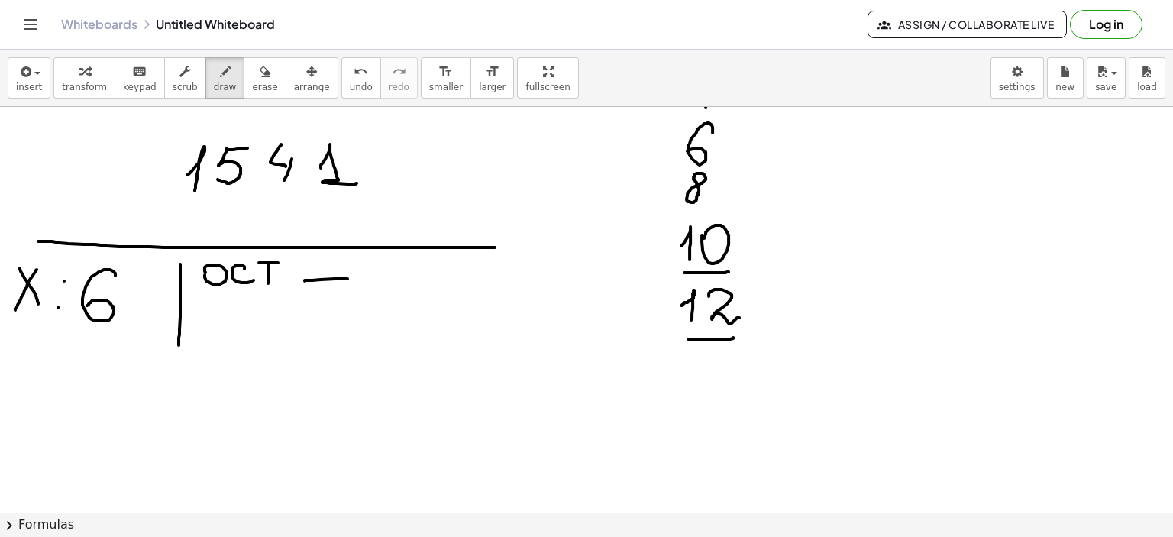
scroll to position [1194, 0]
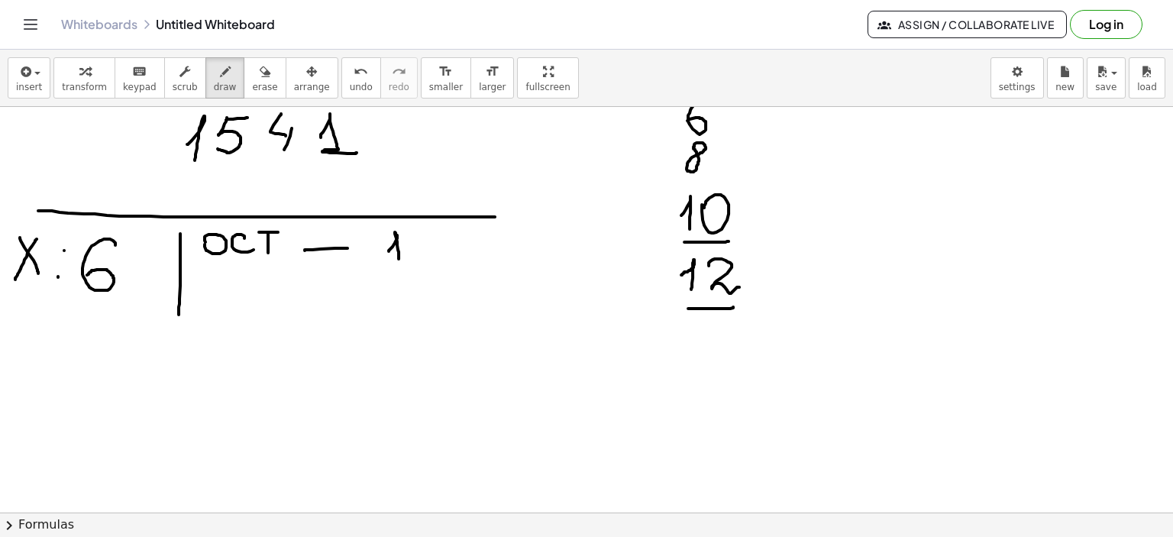
drag, startPoint x: 389, startPoint y: 250, endPoint x: 399, endPoint y: 258, distance: 12.5
drag, startPoint x: 393, startPoint y: 282, endPoint x: 420, endPoint y: 299, distance: 31.6
drag, startPoint x: 406, startPoint y: 332, endPoint x: 409, endPoint y: 356, distance: 23.9
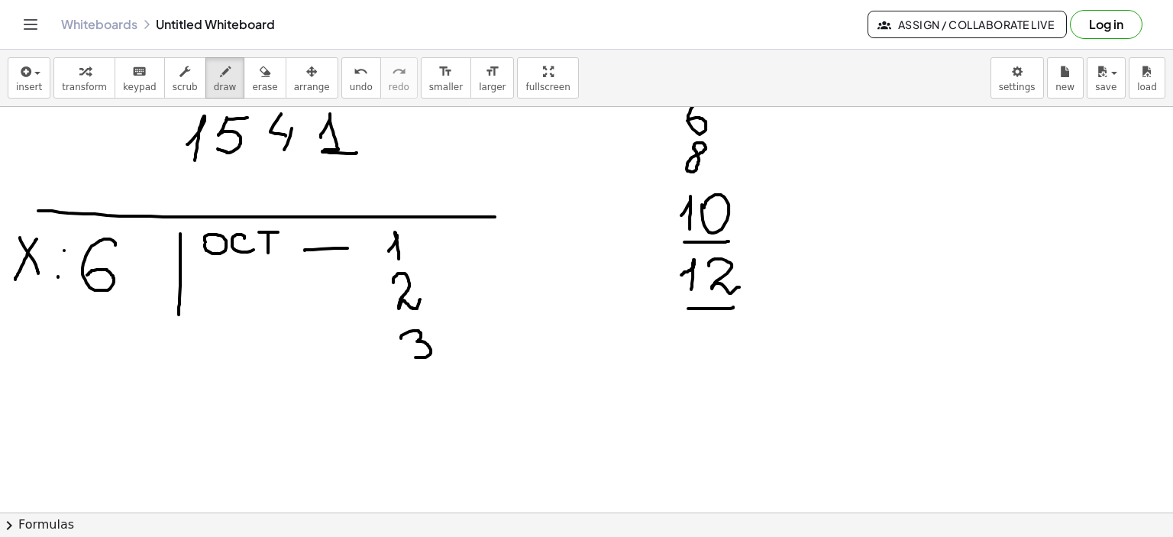
drag, startPoint x: 425, startPoint y: 375, endPoint x: 432, endPoint y: 396, distance: 22.7
drag, startPoint x: 433, startPoint y: 391, endPoint x: 425, endPoint y: 413, distance: 23.4
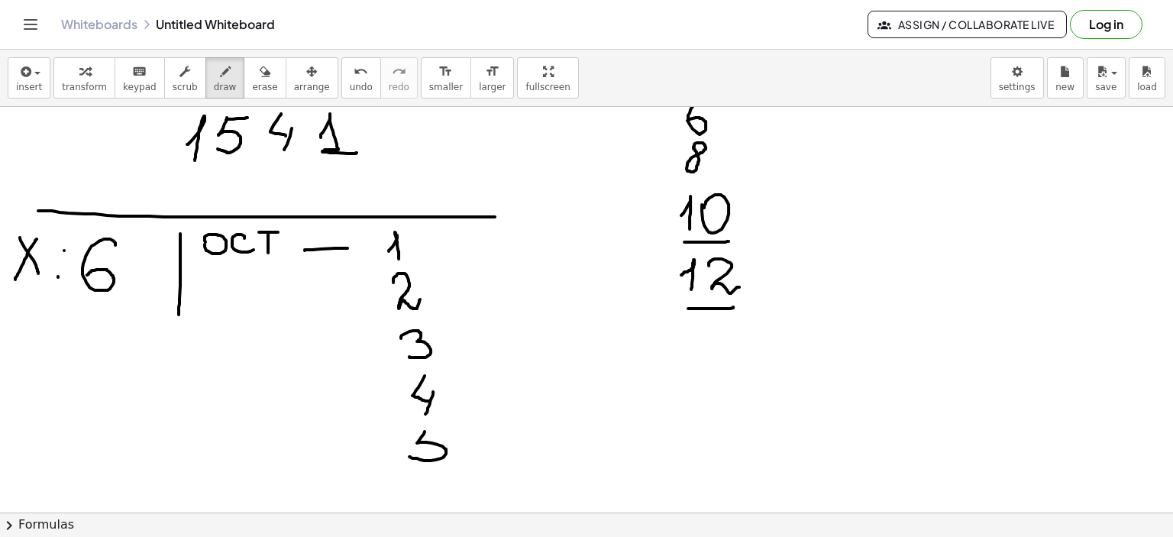
drag, startPoint x: 425, startPoint y: 431, endPoint x: 411, endPoint y: 455, distance: 28.0
drag, startPoint x: 425, startPoint y: 431, endPoint x: 457, endPoint y: 431, distance: 32.8
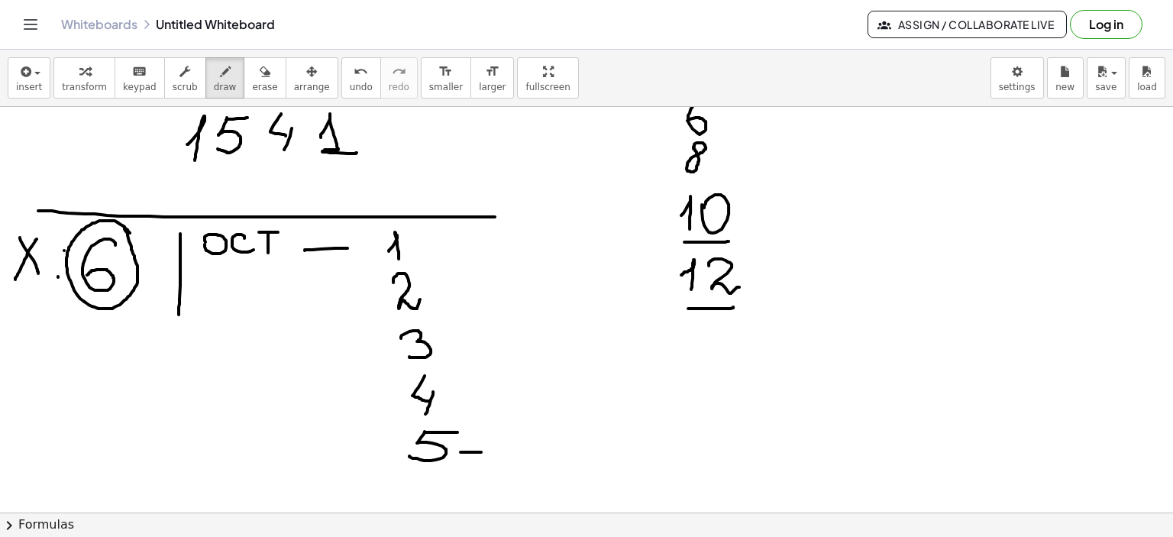
drag, startPoint x: 460, startPoint y: 451, endPoint x: 485, endPoint y: 451, distance: 24.4
drag, startPoint x: 457, startPoint y: 396, endPoint x: 486, endPoint y: 396, distance: 29.0
drag, startPoint x: 449, startPoint y: 343, endPoint x: 486, endPoint y: 341, distance: 36.7
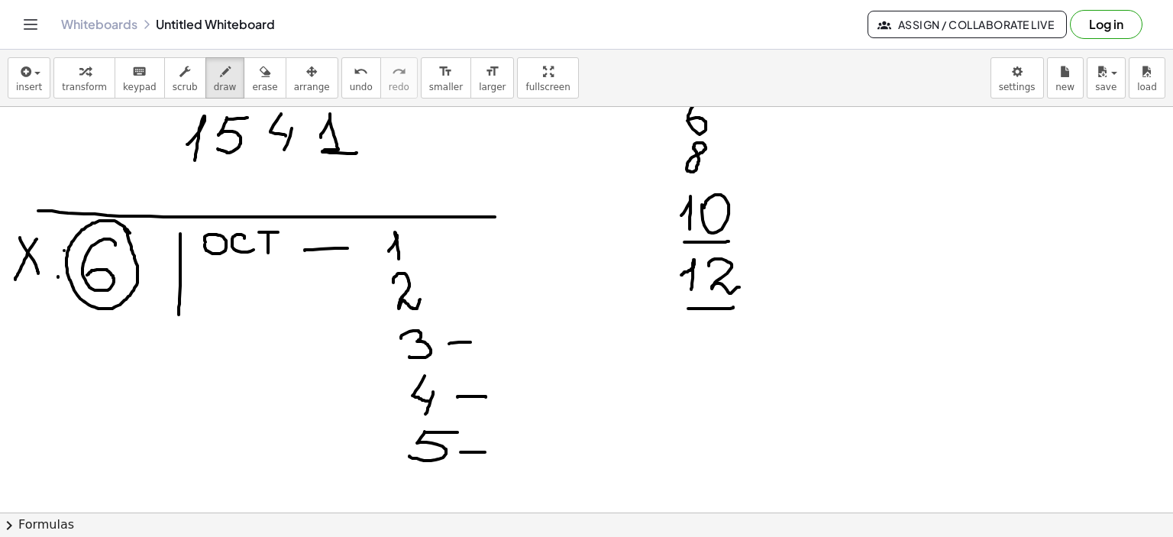
drag, startPoint x: 440, startPoint y: 286, endPoint x: 470, endPoint y: 286, distance: 29.8
drag, startPoint x: 436, startPoint y: 240, endPoint x: 519, endPoint y: 270, distance: 88.7
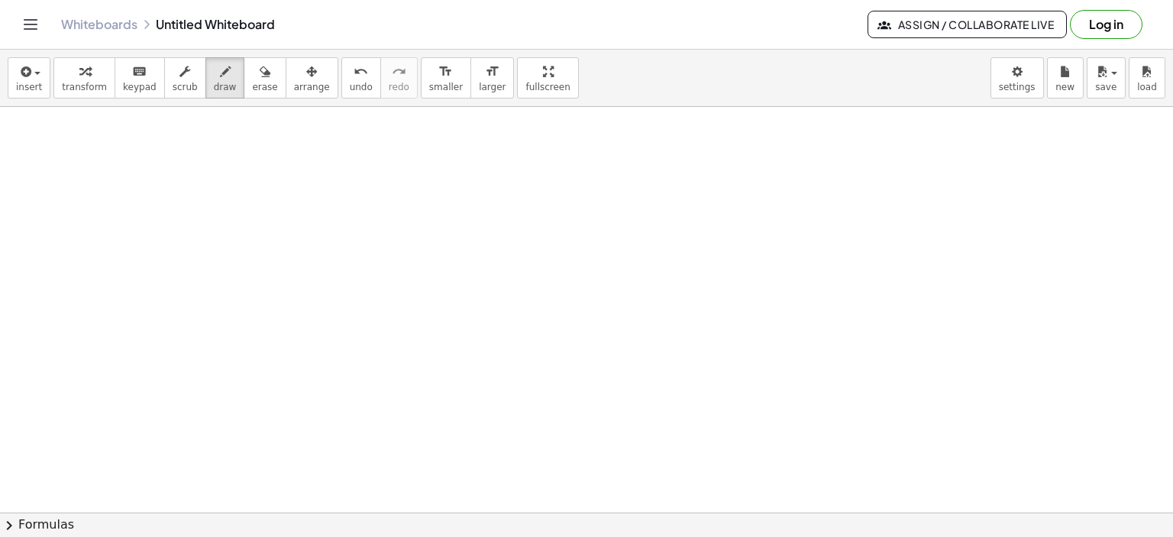
scroll to position [1625, 0]
drag, startPoint x: 149, startPoint y: 134, endPoint x: 155, endPoint y: 155, distance: 22.2
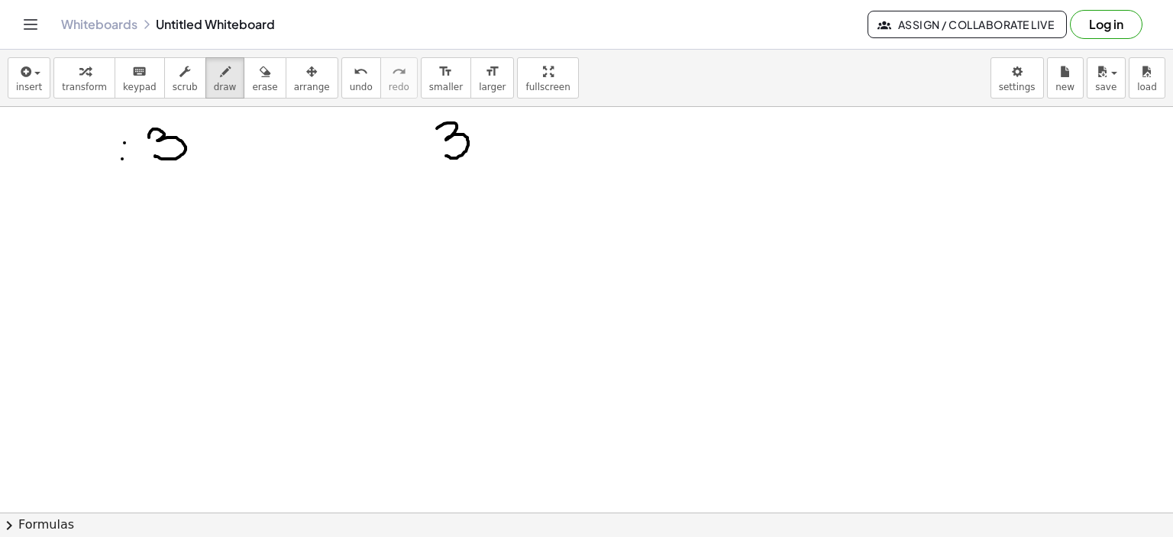
drag, startPoint x: 437, startPoint y: 128, endPoint x: 446, endPoint y: 155, distance: 29.0
drag, startPoint x: 504, startPoint y: 122, endPoint x: 513, endPoint y: 128, distance: 10.6
drag, startPoint x: 522, startPoint y: 124, endPoint x: 503, endPoint y: 141, distance: 25.4
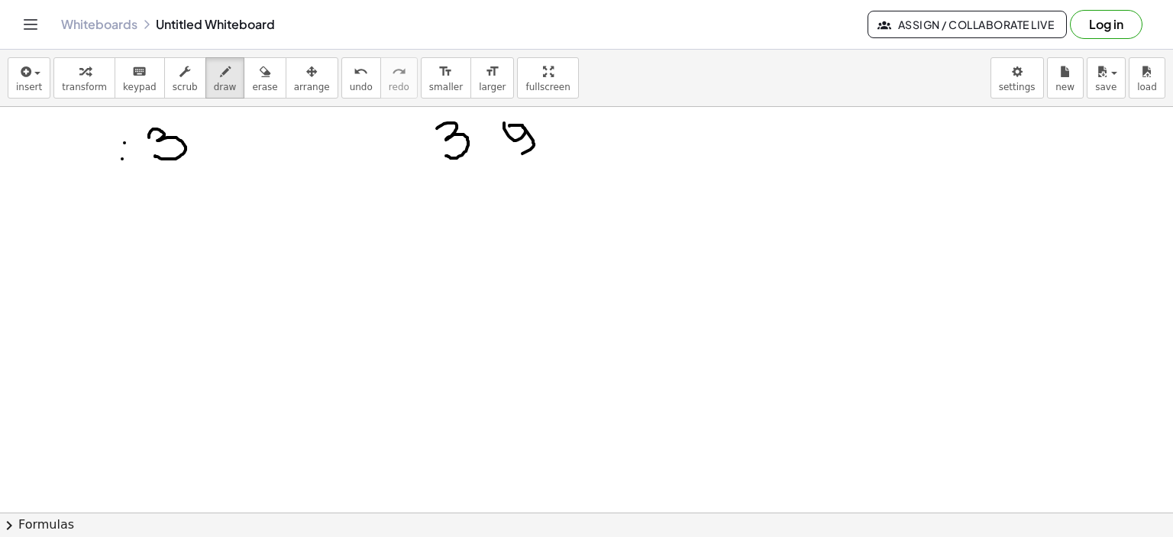
drag, startPoint x: 484, startPoint y: 131, endPoint x: 492, endPoint y: 164, distance: 33.7
drag, startPoint x: 486, startPoint y: 159, endPoint x: 486, endPoint y: 177, distance: 18.3
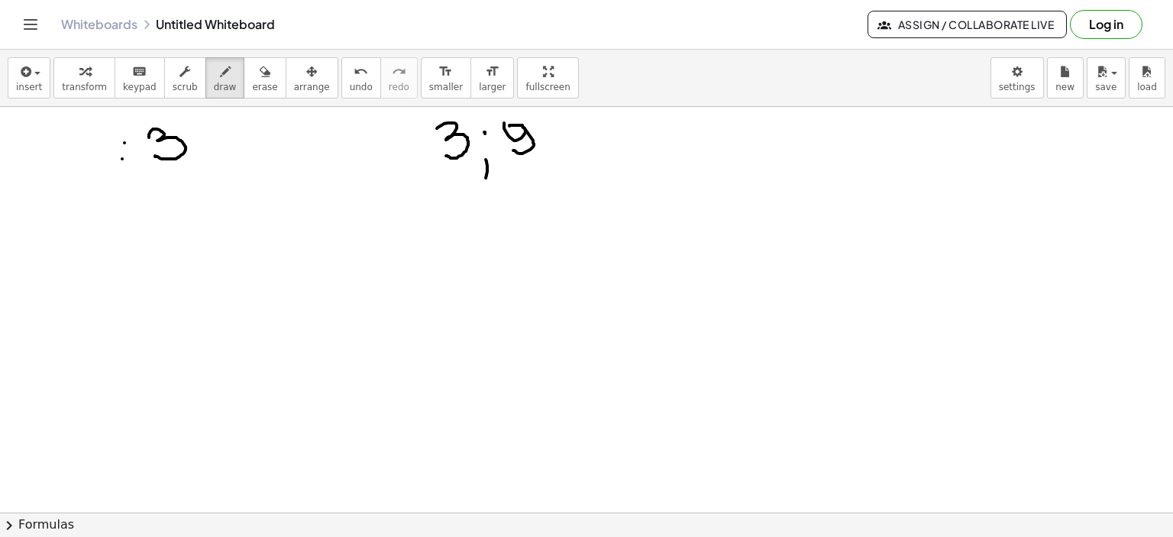
drag, startPoint x: 570, startPoint y: 151, endPoint x: 572, endPoint y: 173, distance: 21.4
drag, startPoint x: 596, startPoint y: 138, endPoint x: 602, endPoint y: 152, distance: 14.7
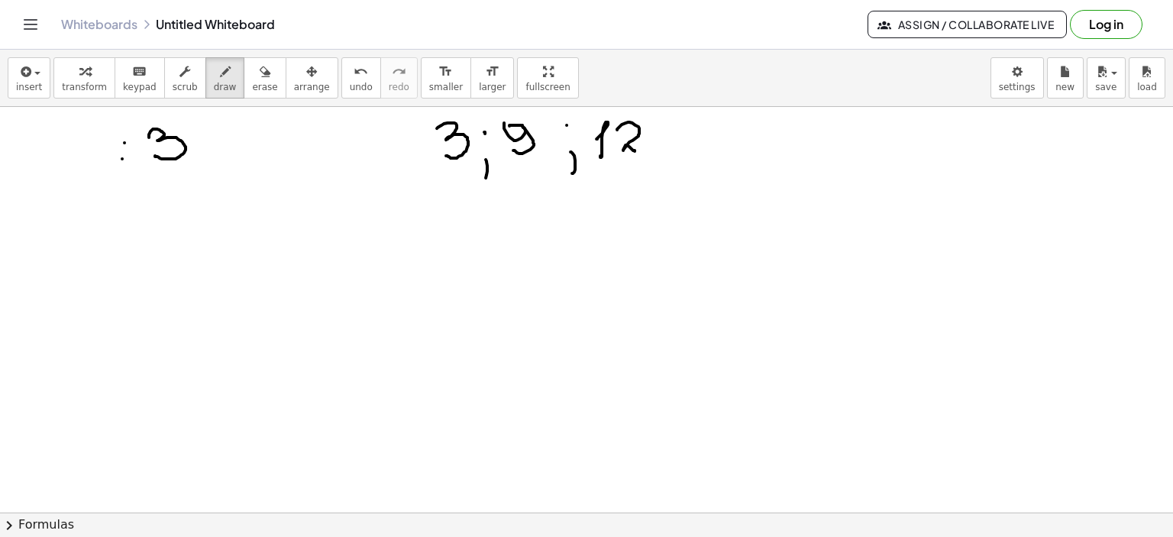
drag, startPoint x: 622, startPoint y: 124, endPoint x: 660, endPoint y: 141, distance: 41.7
drag, startPoint x: 663, startPoint y: 153, endPoint x: 665, endPoint y: 170, distance: 17.7
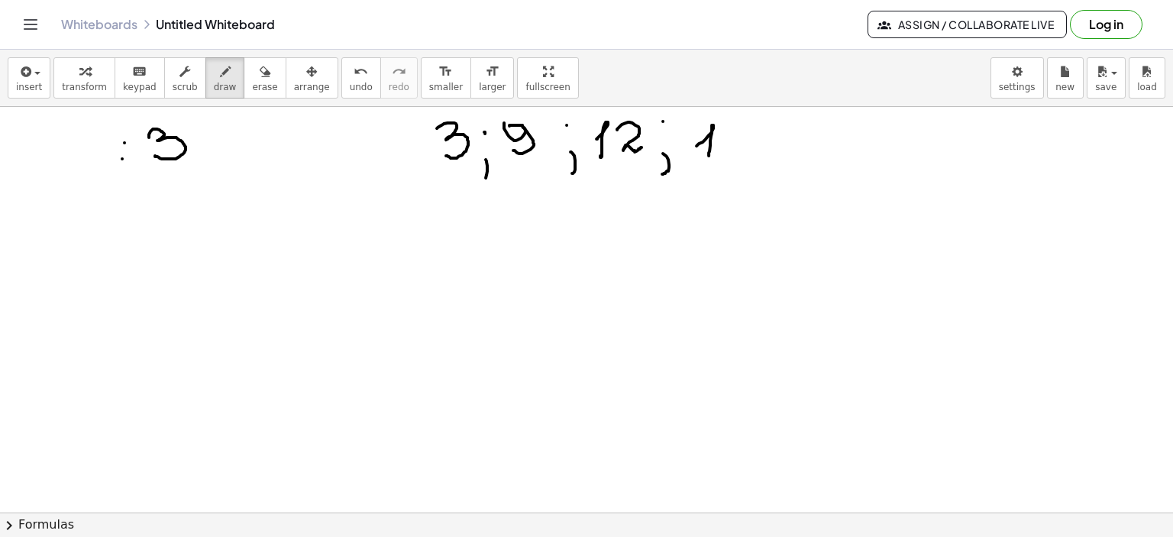
drag, startPoint x: 696, startPoint y: 145, endPoint x: 709, endPoint y: 152, distance: 14.7
drag, startPoint x: 732, startPoint y: 124, endPoint x: 721, endPoint y: 150, distance: 28.1
drag, startPoint x: 742, startPoint y: 121, endPoint x: 758, endPoint y: 118, distance: 15.6
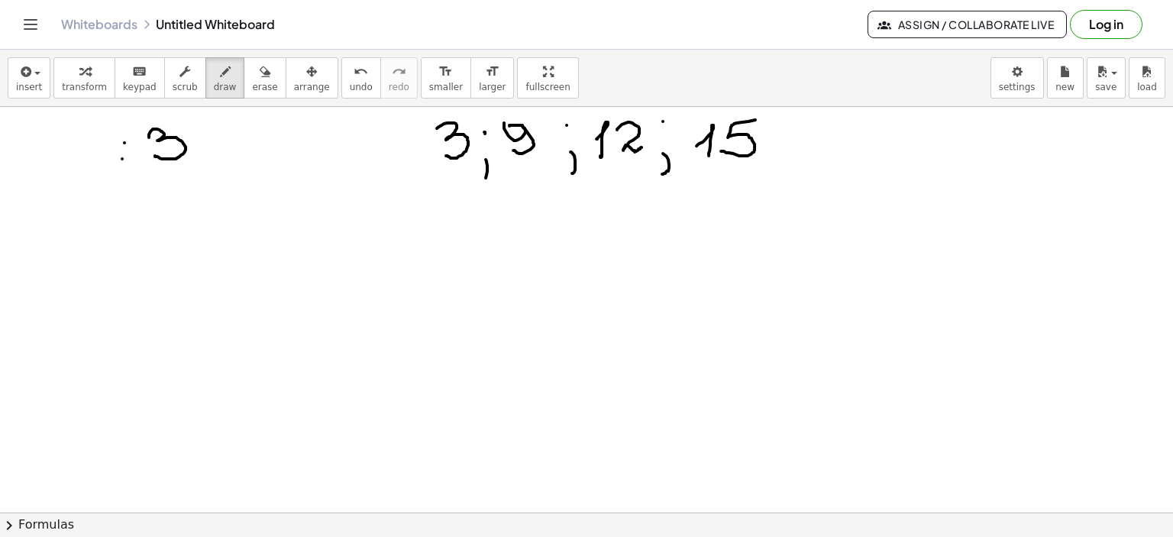
drag, startPoint x: 774, startPoint y: 152, endPoint x: 797, endPoint y: 161, distance: 24.7
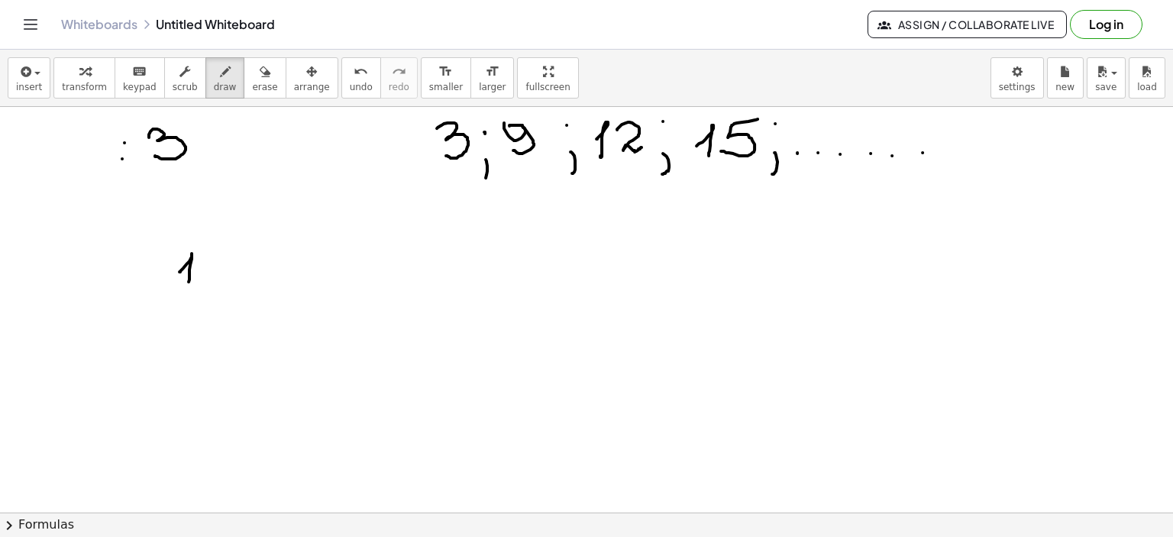
drag, startPoint x: 179, startPoint y: 271, endPoint x: 186, endPoint y: 286, distance: 16.7
drag, startPoint x: 220, startPoint y: 246, endPoint x: 212, endPoint y: 272, distance: 27.1
drag, startPoint x: 219, startPoint y: 247, endPoint x: 250, endPoint y: 253, distance: 31.2
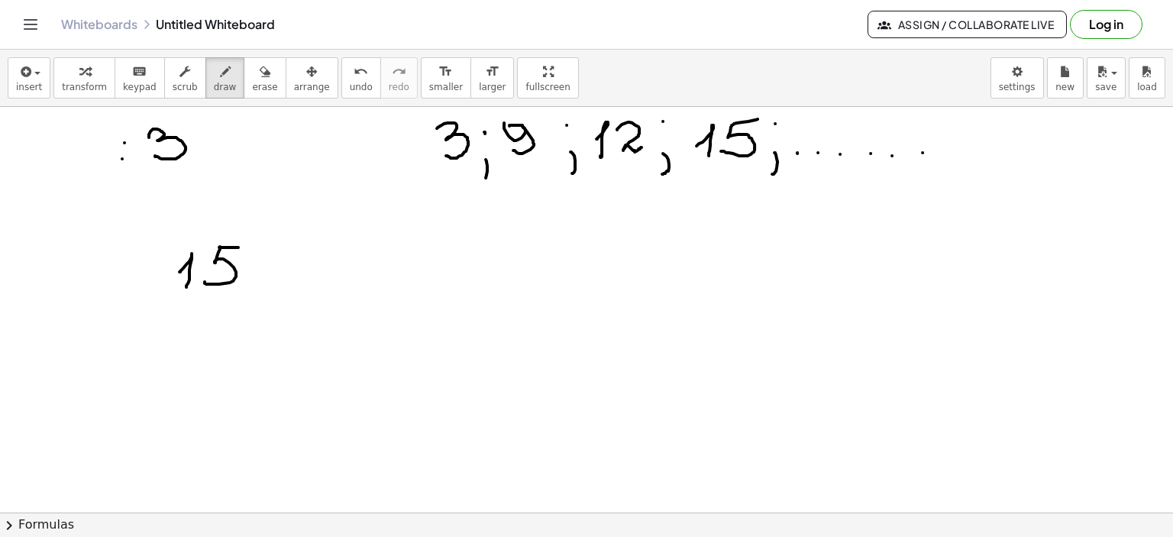
drag, startPoint x: 265, startPoint y: 254, endPoint x: 283, endPoint y: 262, distance: 19.2
drag, startPoint x: 283, startPoint y: 256, endPoint x: 267, endPoint y: 278, distance: 26.9
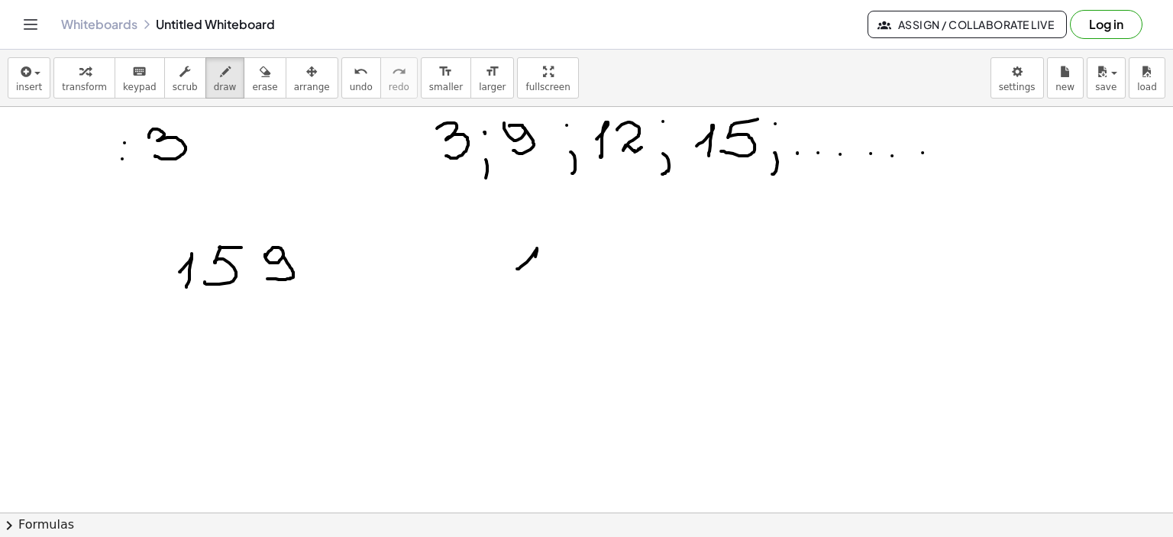
drag, startPoint x: 521, startPoint y: 266, endPoint x: 532, endPoint y: 282, distance: 19.3
drag, startPoint x: 577, startPoint y: 257, endPoint x: 574, endPoint y: 278, distance: 21.6
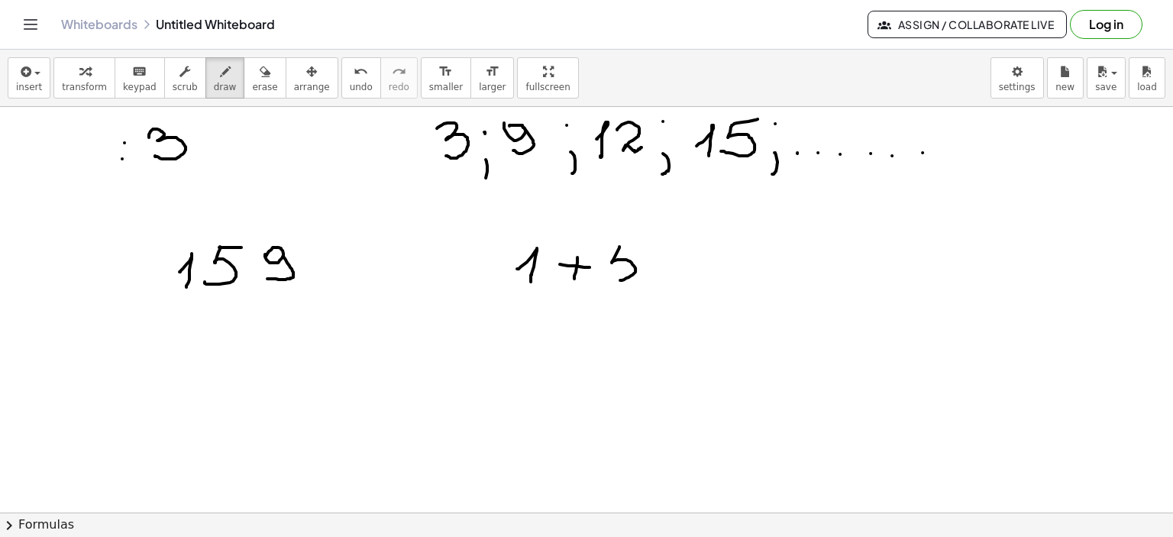
drag, startPoint x: 619, startPoint y: 246, endPoint x: 613, endPoint y: 275, distance: 29.7
drag, startPoint x: 619, startPoint y: 250, endPoint x: 641, endPoint y: 250, distance: 21.4
drag, startPoint x: 651, startPoint y: 263, endPoint x: 667, endPoint y: 260, distance: 15.6
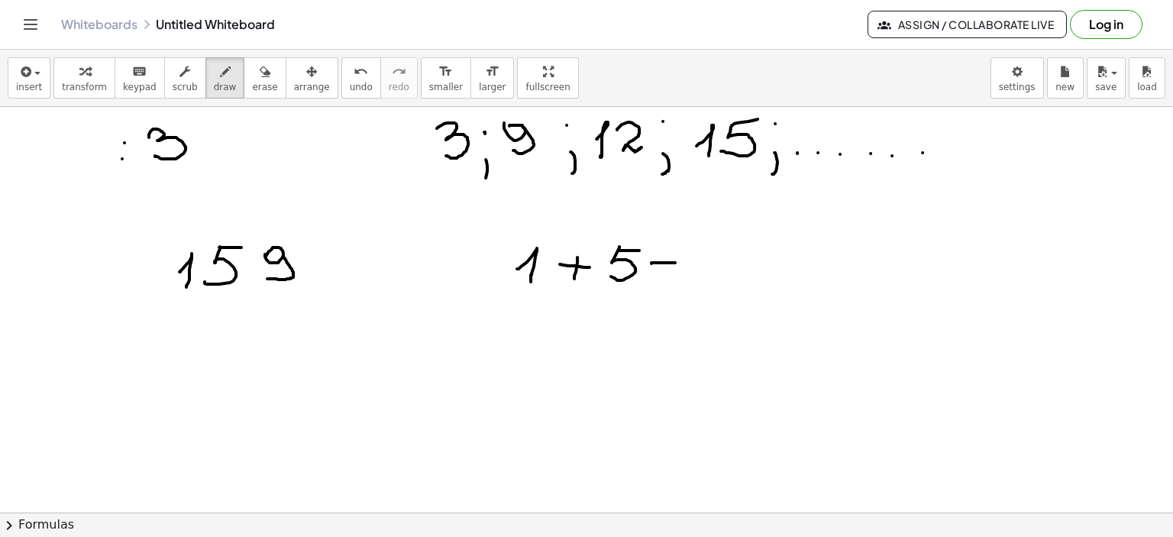
drag, startPoint x: 663, startPoint y: 254, endPoint x: 663, endPoint y: 270, distance: 16.8
drag, startPoint x: 710, startPoint y: 255, endPoint x: 687, endPoint y: 278, distance: 32.4
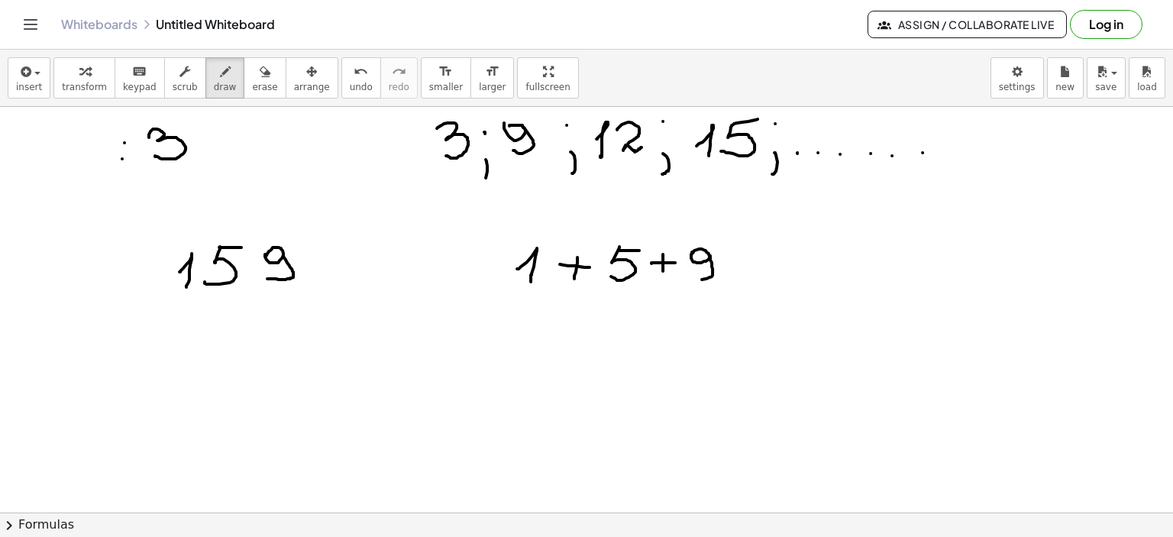
drag, startPoint x: 738, startPoint y: 260, endPoint x: 784, endPoint y: 257, distance: 46.7
drag, startPoint x: 740, startPoint y: 271, endPoint x: 803, endPoint y: 268, distance: 63.5
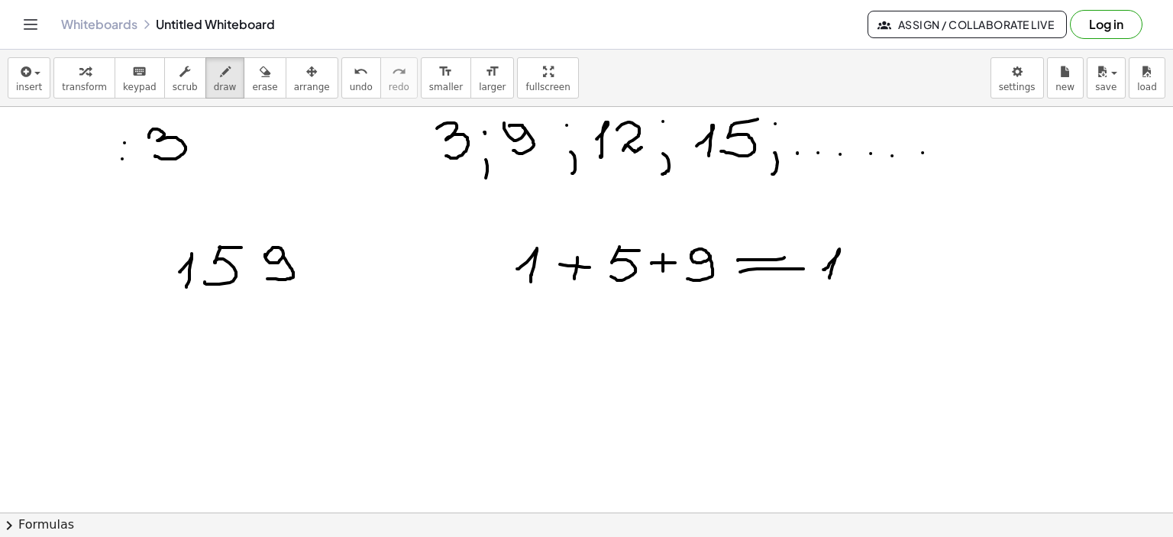
drag, startPoint x: 823, startPoint y: 269, endPoint x: 829, endPoint y: 277, distance: 10.4
drag, startPoint x: 867, startPoint y: 249, endPoint x: 849, endPoint y: 277, distance: 33.3
drag, startPoint x: 863, startPoint y: 247, endPoint x: 893, endPoint y: 247, distance: 29.8
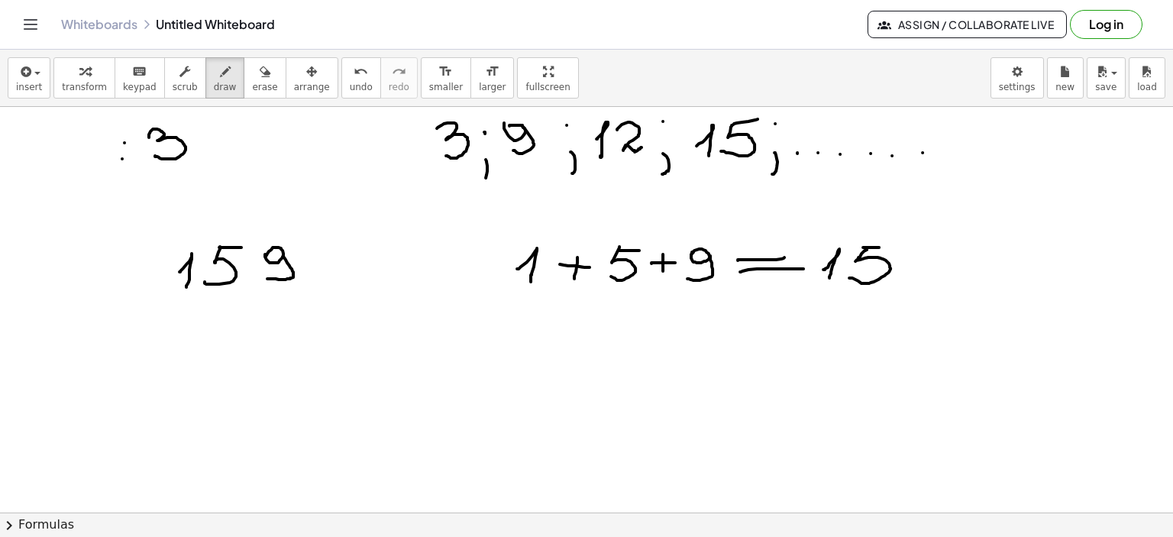
drag, startPoint x: 949, startPoint y: 253, endPoint x: 954, endPoint y: 270, distance: 17.4
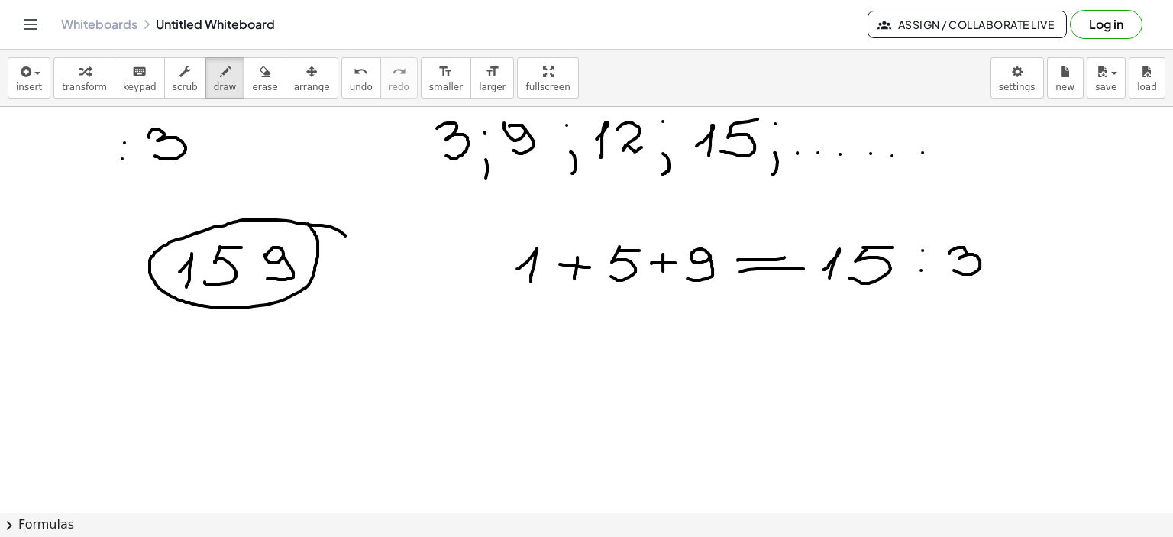
drag, startPoint x: 345, startPoint y: 234, endPoint x: 306, endPoint y: 222, distance: 40.8
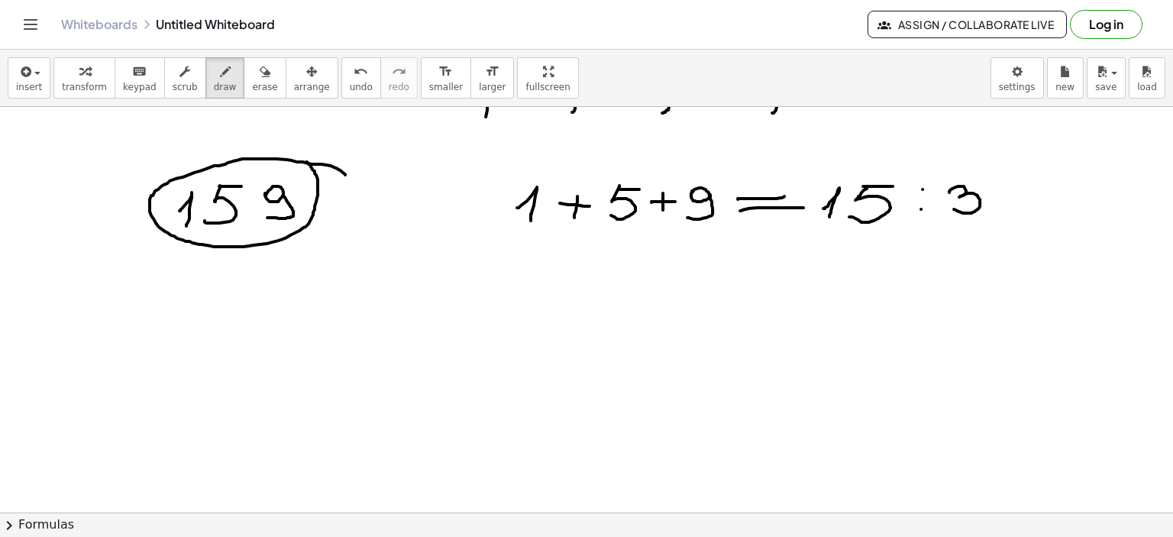
scroll to position [1717, 0]
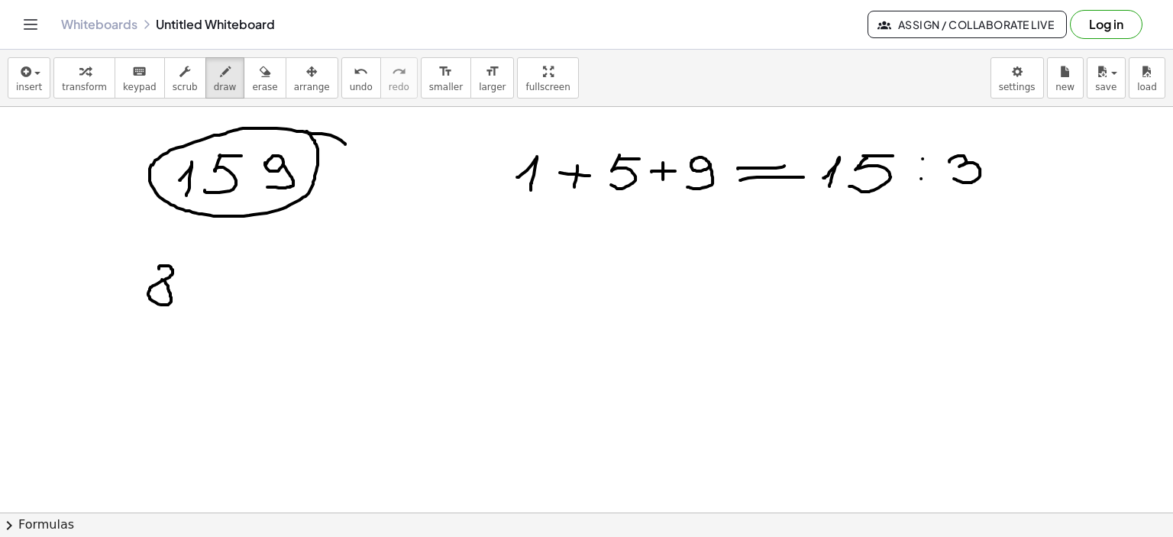
drag, startPoint x: 191, startPoint y: 269, endPoint x: 209, endPoint y: 283, distance: 23.4
drag, startPoint x: 208, startPoint y: 274, endPoint x: 195, endPoint y: 302, distance: 30.1
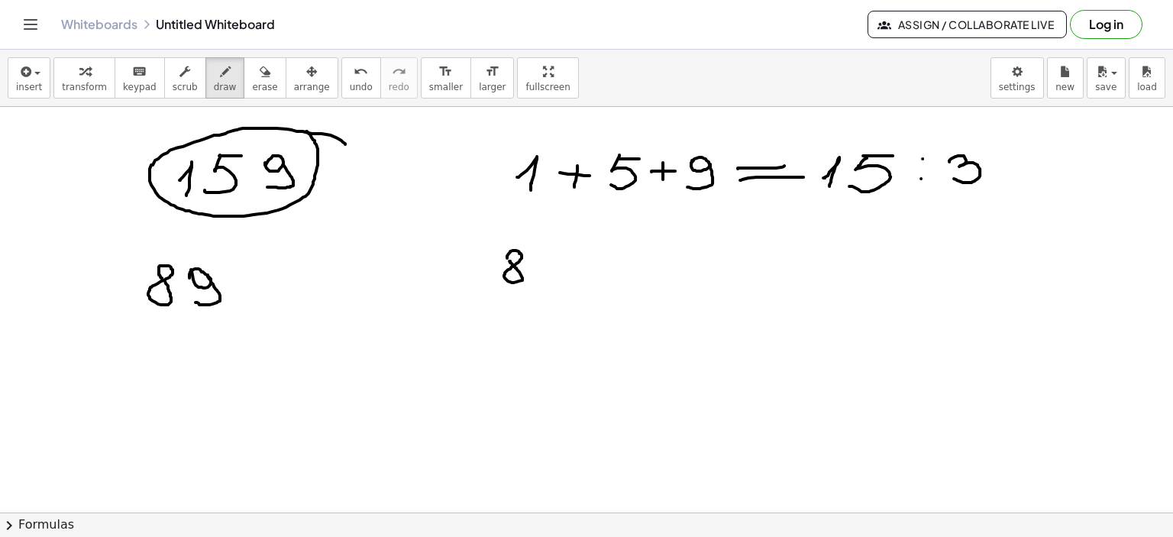
drag, startPoint x: 554, startPoint y: 256, endPoint x: 550, endPoint y: 271, distance: 15.7
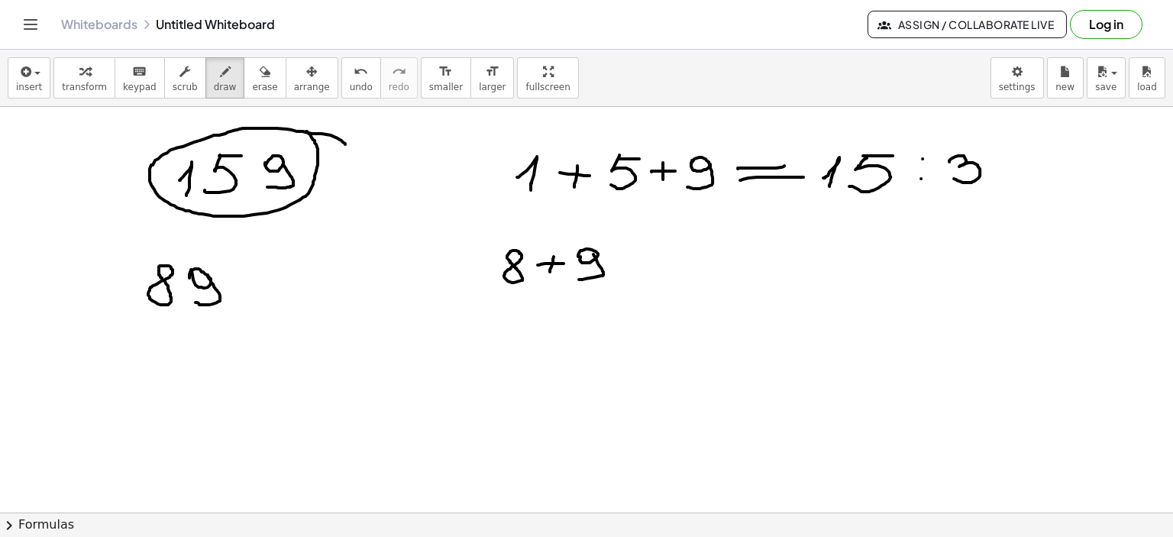
drag, startPoint x: 593, startPoint y: 254, endPoint x: 623, endPoint y: 277, distance: 38.0
drag, startPoint x: 637, startPoint y: 257, endPoint x: 655, endPoint y: 257, distance: 18.3
drag, startPoint x: 623, startPoint y: 271, endPoint x: 660, endPoint y: 270, distance: 36.7
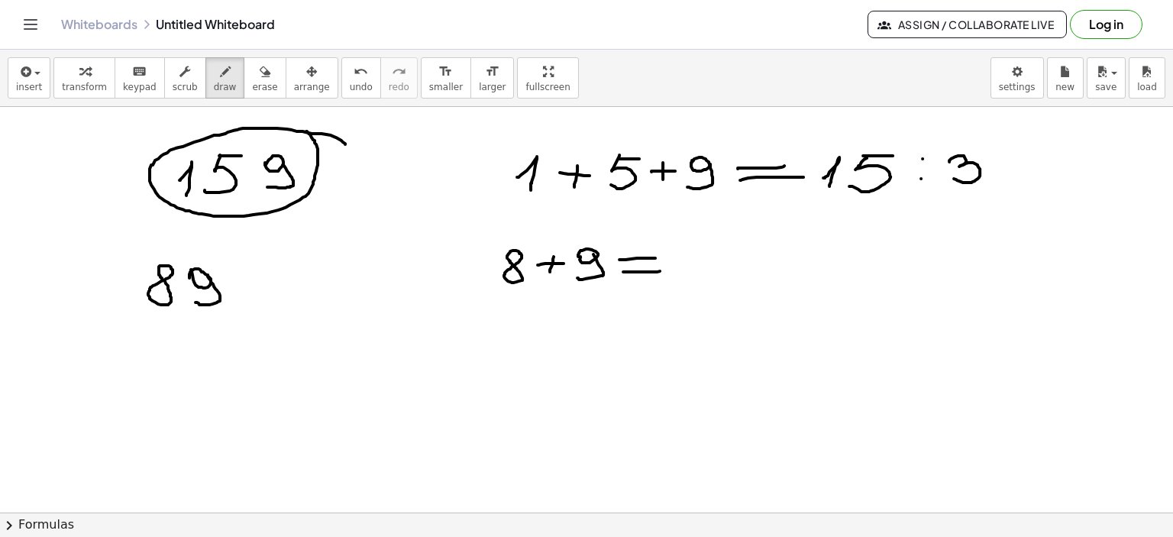
drag, startPoint x: 669, startPoint y: 268, endPoint x: 683, endPoint y: 270, distance: 13.8
drag, startPoint x: 691, startPoint y: 256, endPoint x: 704, endPoint y: 279, distance: 26.3
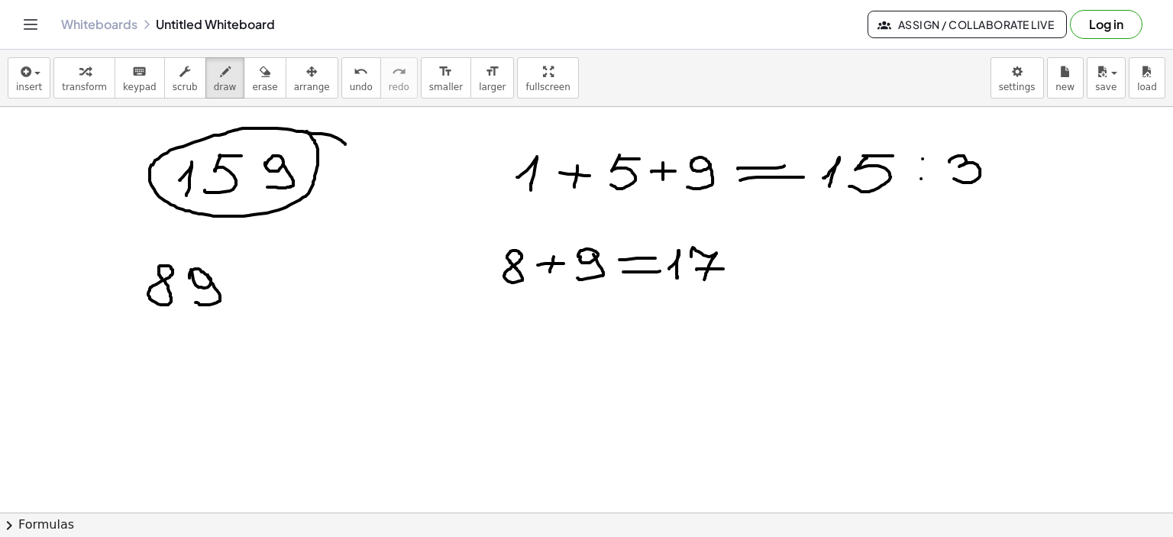
drag, startPoint x: 696, startPoint y: 268, endPoint x: 723, endPoint y: 268, distance: 26.7
drag, startPoint x: 800, startPoint y: 256, endPoint x: 874, endPoint y: 265, distance: 74.6
drag, startPoint x: 878, startPoint y: 269, endPoint x: 909, endPoint y: 269, distance: 30.5
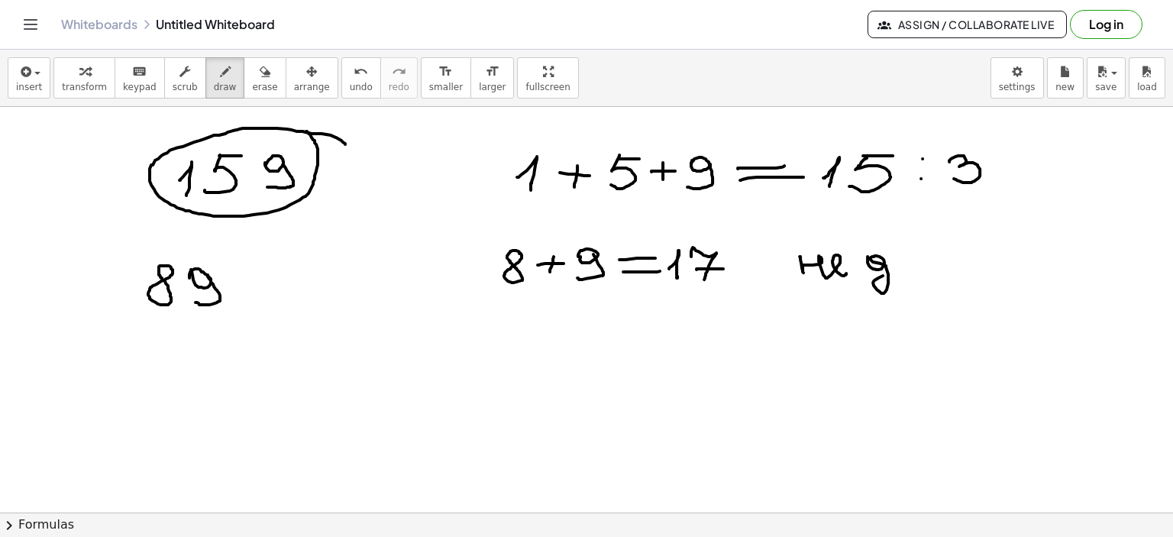
drag, startPoint x: 910, startPoint y: 267, endPoint x: 929, endPoint y: 266, distance: 19.1
drag, startPoint x: 946, startPoint y: 237, endPoint x: 953, endPoint y: 244, distance: 9.2
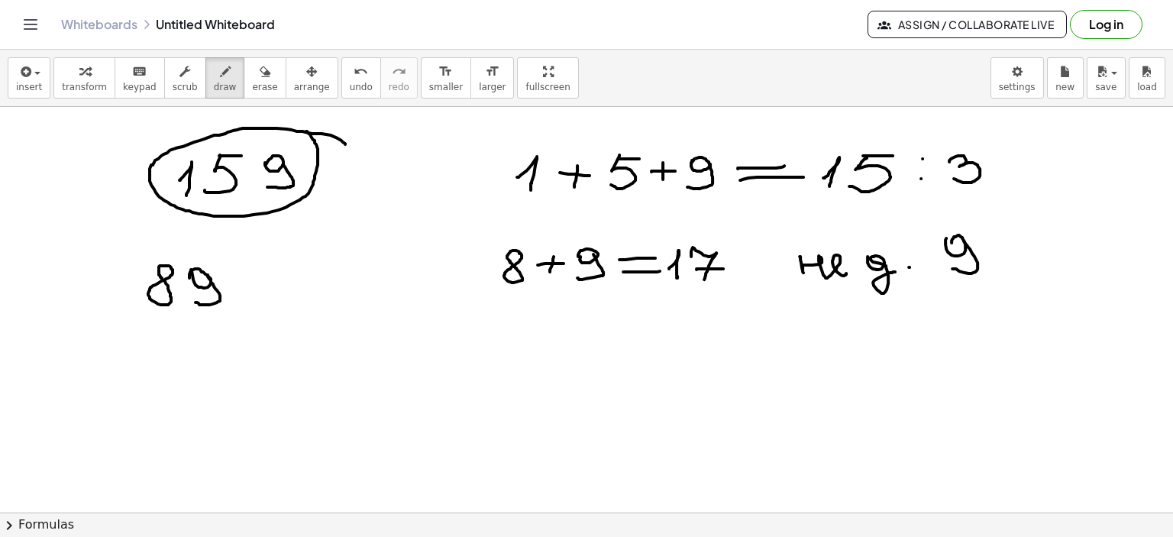
drag, startPoint x: 964, startPoint y: 241, endPoint x: 952, endPoint y: 268, distance: 29.8
drag, startPoint x: 254, startPoint y: 273, endPoint x: 253, endPoint y: 292, distance: 19.9
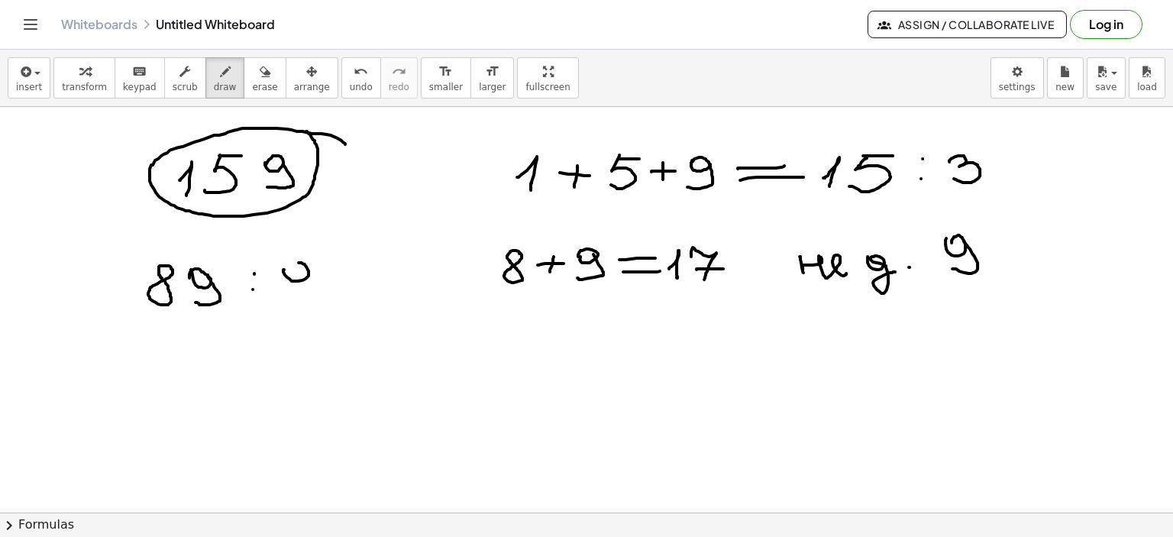
drag, startPoint x: 284, startPoint y: 269, endPoint x: 311, endPoint y: 271, distance: 26.8
drag, startPoint x: 312, startPoint y: 268, endPoint x: 290, endPoint y: 297, distance: 36.0
drag, startPoint x: 275, startPoint y: 244, endPoint x: 234, endPoint y: 312, distance: 79.1
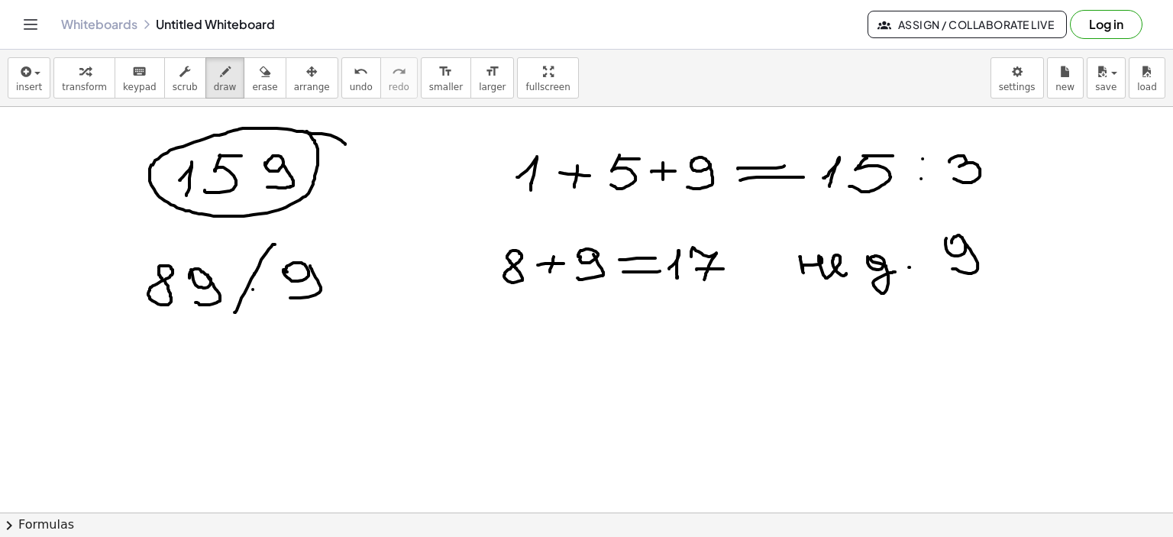
drag, startPoint x: 246, startPoint y: 265, endPoint x: 256, endPoint y: 281, distance: 18.9
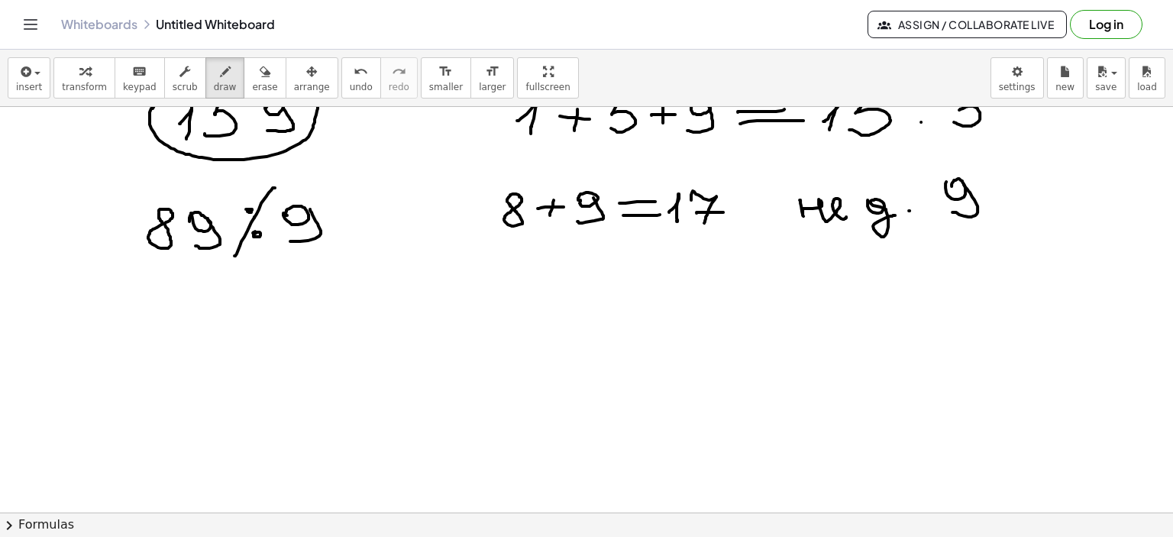
scroll to position [1793, 0]
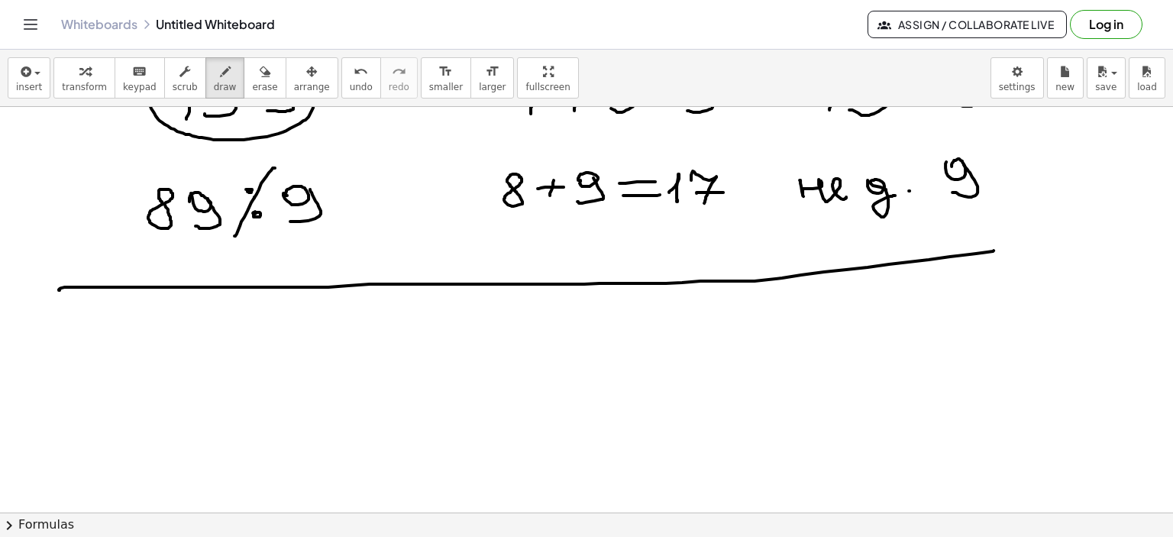
drag, startPoint x: 60, startPoint y: 289, endPoint x: 994, endPoint y: 250, distance: 934.8
drag, startPoint x: 208, startPoint y: 321, endPoint x: 290, endPoint y: 333, distance: 83.3
drag, startPoint x: 224, startPoint y: 371, endPoint x: 211, endPoint y: 399, distance: 31.1
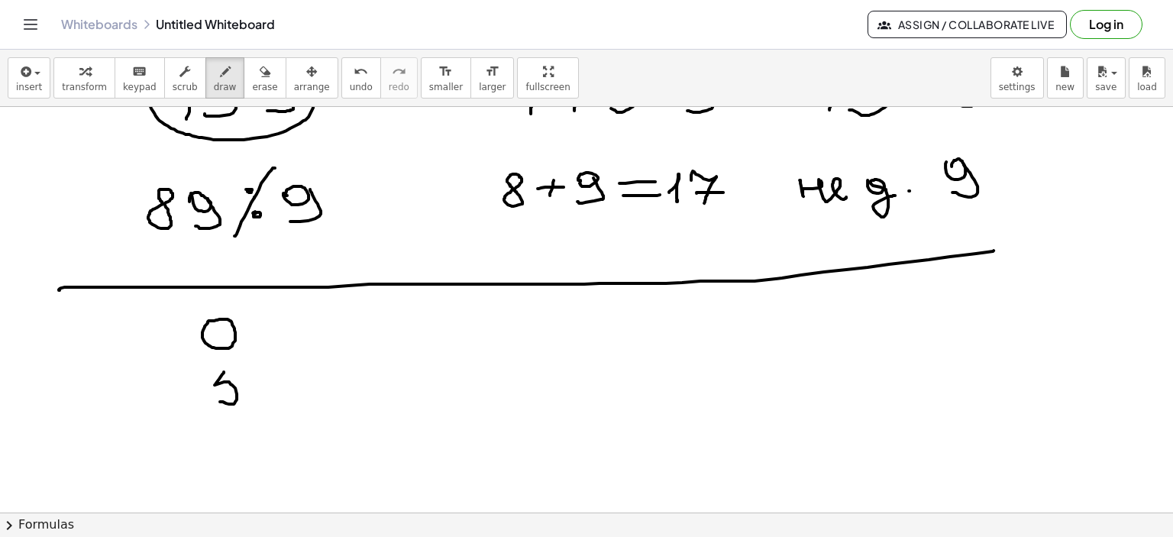
drag, startPoint x: 224, startPoint y: 370, endPoint x: 249, endPoint y: 368, distance: 25.3
